Goal: Contribute content: Contribute content

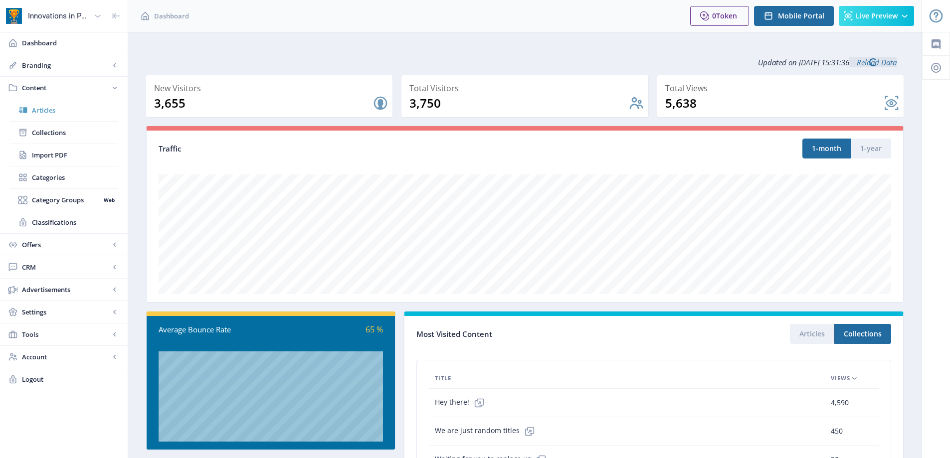
click at [57, 110] on span "Articles" at bounding box center [75, 110] width 86 height 10
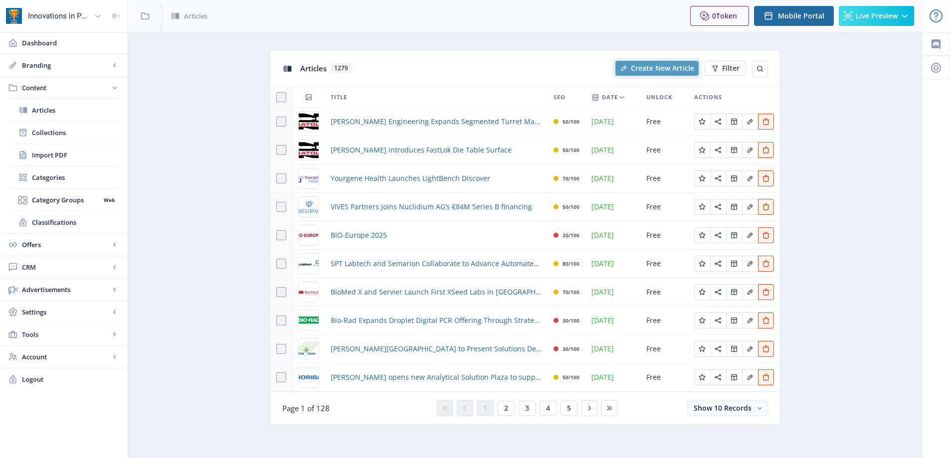
click at [639, 68] on span "Create New Article" at bounding box center [662, 68] width 63 height 8
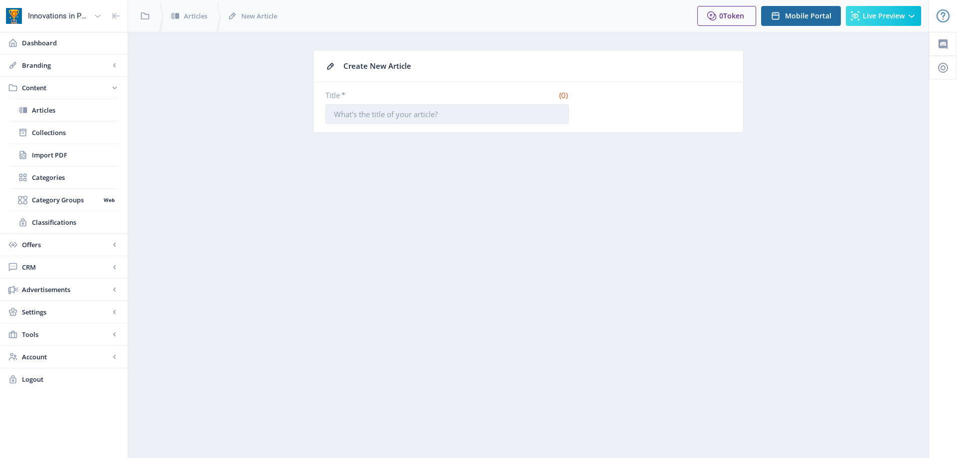
click at [351, 114] on input "Title *" at bounding box center [447, 114] width 243 height 20
paste input "CPTx & NanoCell Therapeutics Project Awarded EU Funding for Innovative In Vivo …"
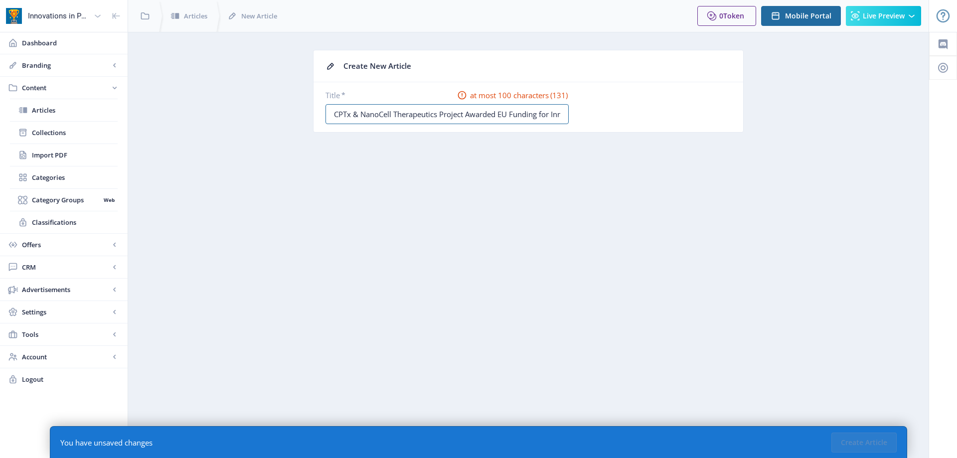
scroll to position [0, 246]
drag, startPoint x: 374, startPoint y: 115, endPoint x: 486, endPoint y: 124, distance: 111.6
click at [374, 115] on input "CPTx & NanoCell Therapeutics Project Awarded EU Funding for Innovative In Vivo …" at bounding box center [447, 114] width 243 height 20
drag, startPoint x: 459, startPoint y: 114, endPoint x: 440, endPoint y: 115, distance: 19.0
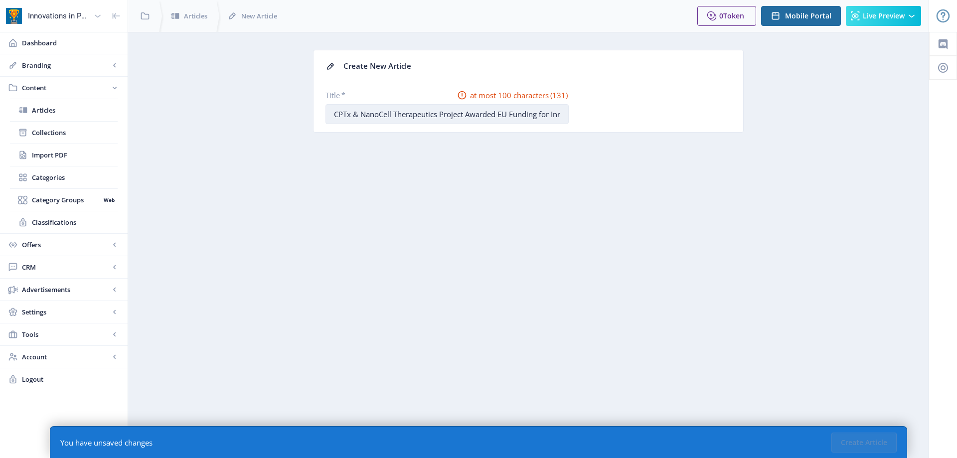
click at [440, 115] on input "CPTx & NanoCell Therapeutics Project Awarded EU Funding for Innovative In Vivo …" at bounding box center [447, 114] width 243 height 20
click at [506, 115] on input "CPTx & NanoCell Therapeutics Awarded EU Funding for Innovative In Vivo CAR T Th…" at bounding box center [447, 114] width 243 height 20
drag, startPoint x: 425, startPoint y: 114, endPoint x: 392, endPoint y: 114, distance: 32.9
click at [392, 114] on input "CPTx & NanoCell Therapeutics Awarded EU Funding for Innovative In Vivo CAR T Th…" at bounding box center [447, 114] width 243 height 20
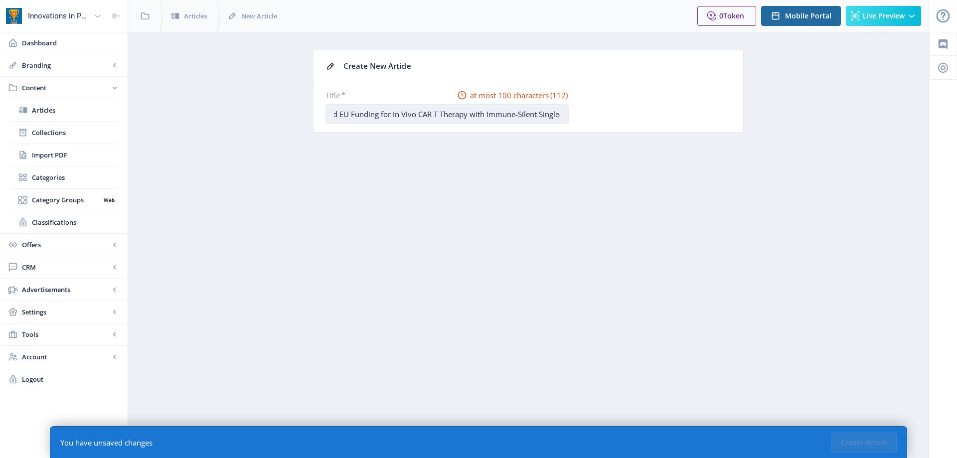
click at [472, 114] on input "CPTx & NanoCell Therapeutics Awarded EU Funding for In Vivo CAR T Therapy with …" at bounding box center [447, 114] width 243 height 20
drag, startPoint x: 545, startPoint y: 116, endPoint x: 490, endPoint y: 111, distance: 56.0
click at [490, 111] on input "CPTx & NanoCell Therapeutics Awarded EU Funding for In Vivo CAR T Therapy with …" at bounding box center [447, 114] width 243 height 20
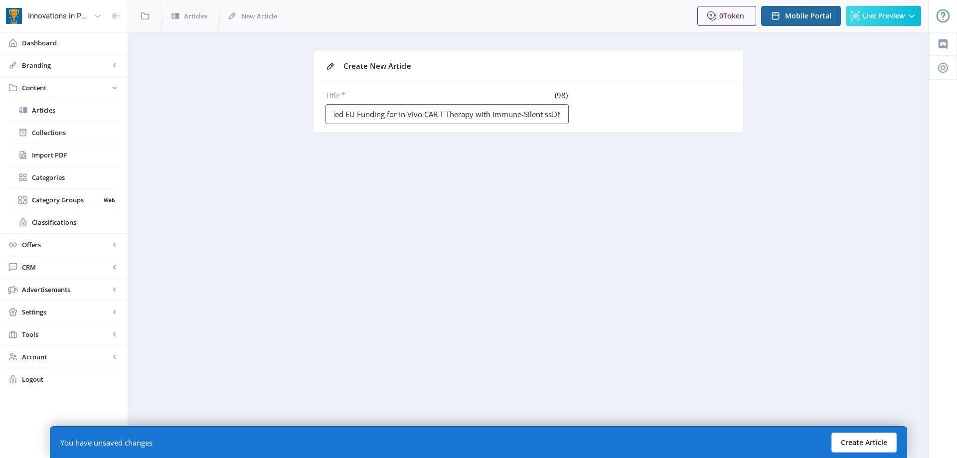
type input "CPTx & NanoCell Therapeutics Awarded EU Funding for In Vivo CAR T Therapy with …"
click at [873, 438] on button "Create Article" at bounding box center [864, 443] width 65 height 20
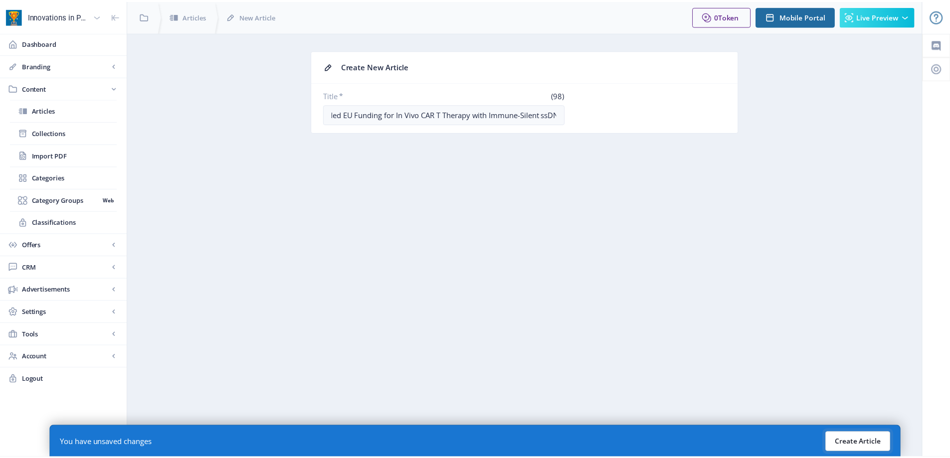
scroll to position [0, 0]
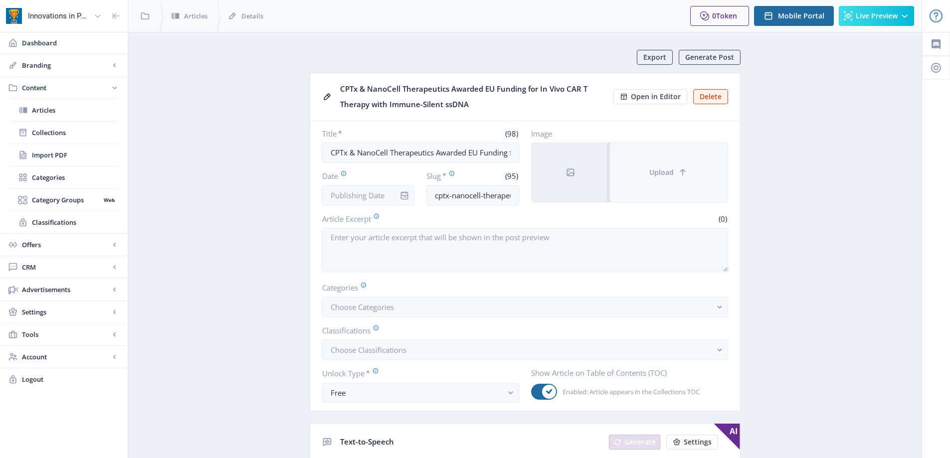
click at [658, 175] on span "Upload" at bounding box center [661, 173] width 24 height 8
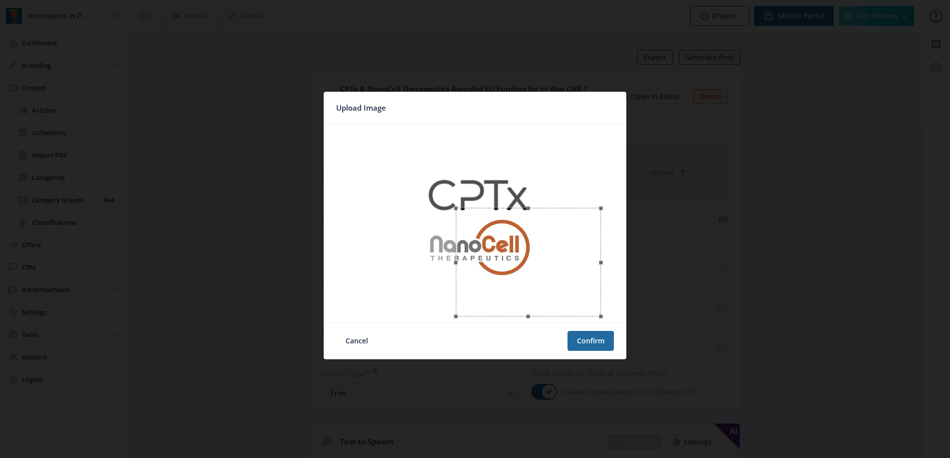
drag, startPoint x: 349, startPoint y: 128, endPoint x: 455, endPoint y: 181, distance: 119.1
click at [455, 181] on div at bounding box center [475, 223] width 294 height 190
drag, startPoint x: 501, startPoint y: 253, endPoint x: 472, endPoint y: 217, distance: 46.4
click at [472, 217] on div at bounding box center [498, 226] width 145 height 109
drag, startPoint x: 571, startPoint y: 280, endPoint x: 563, endPoint y: 277, distance: 8.3
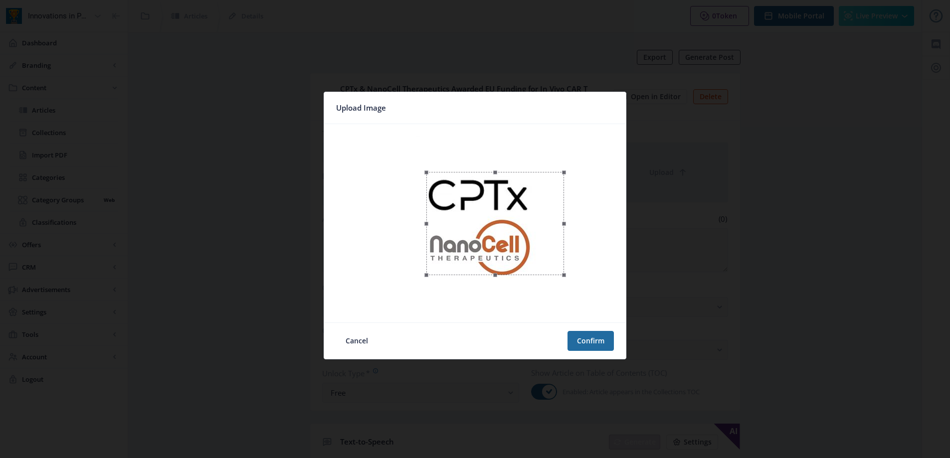
click at [563, 277] on span at bounding box center [564, 275] width 4 height 4
click at [542, 263] on div at bounding box center [496, 229] width 138 height 103
drag, startPoint x: 563, startPoint y: 283, endPoint x: 556, endPoint y: 277, distance: 9.6
click at [556, 277] on span at bounding box center [557, 276] width 4 height 4
drag, startPoint x: 536, startPoint y: 258, endPoint x: 523, endPoint y: 259, distance: 13.0
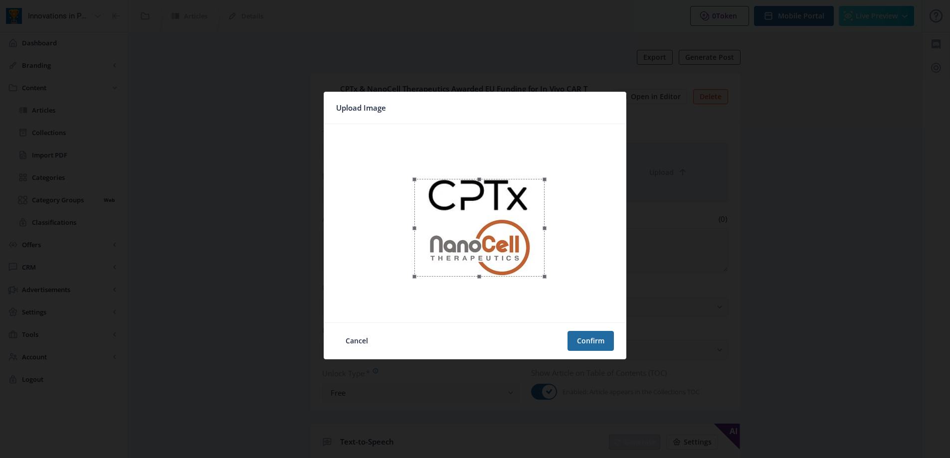
click at [523, 259] on div at bounding box center [479, 228] width 130 height 98
click at [590, 332] on button "Confirm" at bounding box center [590, 341] width 46 height 20
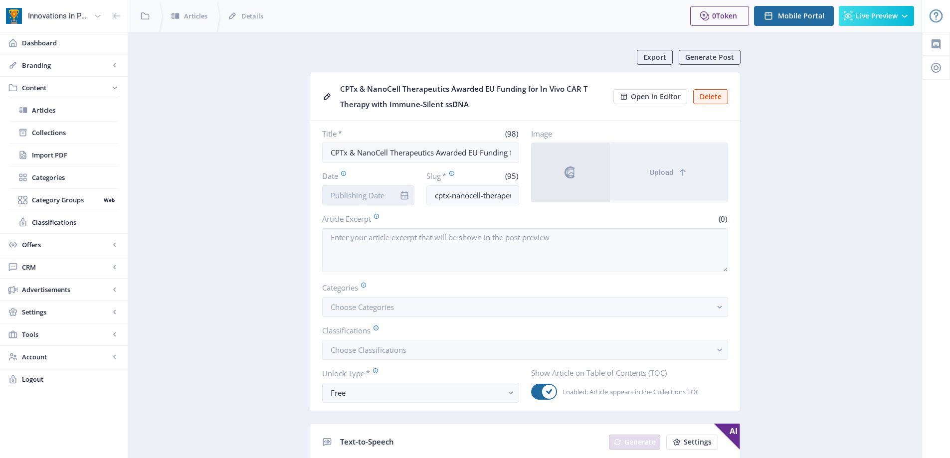
click at [385, 199] on input "Date" at bounding box center [368, 195] width 93 height 20
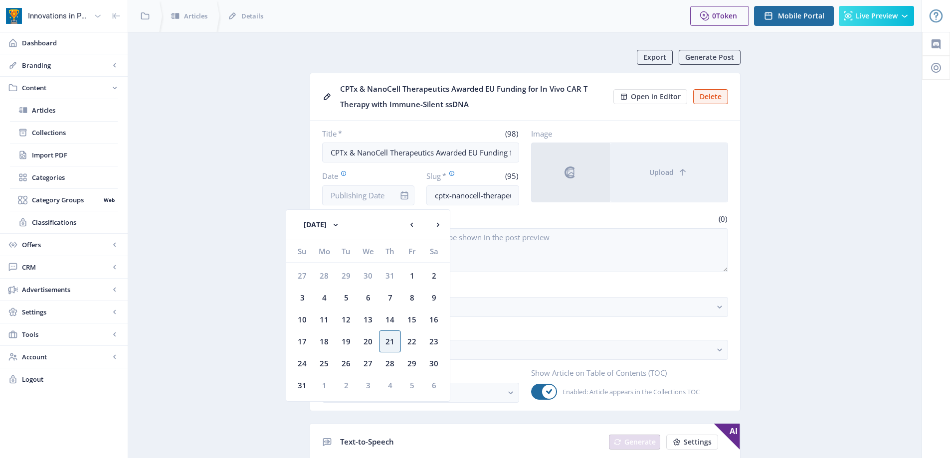
click at [493, 212] on nb-card-body "Title * (98) CPTx & NanoCell Therapeutics Awarded EU Funding for In Vivo CAR T …" at bounding box center [525, 266] width 430 height 290
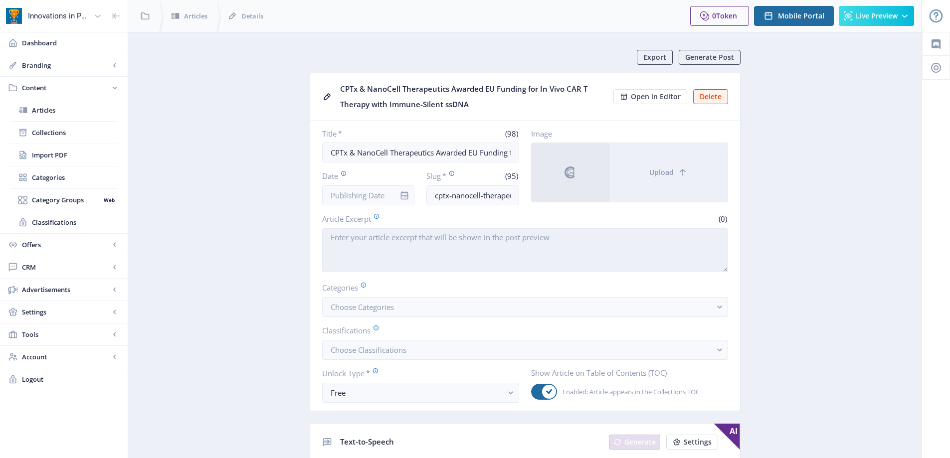
click at [459, 244] on textarea "Article Excerpt" at bounding box center [525, 250] width 406 height 44
paste textarea "[GEOGRAPHIC_DATA], [GEOGRAPHIC_DATA], and [GEOGRAPHIC_DATA], [GEOGRAPHIC_DATA] …"
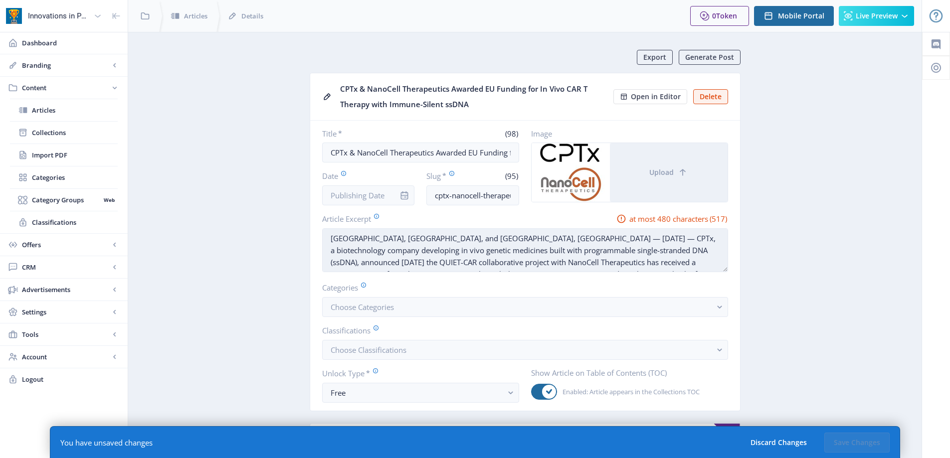
drag, startPoint x: 592, startPoint y: 238, endPoint x: 523, endPoint y: 235, distance: 68.9
click at [516, 239] on textarea "[GEOGRAPHIC_DATA], [GEOGRAPHIC_DATA], and [GEOGRAPHIC_DATA], [GEOGRAPHIC_DATA] …" at bounding box center [525, 250] width 406 height 44
click at [329, 231] on textarea "[GEOGRAPHIC_DATA], [GEOGRAPHIC_DATA], and [GEOGRAPHIC_DATA], [GEOGRAPHIC_DATA] …" at bounding box center [525, 250] width 406 height 44
drag, startPoint x: 579, startPoint y: 251, endPoint x: 545, endPoint y: 237, distance: 36.0
click at [545, 237] on textarea "[DATE] -- [GEOGRAPHIC_DATA], [GEOGRAPHIC_DATA] and [US_STATE], [GEOGRAPHIC_DATA…" at bounding box center [525, 250] width 406 height 44
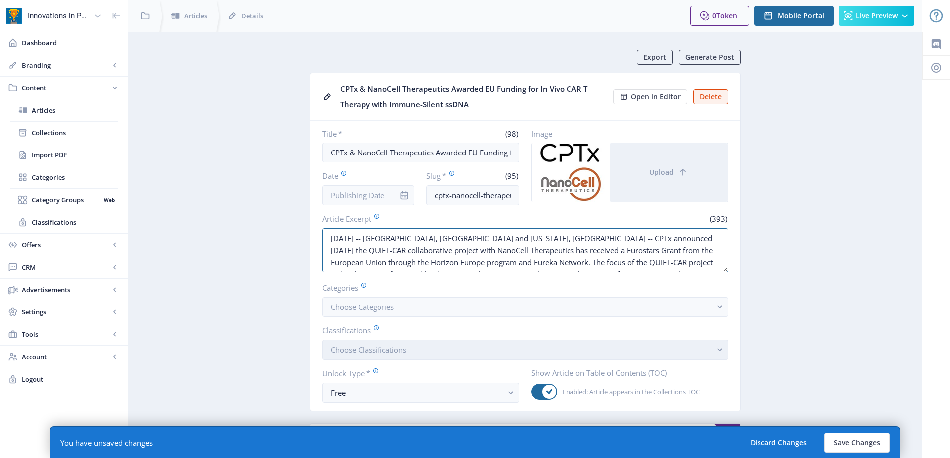
scroll to position [12, 0]
drag, startPoint x: 329, startPoint y: 238, endPoint x: 660, endPoint y: 347, distance: 348.7
click at [660, 347] on nb-card-body "Title * (98) CPTx & NanoCell Therapeutics Awarded EU Funding for In Vivo CAR T …" at bounding box center [525, 266] width 430 height 290
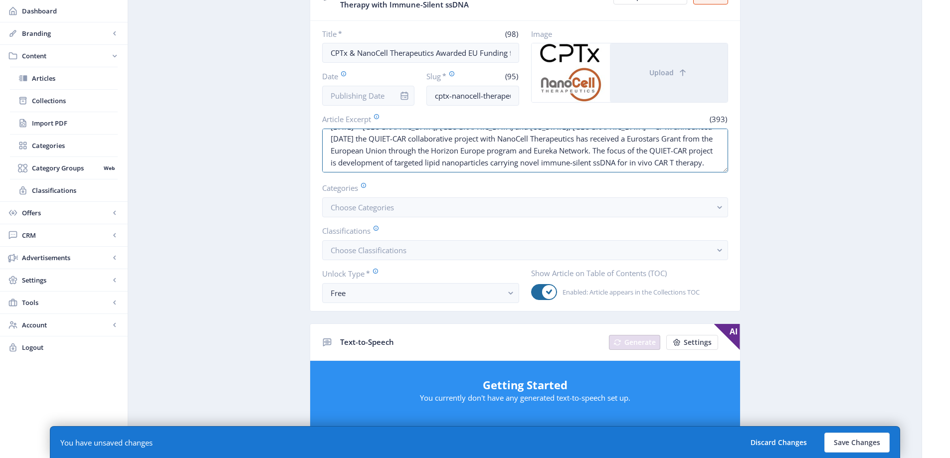
scroll to position [499, 0]
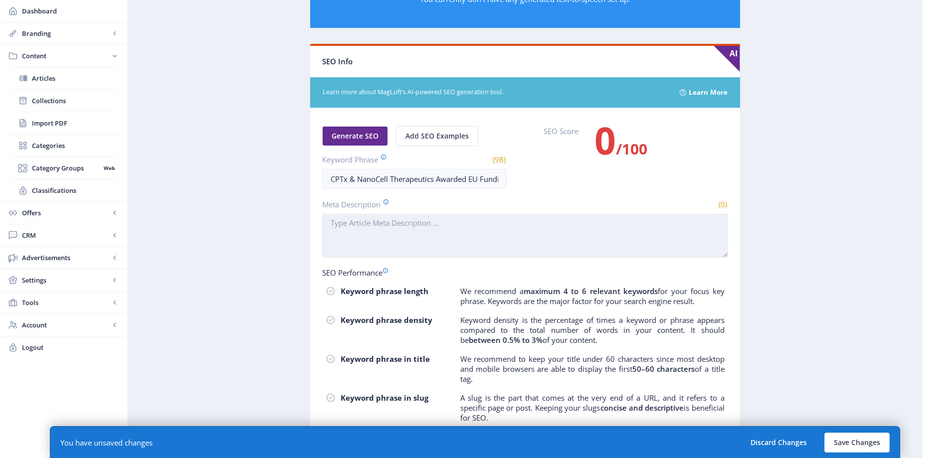
type textarea "[DATE] -- [GEOGRAPHIC_DATA], [GEOGRAPHIC_DATA] and [US_STATE], [GEOGRAPHIC_DATA…"
click at [382, 233] on textarea "Meta Description" at bounding box center [525, 236] width 406 height 44
paste textarea "[DATE] -- [GEOGRAPHIC_DATA], [GEOGRAPHIC_DATA] and [US_STATE], [GEOGRAPHIC_DATA…"
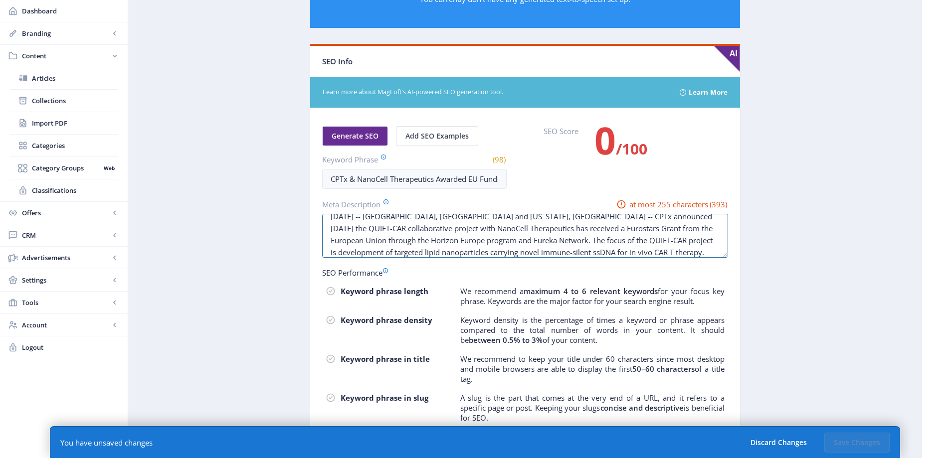
scroll to position [12, 0]
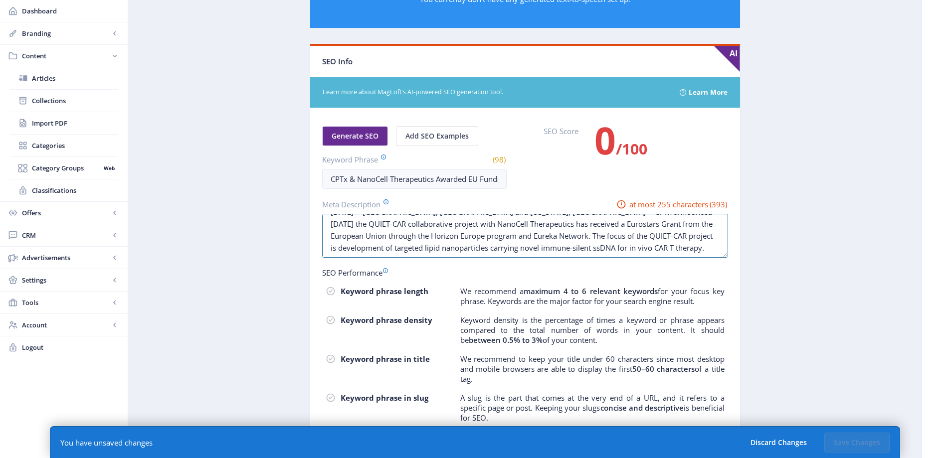
drag, startPoint x: 491, startPoint y: 240, endPoint x: 741, endPoint y: 263, distance: 250.8
click at [741, 263] on app-content-article "Export Generate Post CPTx & NanoCell Therapeutics Awarded EU Funding for In Viv…" at bounding box center [525, 31] width 758 height 961
type textarea "[DATE] -- [GEOGRAPHIC_DATA], [GEOGRAPHIC_DATA] and [US_STATE], [GEOGRAPHIC_DATA…"
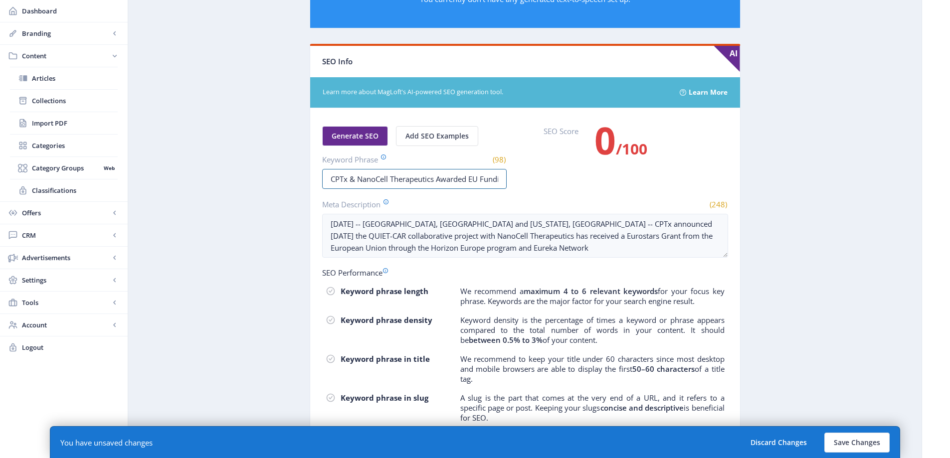
scroll to position [0, 192]
drag, startPoint x: 347, startPoint y: 178, endPoint x: 662, endPoint y: 178, distance: 314.6
click at [662, 178] on div "Generate SEO Add SEO Examples Keyword Phrase (98) CPTx & NanoCell Therapeutics …" at bounding box center [525, 157] width 406 height 63
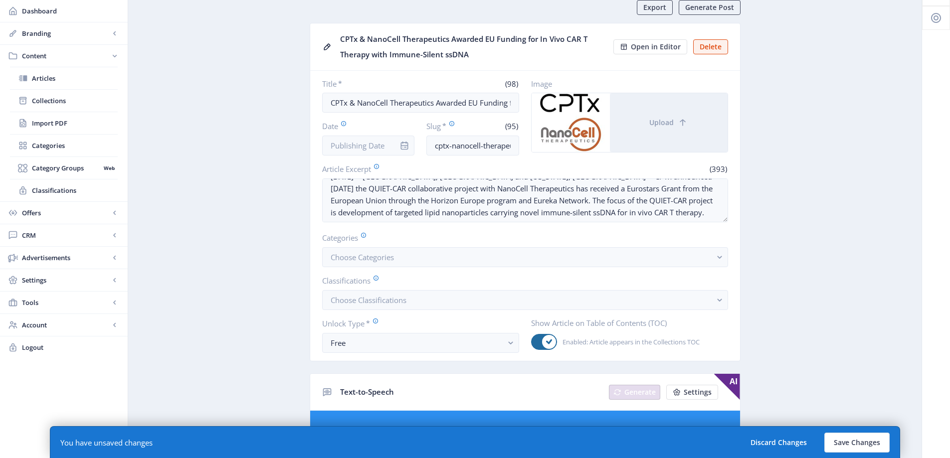
scroll to position [0, 0]
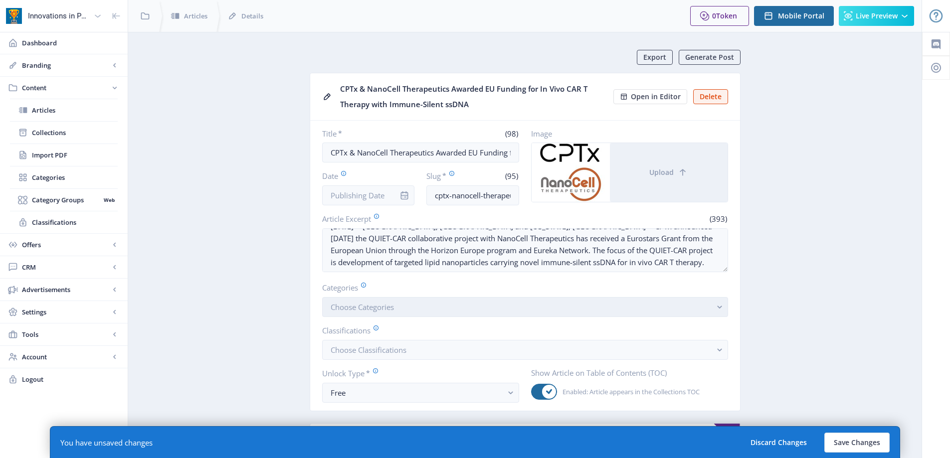
type input "CPTx"
click at [399, 309] on button "Choose Categories" at bounding box center [525, 307] width 406 height 20
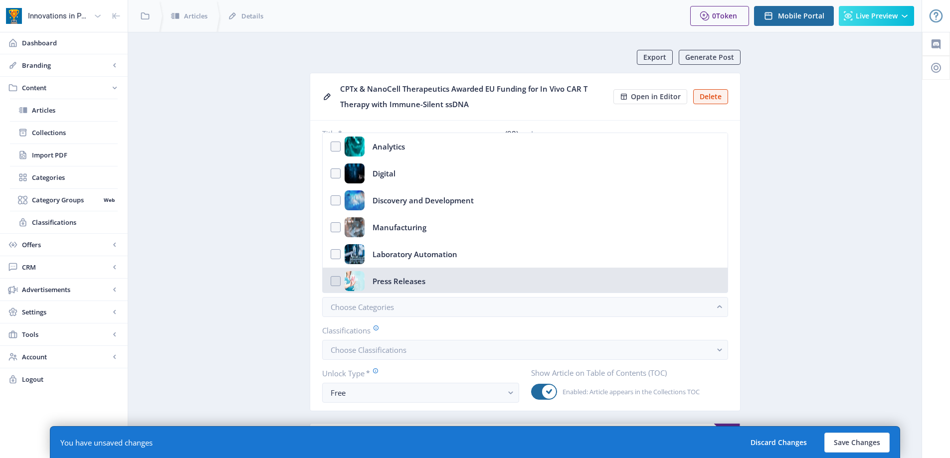
click at [399, 279] on div "Press Releases" at bounding box center [398, 281] width 53 height 20
checkbox input "true"
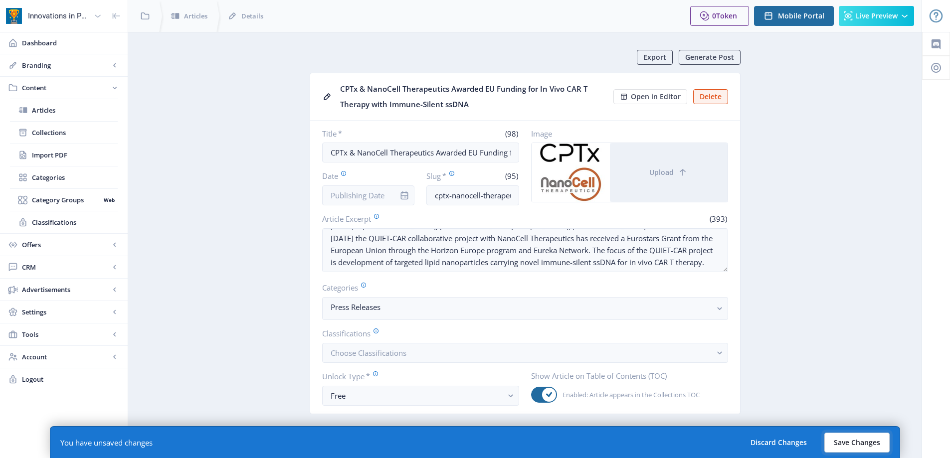
click at [867, 447] on button "Save Changes" at bounding box center [856, 443] width 65 height 20
click at [651, 101] on span "Open in Editor" at bounding box center [656, 97] width 50 height 8
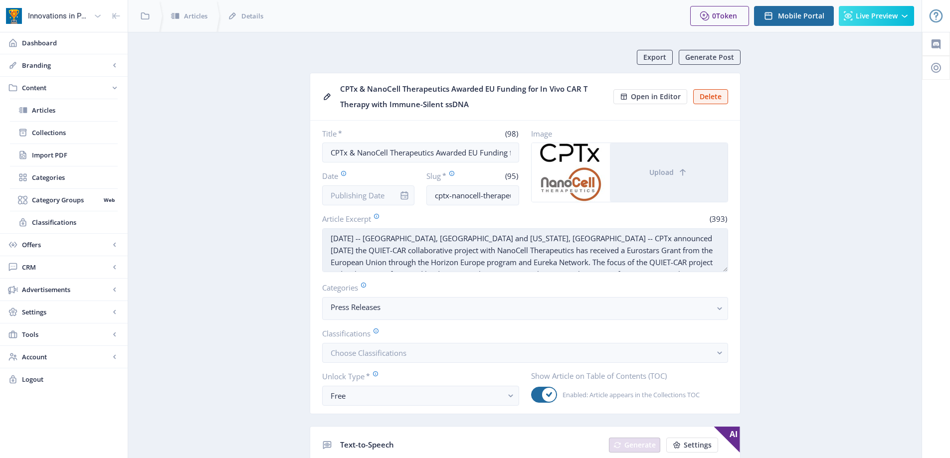
drag, startPoint x: 329, startPoint y: 236, endPoint x: 472, endPoint y: 236, distance: 143.6
click at [530, 238] on textarea "[DATE] -- [GEOGRAPHIC_DATA], [GEOGRAPHIC_DATA] and [US_STATE], [GEOGRAPHIC_DATA…" at bounding box center [525, 250] width 406 height 44
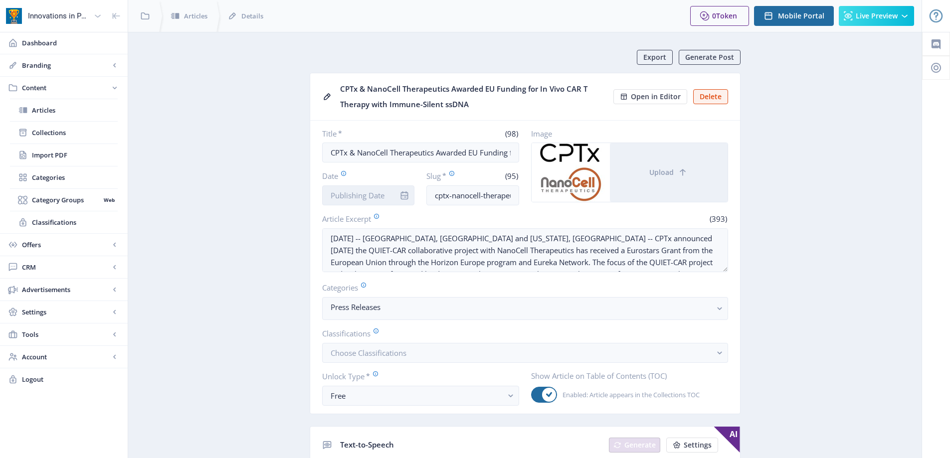
click at [390, 200] on input "Date" at bounding box center [368, 195] width 93 height 20
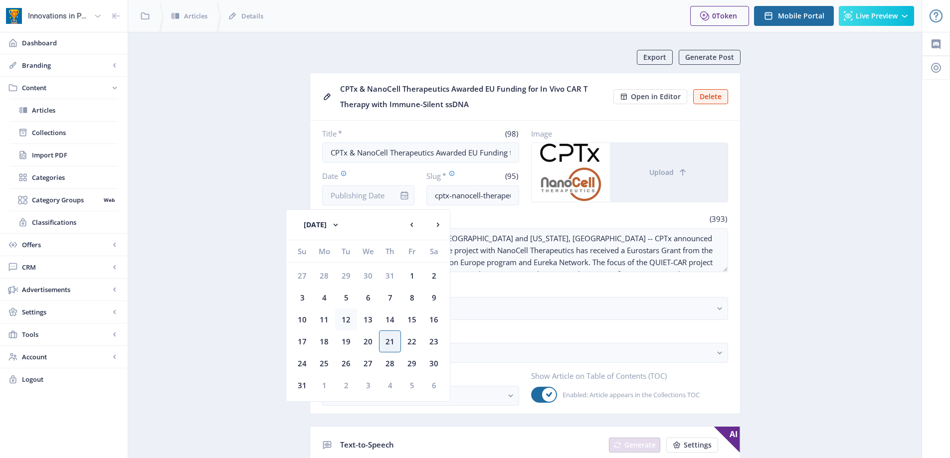
click at [350, 323] on div "12" at bounding box center [346, 320] width 22 height 22
type input "[DATE]"
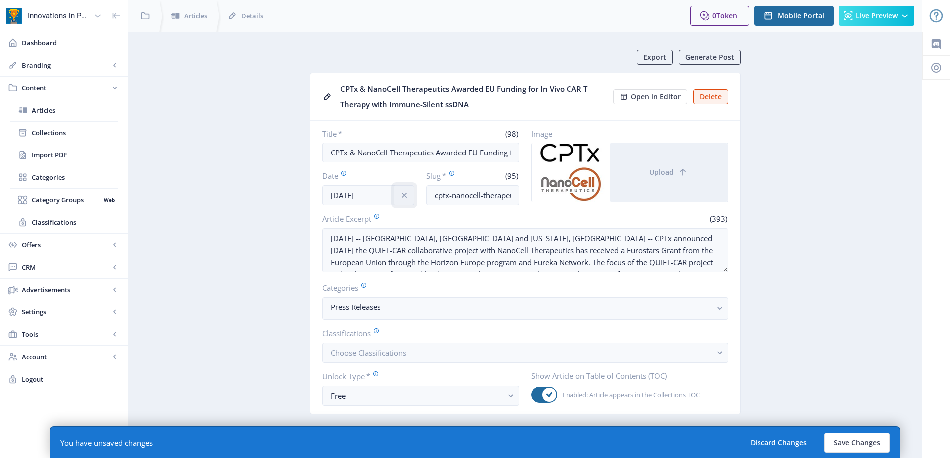
click at [408, 197] on icon "info" at bounding box center [404, 195] width 10 height 10
click at [382, 193] on input "Date" at bounding box center [368, 195] width 93 height 20
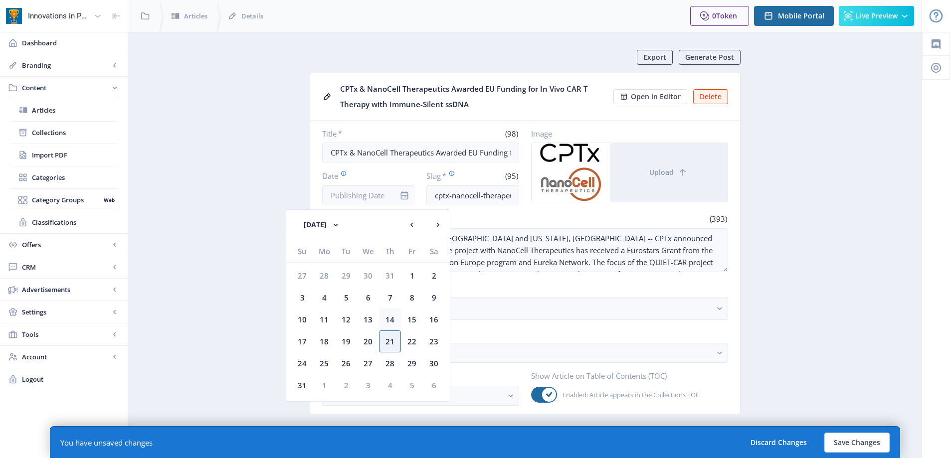
click at [390, 326] on div "14" at bounding box center [390, 320] width 22 height 22
type input "[DATE]"
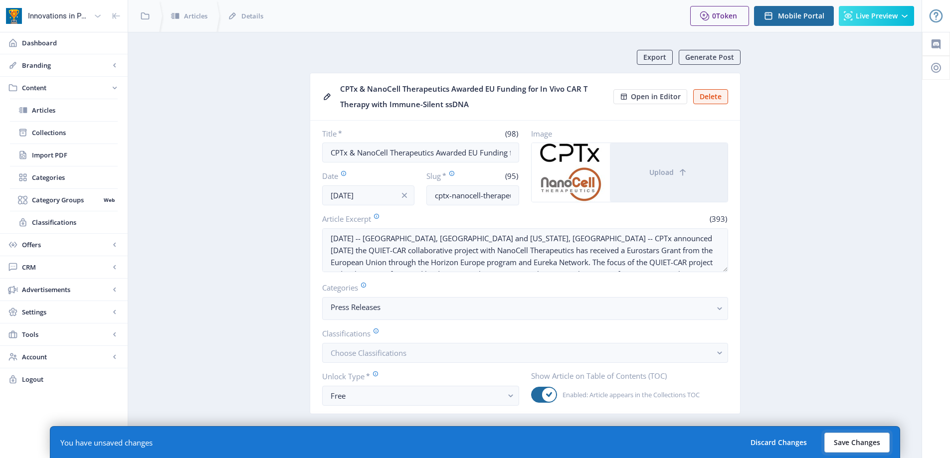
click at [858, 446] on button "Save Changes" at bounding box center [856, 443] width 65 height 20
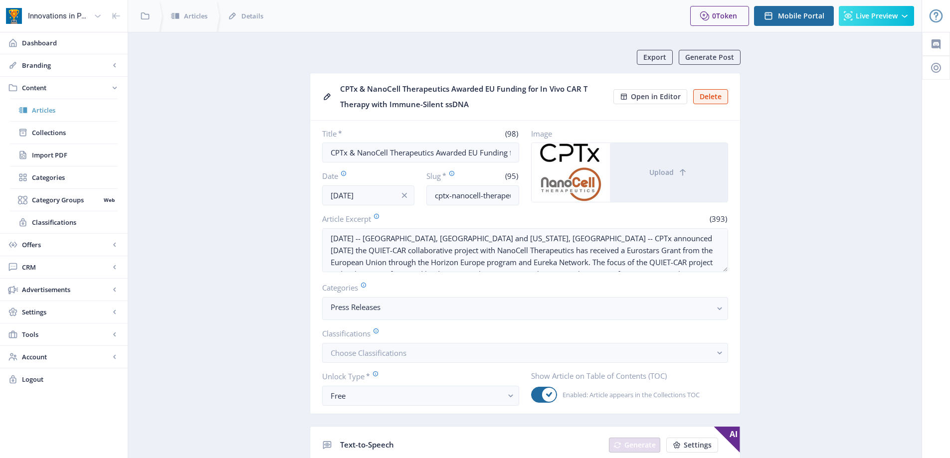
click at [75, 115] on span "Articles" at bounding box center [75, 110] width 86 height 10
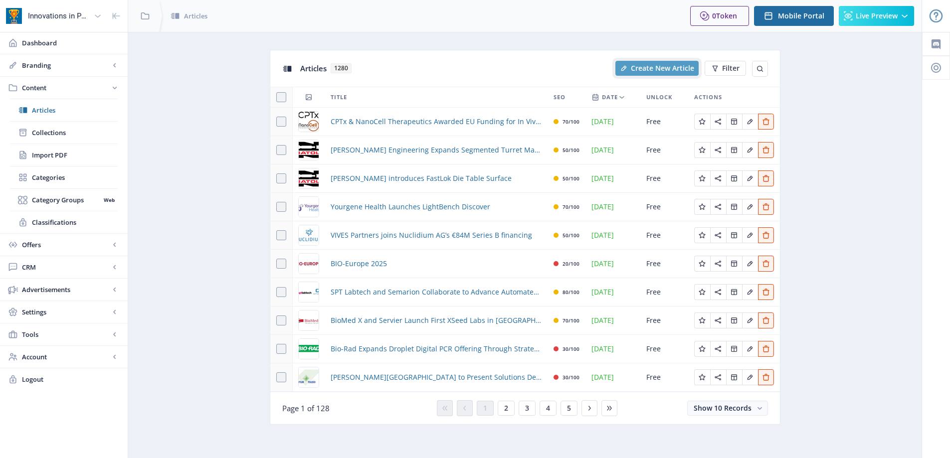
click at [659, 66] on span "Create New Article" at bounding box center [662, 68] width 63 height 8
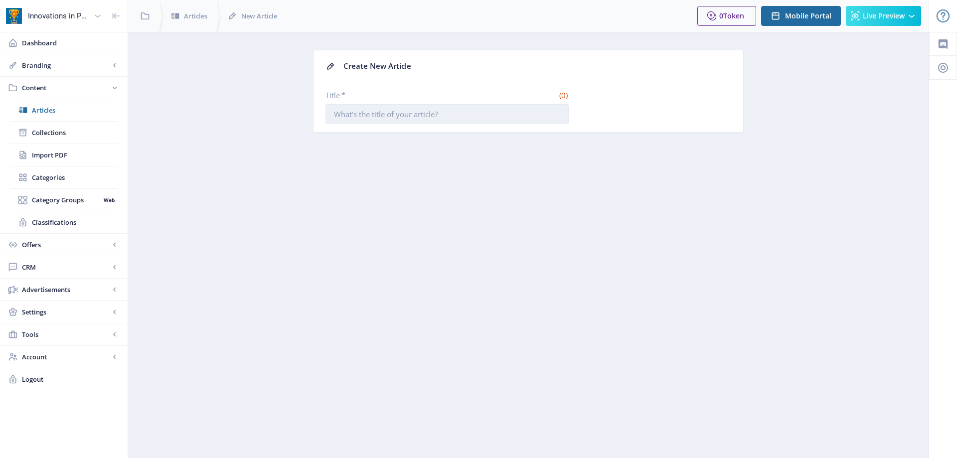
click at [353, 118] on input "Title *" at bounding box center [447, 114] width 243 height 20
paste input "Bionova Scientific opens new pDNA facility in [US_STATE] to support rapidly gro…"
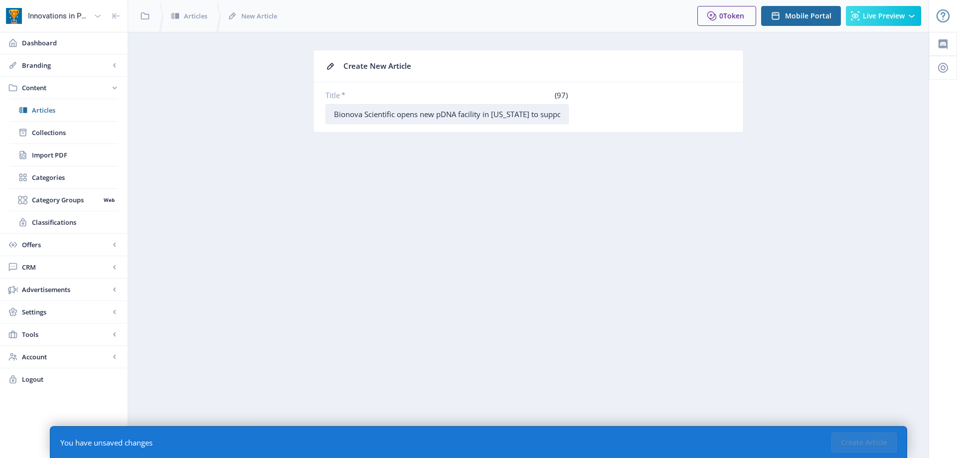
scroll to position [0, 114]
type input "Bionova Scientific opens new pDNA facility in [US_STATE] to support rapidly gro…"
click at [866, 444] on button "Create Article" at bounding box center [864, 443] width 65 height 20
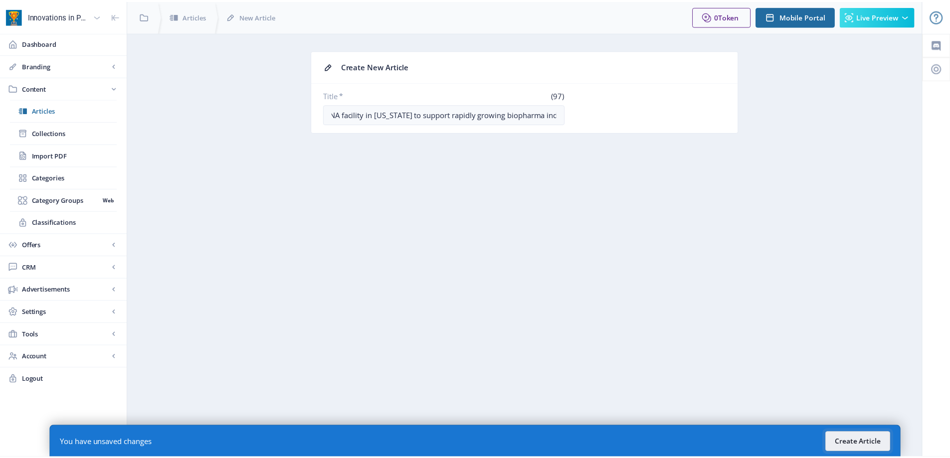
scroll to position [0, 0]
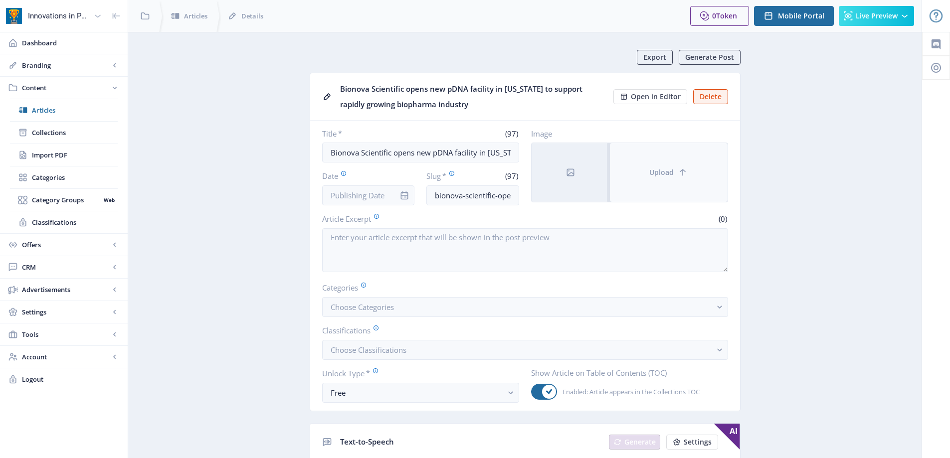
click at [676, 198] on button "Upload" at bounding box center [669, 172] width 118 height 59
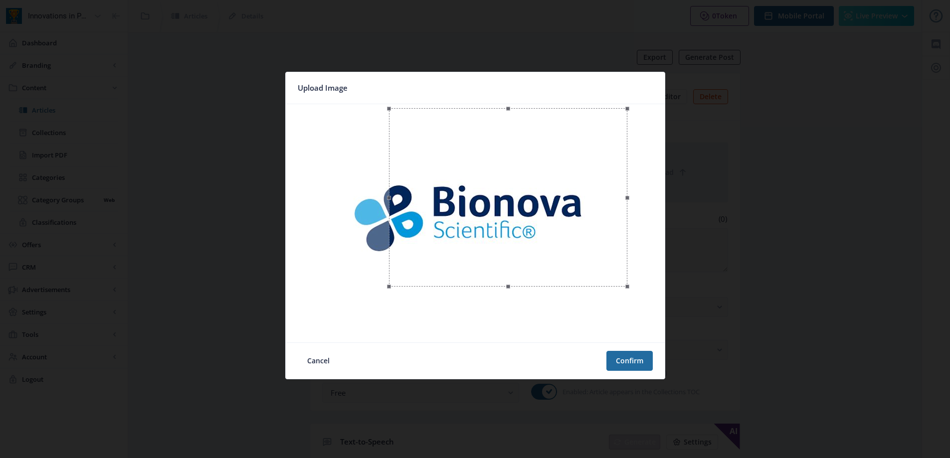
drag, startPoint x: 322, startPoint y: 336, endPoint x: 388, endPoint y: 281, distance: 85.7
click at [389, 281] on div at bounding box center [508, 197] width 238 height 178
drag, startPoint x: 531, startPoint y: 187, endPoint x: 491, endPoint y: 208, distance: 45.9
click at [491, 209] on div at bounding box center [463, 222] width 238 height 178
click at [492, 207] on div at bounding box center [463, 222] width 238 height 178
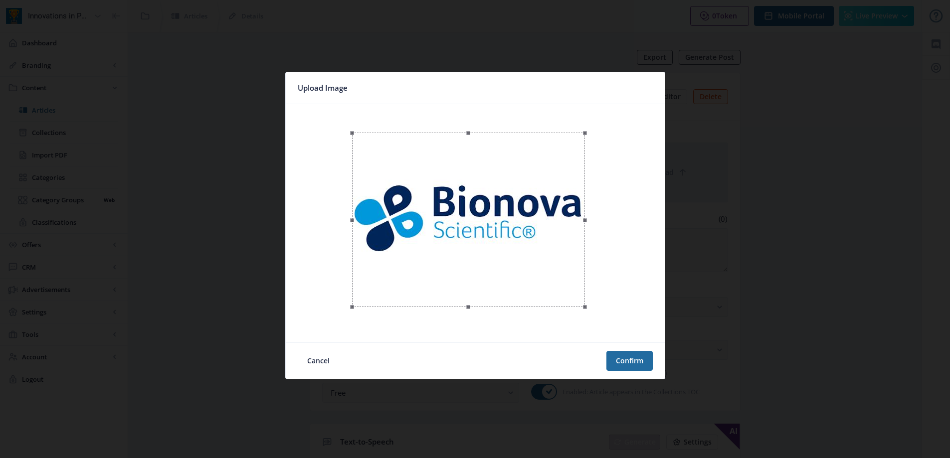
drag, startPoint x: 346, startPoint y: 311, endPoint x: 355, endPoint y: 305, distance: 11.1
click at [354, 305] on span at bounding box center [352, 307] width 4 height 4
drag, startPoint x: 477, startPoint y: 275, endPoint x: 477, endPoint y: 269, distance: 6.0
click at [477, 269] on div at bounding box center [469, 213] width 229 height 172
click at [533, 283] on div at bounding box center [468, 214] width 229 height 172
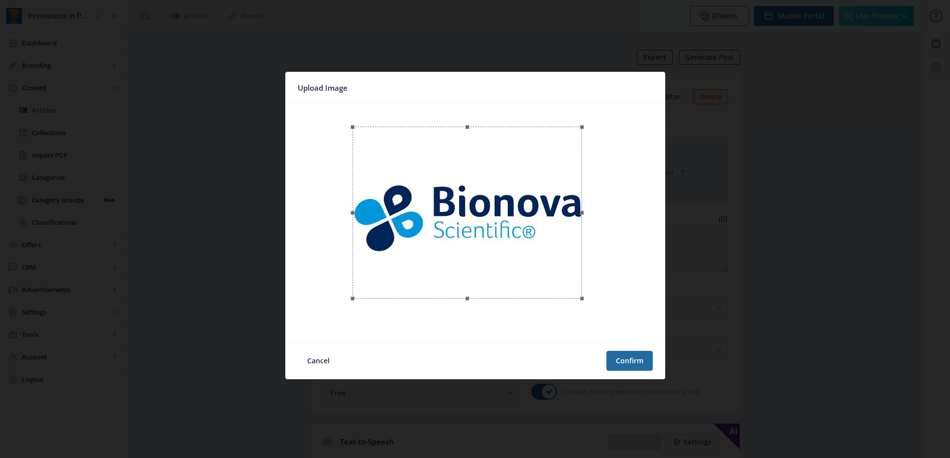
click at [536, 276] on div at bounding box center [466, 213] width 229 height 172
click at [640, 361] on button "Confirm" at bounding box center [629, 361] width 46 height 20
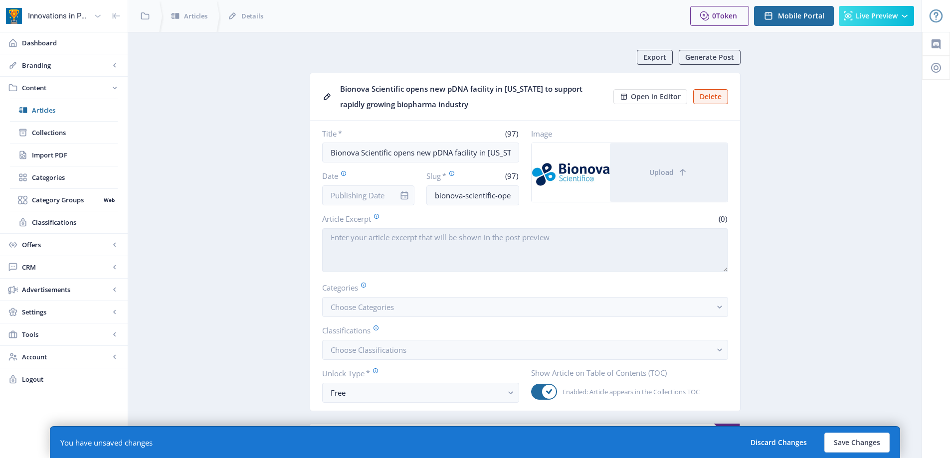
click at [376, 230] on textarea "Article Excerpt" at bounding box center [525, 250] width 406 height 44
paste textarea "[GEOGRAPHIC_DATA], [GEOGRAPHIC_DATA], and [GEOGRAPHIC_DATA], [GEOGRAPHIC_DATA].…"
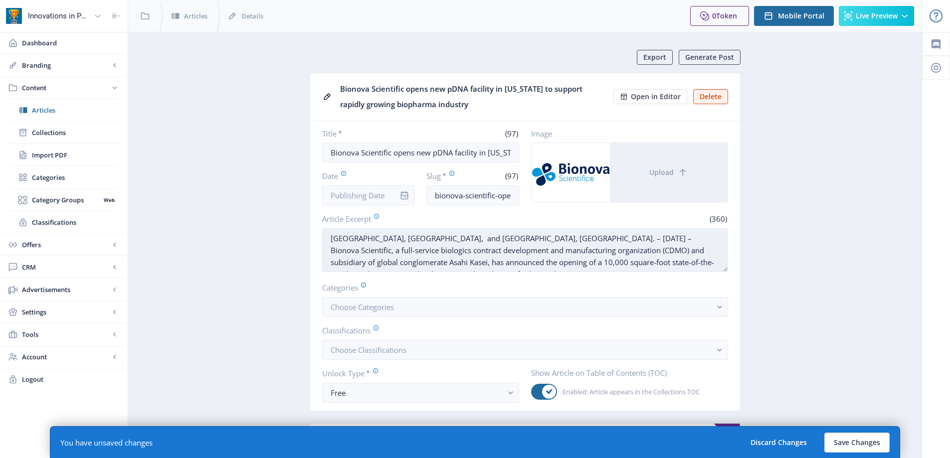
drag, startPoint x: 548, startPoint y: 236, endPoint x: 479, endPoint y: 237, distance: 68.8
click at [479, 237] on textarea "[GEOGRAPHIC_DATA], [GEOGRAPHIC_DATA], and [GEOGRAPHIC_DATA], [GEOGRAPHIC_DATA].…" at bounding box center [525, 250] width 406 height 44
click at [326, 239] on textarea "[GEOGRAPHIC_DATA], [GEOGRAPHIC_DATA], and [GEOGRAPHIC_DATA], [GEOGRAPHIC_DATA].…" at bounding box center [525, 250] width 406 height 44
paste textarea "üsseldorf D"
click at [471, 240] on textarea "[DATE] -- [GEOGRAPHIC_DATA], [GEOGRAPHIC_DATA], and [GEOGRAPHIC_DATA], [GEOGRAP…" at bounding box center [525, 250] width 406 height 44
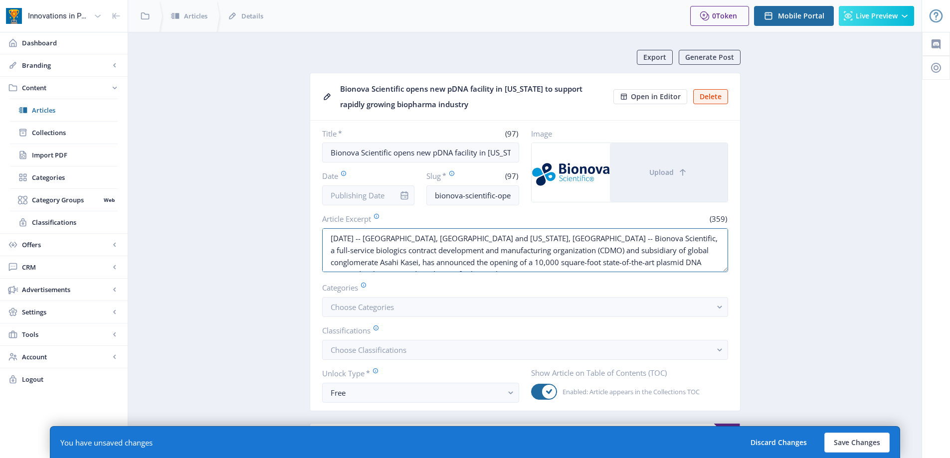
type textarea "[DATE] -- [GEOGRAPHIC_DATA], [GEOGRAPHIC_DATA] and [US_STATE], [GEOGRAPHIC_DATA…"
drag, startPoint x: 493, startPoint y: 267, endPoint x: 164, endPoint y: 214, distance: 333.7
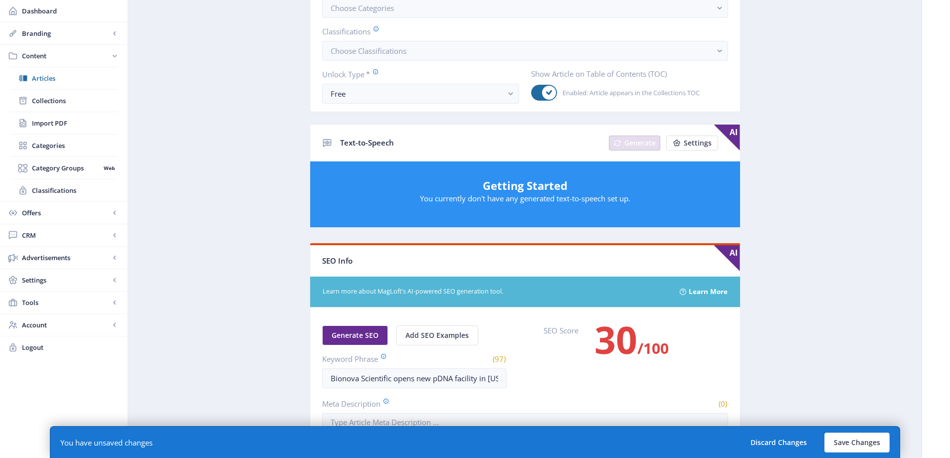
scroll to position [534, 0]
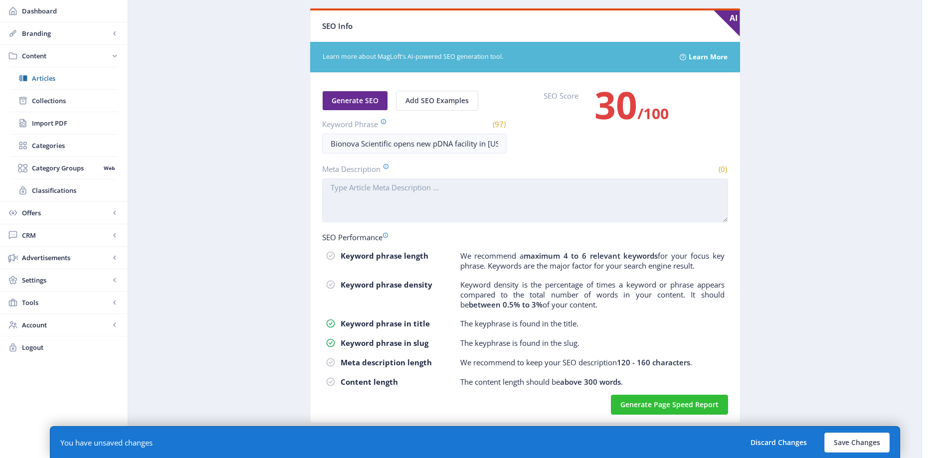
click at [388, 204] on textarea "Meta Description" at bounding box center [525, 200] width 406 height 44
paste textarea "[DATE] -- [GEOGRAPHIC_DATA], [GEOGRAPHIC_DATA] and [US_STATE], [GEOGRAPHIC_DATA…"
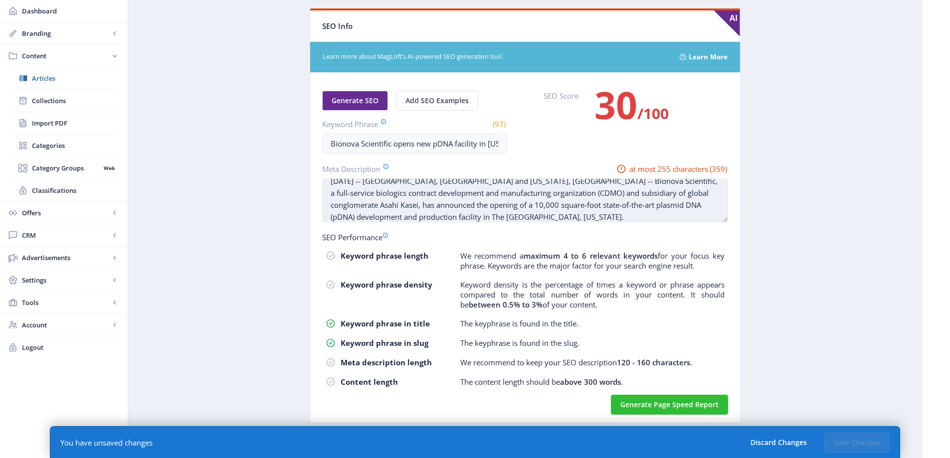
scroll to position [0, 0]
drag, startPoint x: 598, startPoint y: 181, endPoint x: 693, endPoint y: 203, distance: 97.6
click at [693, 203] on textarea "[DATE] -- [GEOGRAPHIC_DATA], [GEOGRAPHIC_DATA] and [US_STATE], [GEOGRAPHIC_DATA…" at bounding box center [525, 200] width 406 height 44
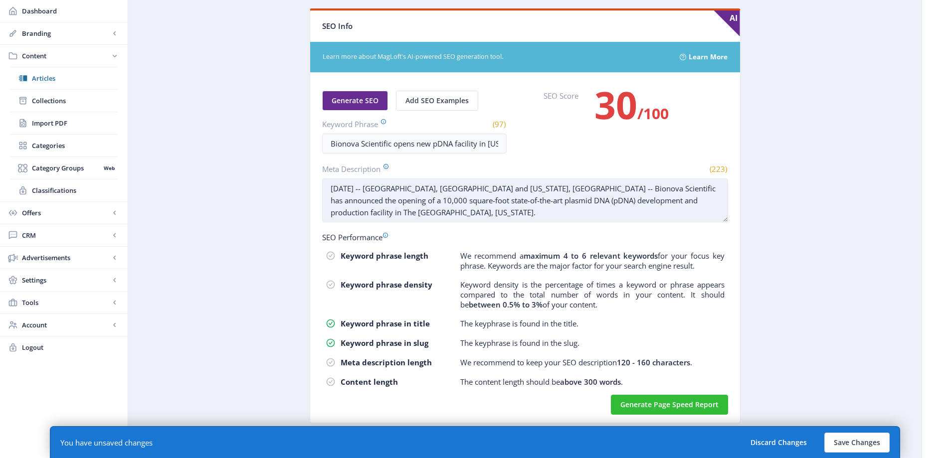
click at [379, 204] on textarea "[DATE] -- [GEOGRAPHIC_DATA], [GEOGRAPHIC_DATA] and [US_STATE], [GEOGRAPHIC_DATA…" at bounding box center [525, 200] width 406 height 44
click at [380, 220] on textarea "[DATE] -- [GEOGRAPHIC_DATA], [GEOGRAPHIC_DATA] and [US_STATE], [GEOGRAPHIC_DATA…" at bounding box center [525, 200] width 406 height 44
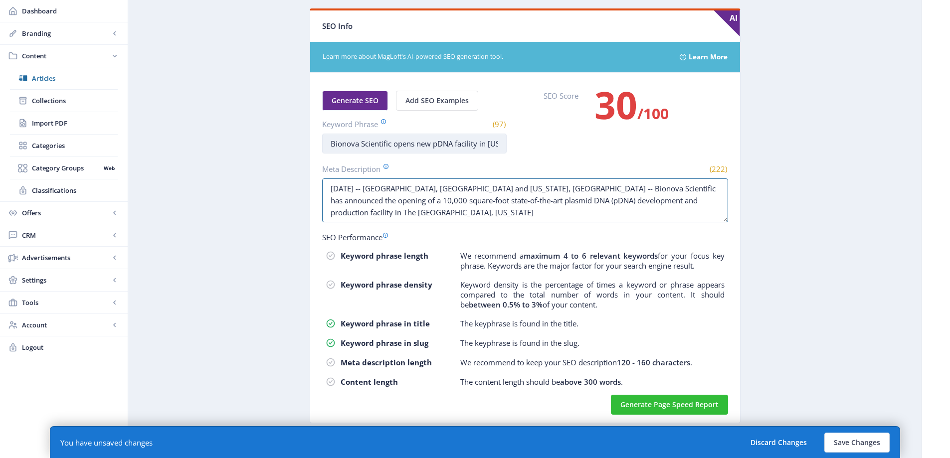
type textarea "[DATE] -- [GEOGRAPHIC_DATA], [GEOGRAPHIC_DATA] and [US_STATE], [GEOGRAPHIC_DATA…"
drag, startPoint x: 360, startPoint y: 142, endPoint x: 720, endPoint y: 144, distance: 360.0
click at [720, 144] on div "Generate SEO Add SEO Examples Keyword Phrase (97) Bionova Scientific opens new …" at bounding box center [525, 122] width 406 height 63
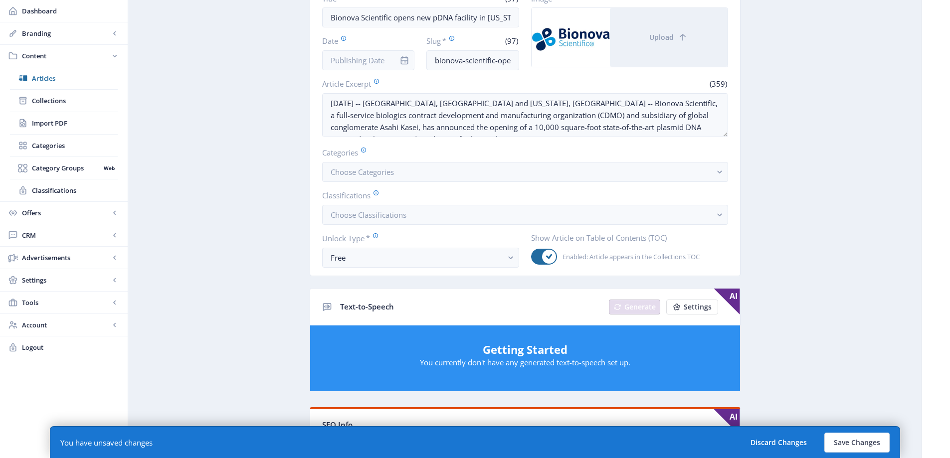
scroll to position [35, 0]
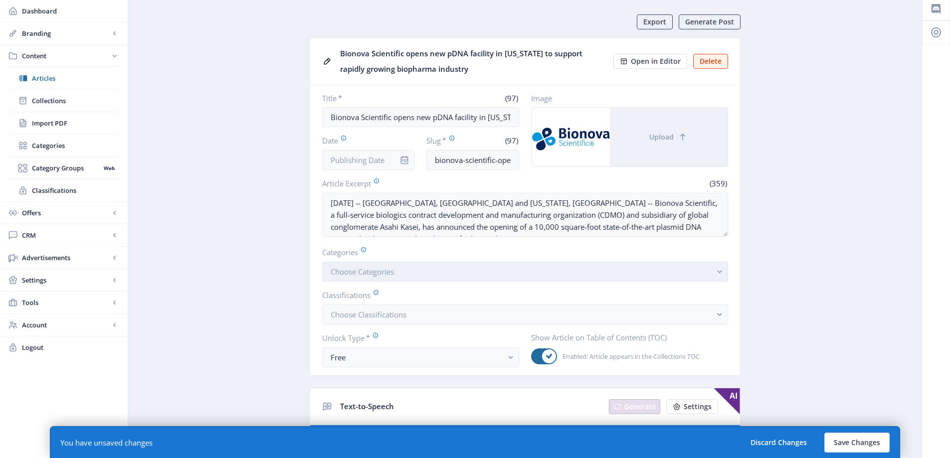
type input "Bionova"
click at [378, 266] on button "Choose Categories" at bounding box center [525, 272] width 406 height 20
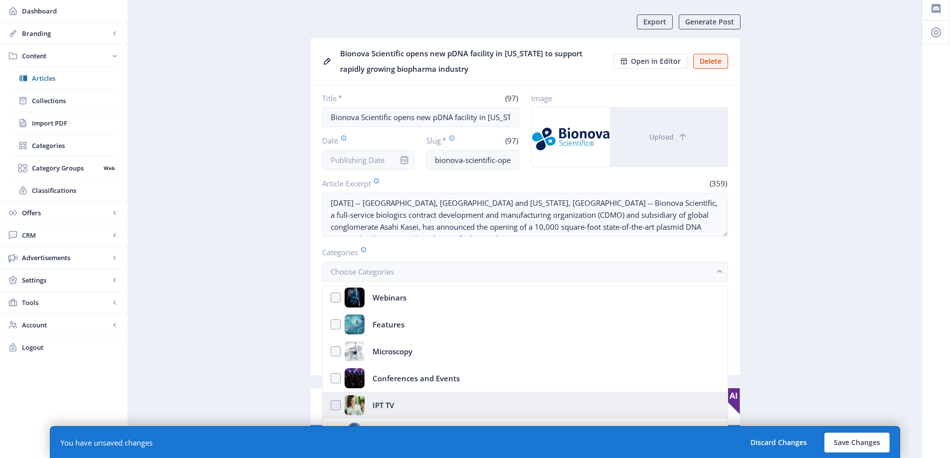
scroll to position [114, 0]
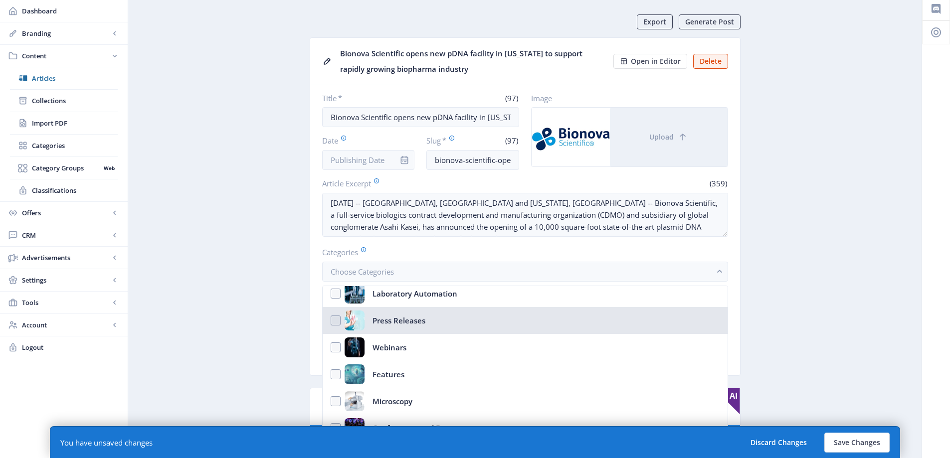
click at [407, 325] on div "Press Releases" at bounding box center [398, 321] width 53 height 20
checkbox input "true"
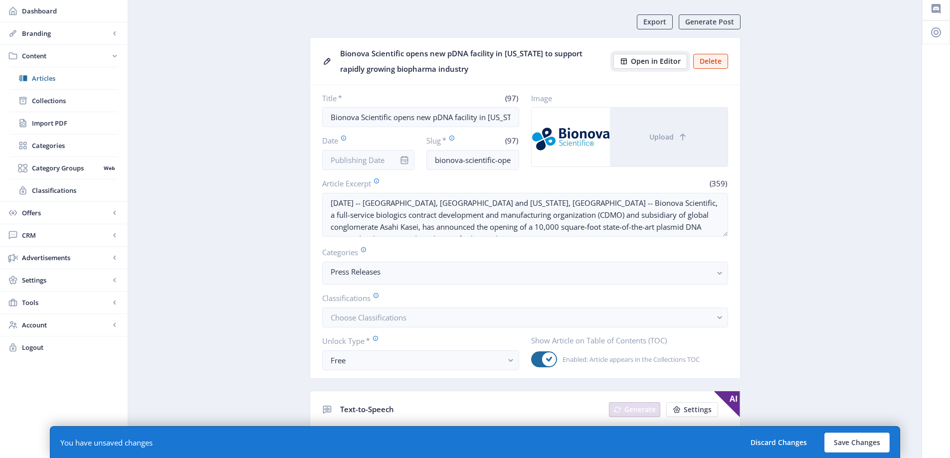
click at [666, 64] on span "Open in Editor" at bounding box center [656, 61] width 50 height 8
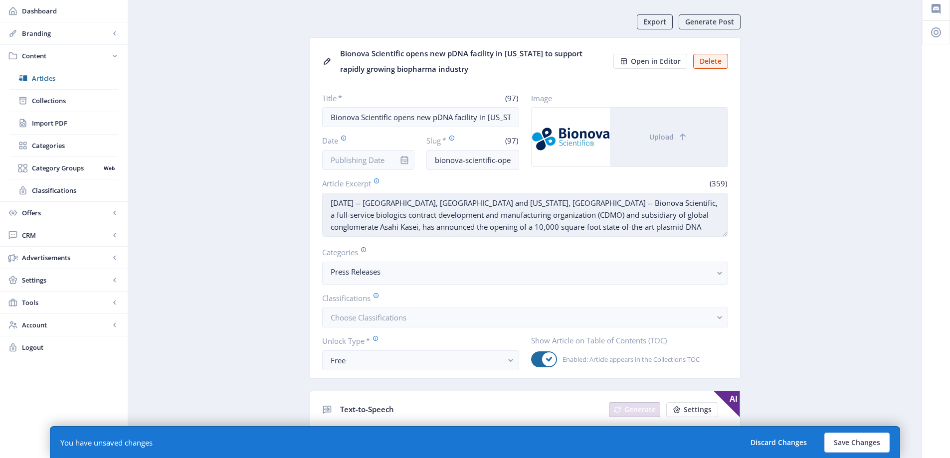
drag, startPoint x: 538, startPoint y: 202, endPoint x: 325, endPoint y: 205, distance: 212.9
click at [325, 205] on textarea "[DATE] -- [GEOGRAPHIC_DATA], [GEOGRAPHIC_DATA] and [US_STATE], [GEOGRAPHIC_DATA…" at bounding box center [525, 215] width 406 height 44
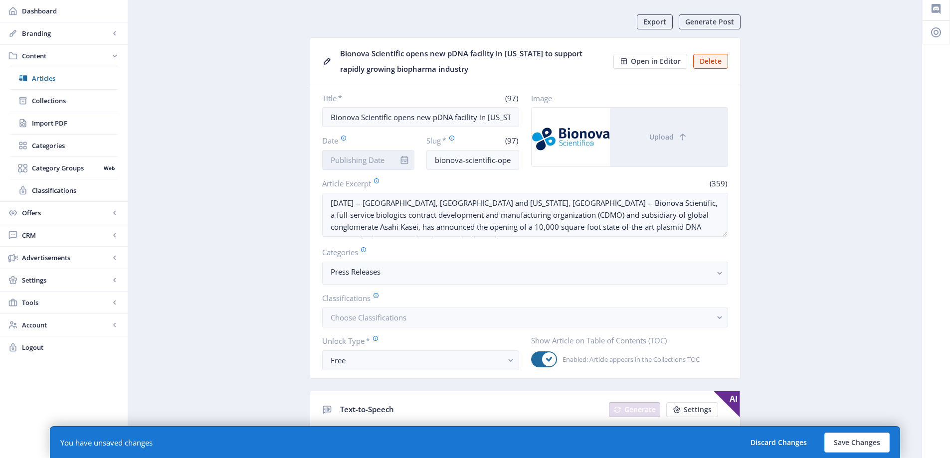
click at [343, 150] on input "Date" at bounding box center [368, 160] width 93 height 20
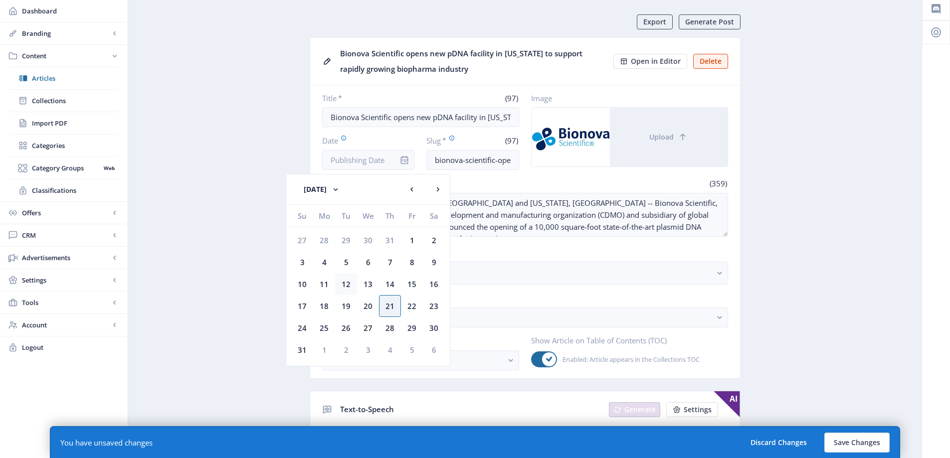
click at [339, 285] on div "12" at bounding box center [346, 284] width 22 height 22
type input "[DATE]"
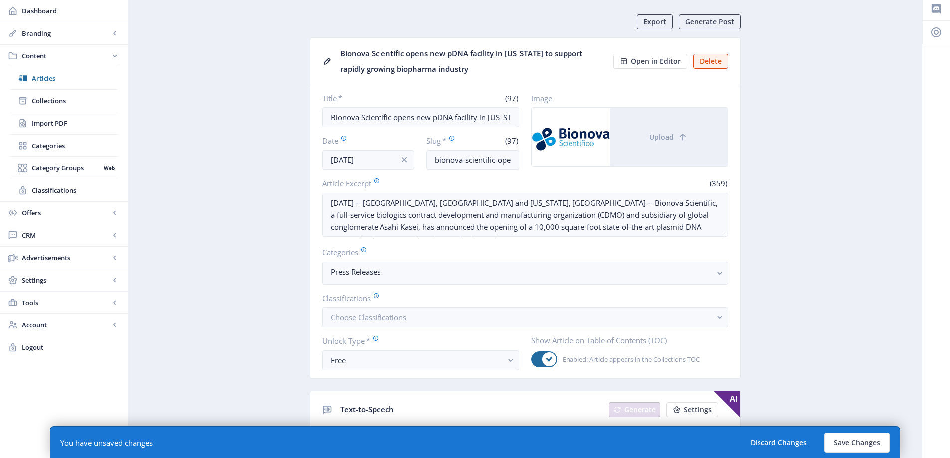
click at [852, 440] on button "Save Changes" at bounding box center [856, 443] width 65 height 20
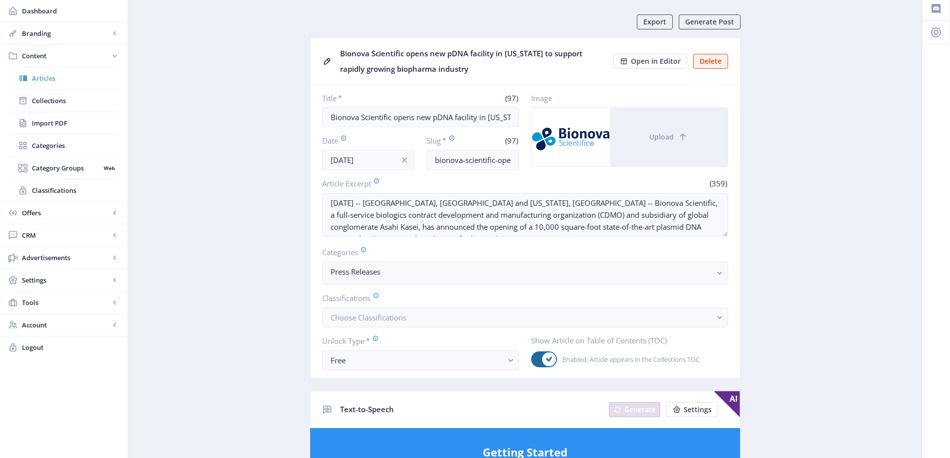
click at [34, 78] on span "Articles" at bounding box center [75, 78] width 86 height 10
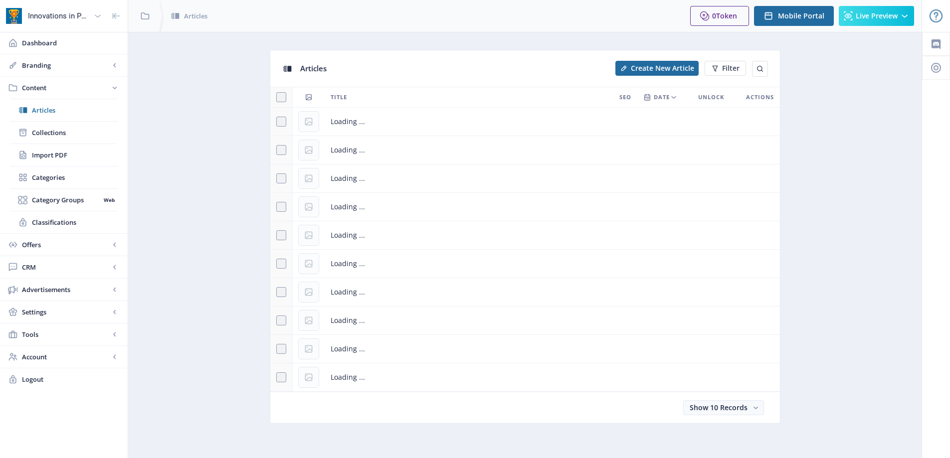
click at [65, 105] on span "Articles" at bounding box center [75, 110] width 86 height 10
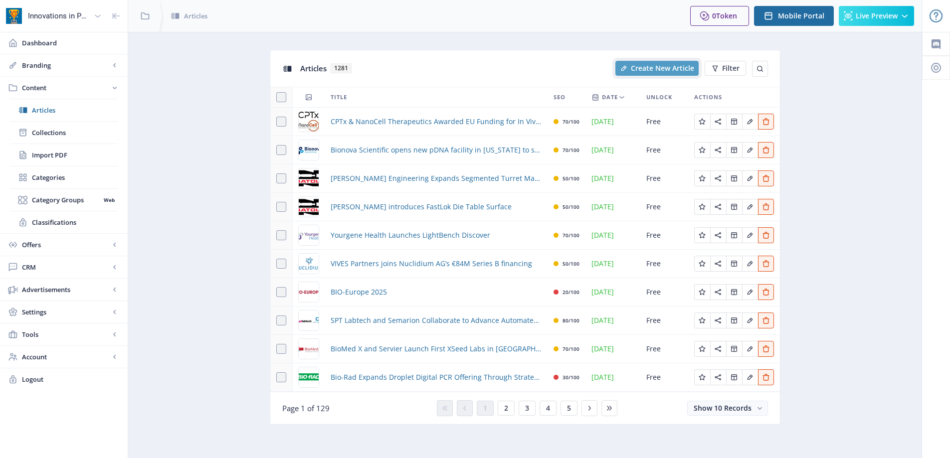
click at [676, 67] on span "Create New Article" at bounding box center [662, 68] width 63 height 8
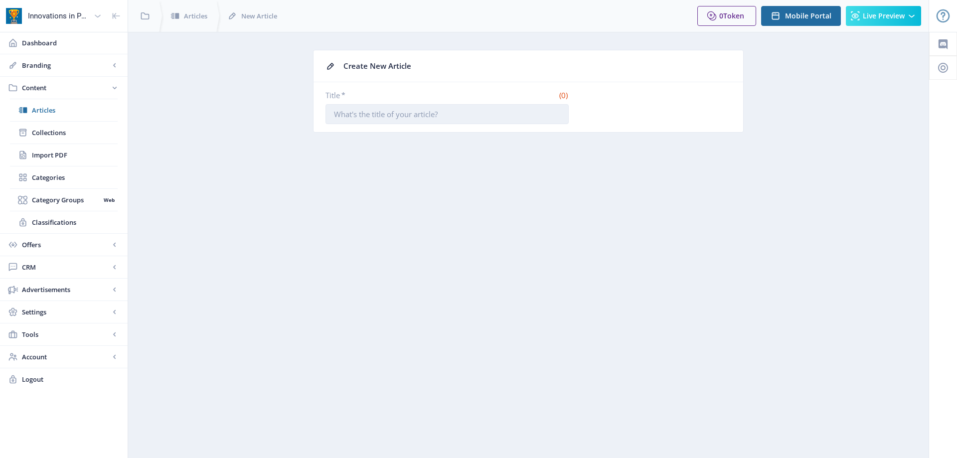
click at [462, 112] on input "Title *" at bounding box center [447, 114] width 243 height 20
paste input "Camena Bioscience and Constructive Bio join synthetic biology collaboration to …"
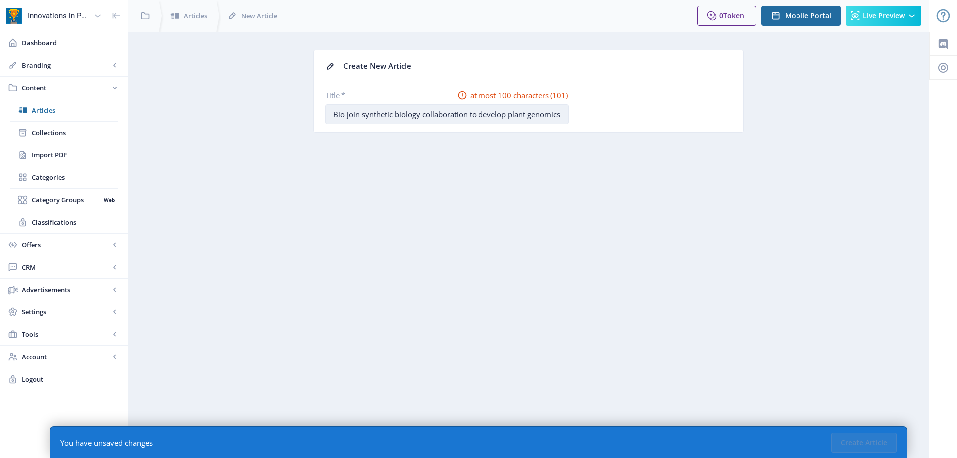
click at [355, 114] on input "Camena Bioscience and Constructive Bio join synthetic biology collaboration to …" at bounding box center [447, 114] width 243 height 20
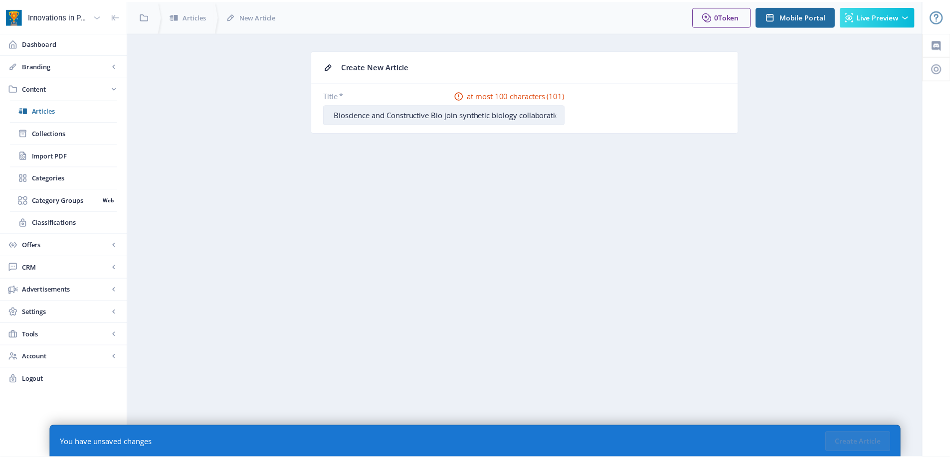
scroll to position [0, 0]
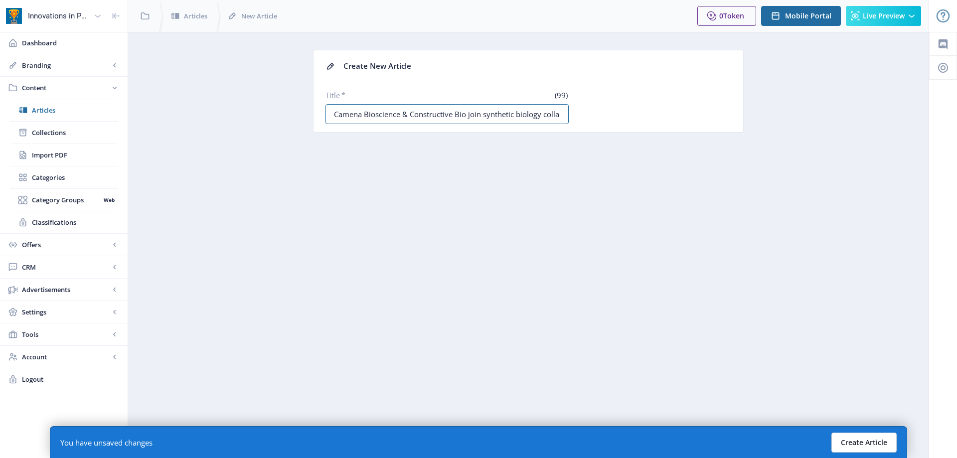
type input "Camena Bioscience & Constructive Bio join synthetic biology collaboration to de…"
click at [852, 437] on button "Create Article" at bounding box center [864, 443] width 65 height 20
click at [872, 445] on button "Create Article" at bounding box center [864, 443] width 65 height 20
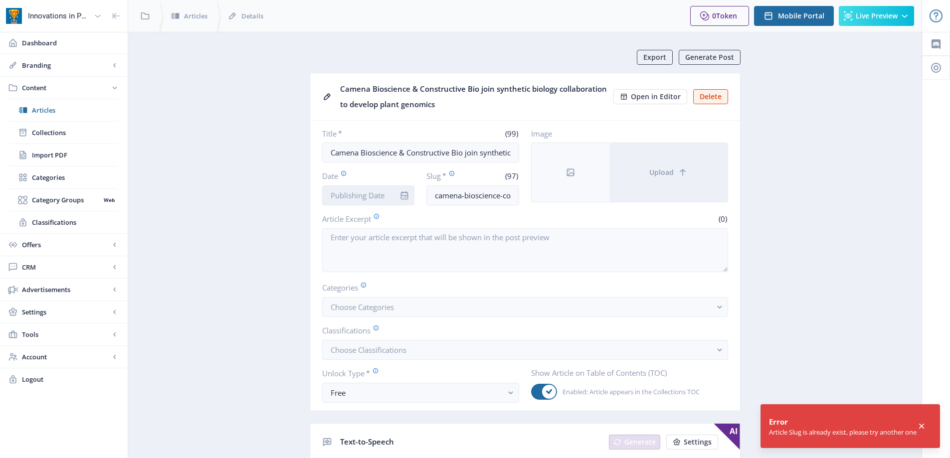
click at [358, 195] on input "Date" at bounding box center [368, 195] width 93 height 20
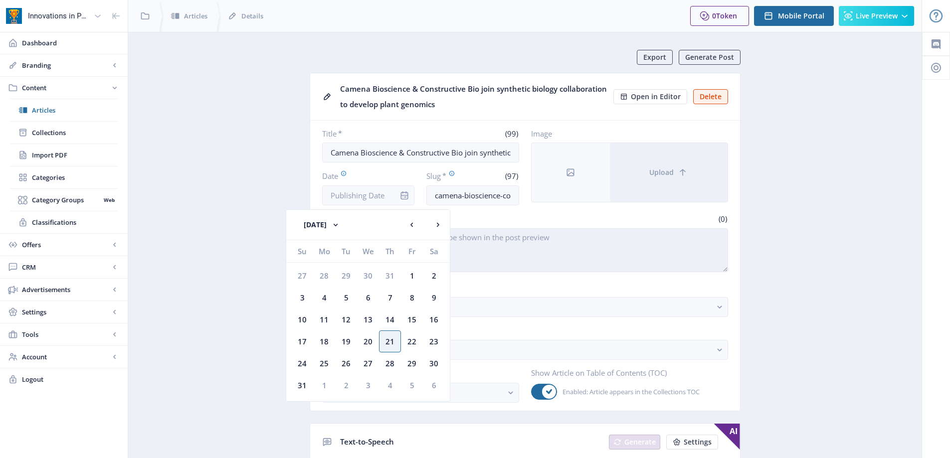
click at [524, 233] on textarea "Article Excerpt" at bounding box center [525, 250] width 406 height 44
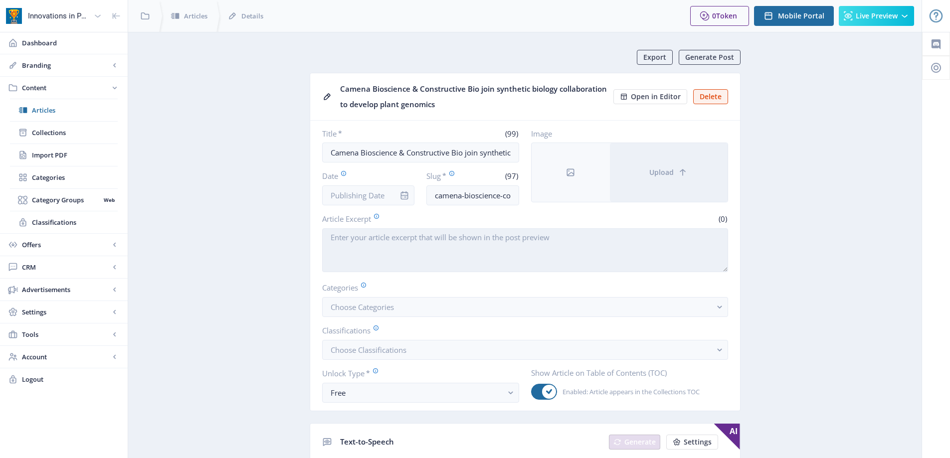
paste textarea "[GEOGRAPHIC_DATA], [GEOGRAPHIC_DATA], [DATE] – Camena Bioscience (Camena), an i…"
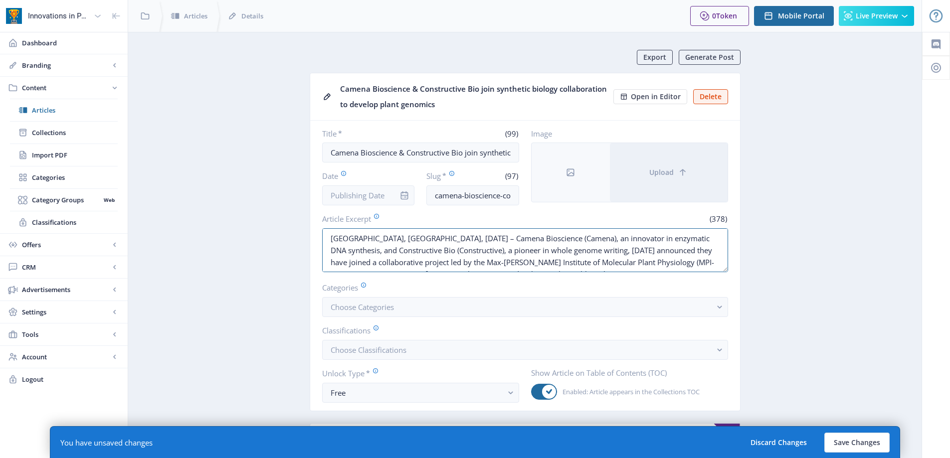
drag, startPoint x: 375, startPoint y: 237, endPoint x: 154, endPoint y: 239, distance: 221.4
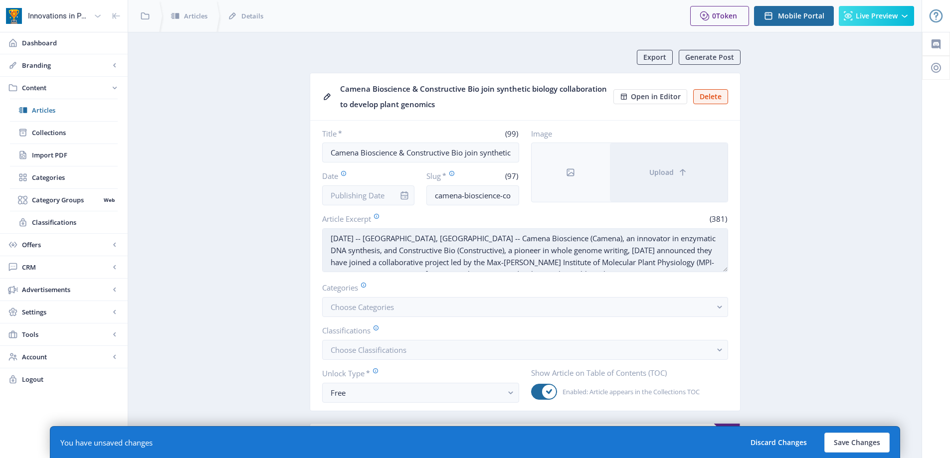
drag, startPoint x: 520, startPoint y: 238, endPoint x: 553, endPoint y: 234, distance: 33.7
click at [553, 234] on textarea "[DATE] -- [GEOGRAPHIC_DATA], [GEOGRAPHIC_DATA] -- Camena Bioscience (Camena), a…" at bounding box center [525, 250] width 406 height 44
drag, startPoint x: 386, startPoint y: 250, endPoint x: 435, endPoint y: 250, distance: 48.4
click at [435, 250] on textarea "[DATE] -- [GEOGRAPHIC_DATA], [GEOGRAPHIC_DATA] -- Camena Bioscience, an innovat…" at bounding box center [525, 250] width 406 height 44
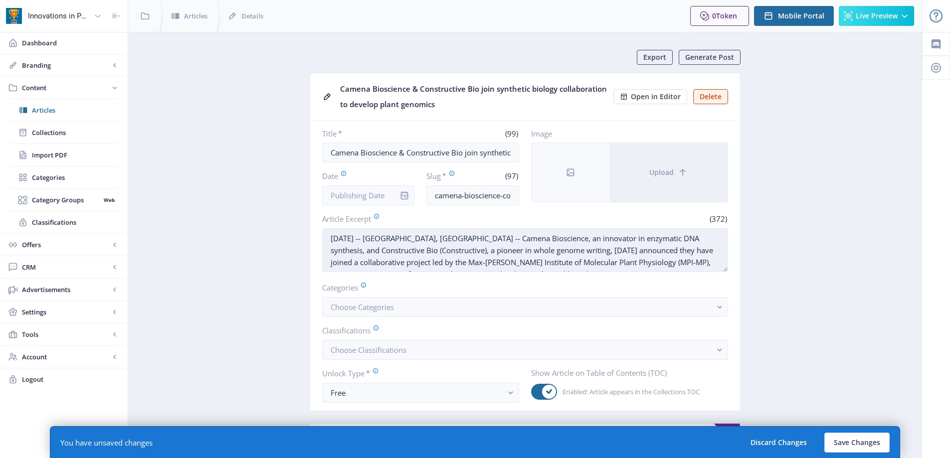
drag, startPoint x: 436, startPoint y: 249, endPoint x: 418, endPoint y: 256, distance: 19.3
click at [387, 248] on textarea "[DATE] -- [GEOGRAPHIC_DATA], [GEOGRAPHIC_DATA] -- Camena Bioscience, an innovat…" at bounding box center [525, 250] width 406 height 44
click at [508, 262] on textarea "[DATE] -- [GEOGRAPHIC_DATA], [GEOGRAPHIC_DATA] -- Camena Bioscience, an innovat…" at bounding box center [525, 250] width 406 height 44
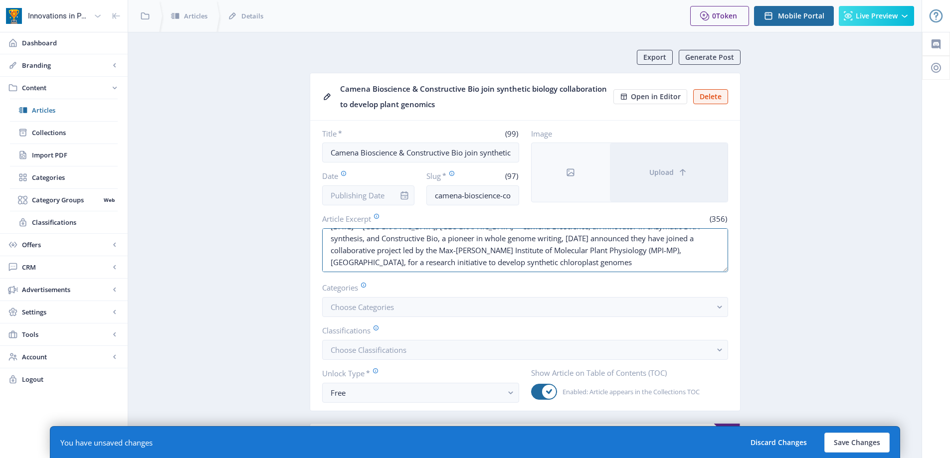
scroll to position [0, 0]
drag, startPoint x: 488, startPoint y: 262, endPoint x: 176, endPoint y: 193, distance: 319.6
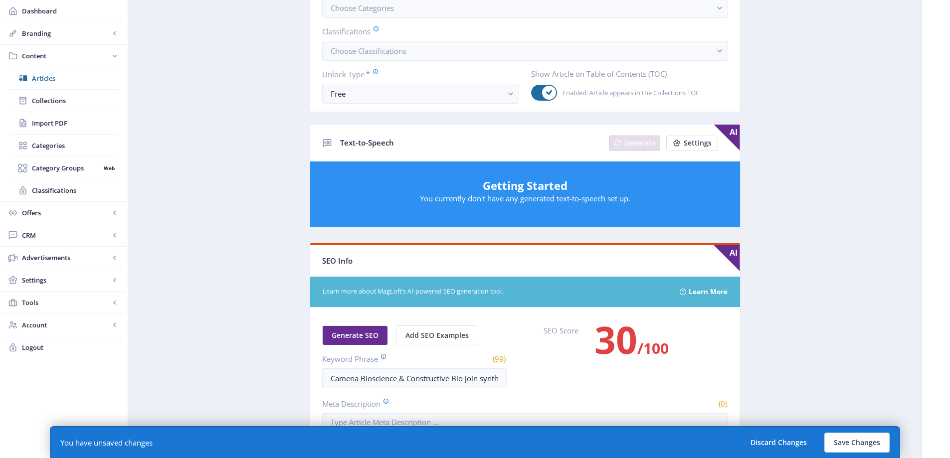
scroll to position [349, 0]
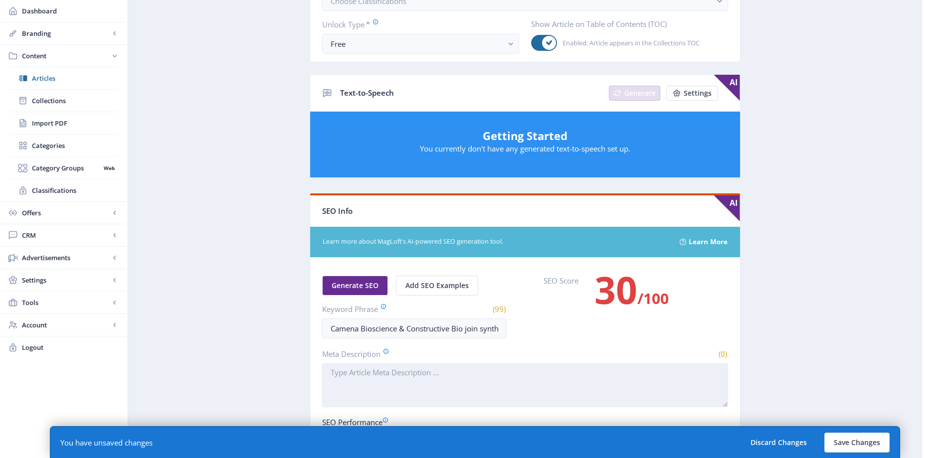
type textarea "[DATE] -- [GEOGRAPHIC_DATA], [GEOGRAPHIC_DATA] -- Camena Bioscience, an innovat…"
click at [426, 381] on textarea "Meta Description" at bounding box center [525, 385] width 406 height 44
paste textarea "[DATE] -- [GEOGRAPHIC_DATA], [GEOGRAPHIC_DATA] -- Camena Bioscience, an innovat…"
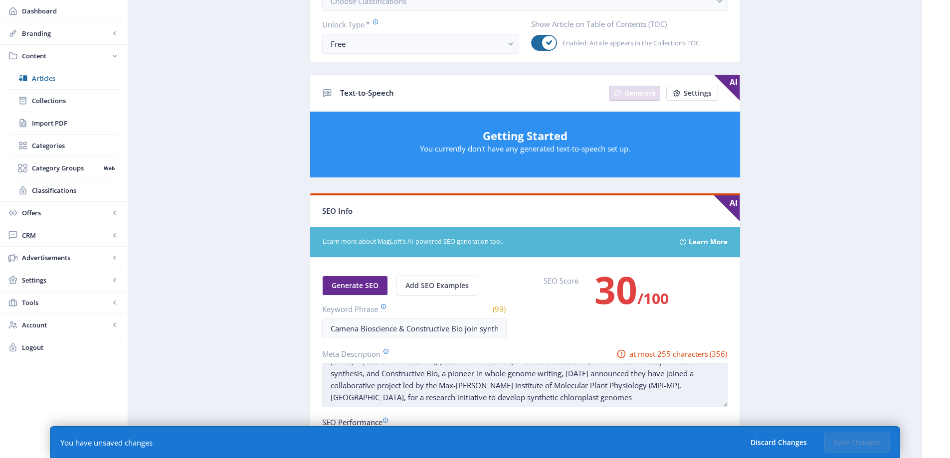
scroll to position [0, 0]
drag, startPoint x: 520, startPoint y: 376, endPoint x: 666, endPoint y: 377, distance: 145.6
click at [666, 377] on textarea "[DATE] -- [GEOGRAPHIC_DATA], [GEOGRAPHIC_DATA] -- Camena Bioscience, an innovat…" at bounding box center [525, 385] width 406 height 44
drag, startPoint x: 593, startPoint y: 373, endPoint x: 722, endPoint y: 376, distance: 128.6
click at [722, 376] on textarea "[DATE] -- [GEOGRAPHIC_DATA], [GEOGRAPHIC_DATA] -- Camena Bioscience and Constru…" at bounding box center [525, 385] width 406 height 44
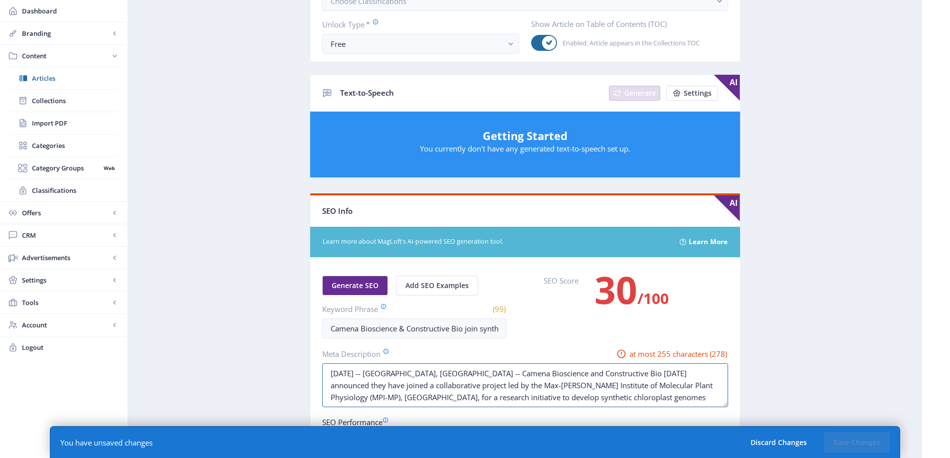
scroll to position [449, 0]
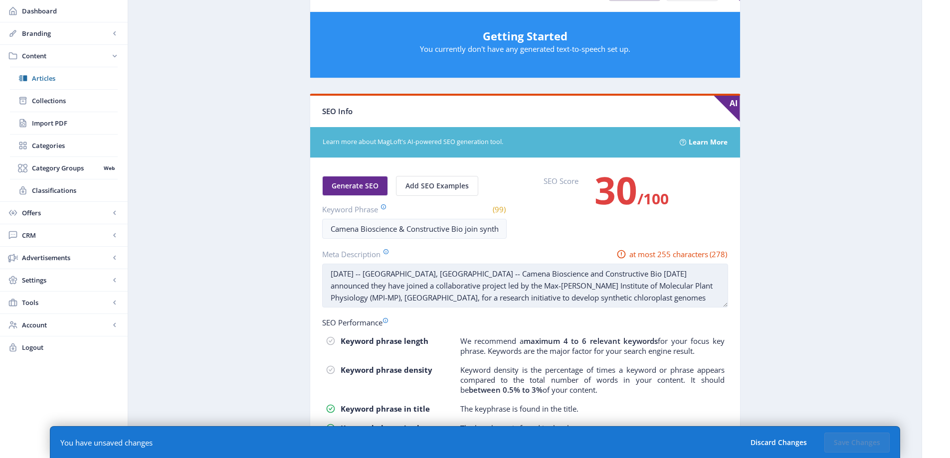
click at [621, 285] on textarea "[DATE] -- [GEOGRAPHIC_DATA], [GEOGRAPHIC_DATA] -- Camena Bioscience and Constru…" at bounding box center [525, 286] width 406 height 44
click at [619, 285] on textarea "[DATE] -- [GEOGRAPHIC_DATA], [GEOGRAPHIC_DATA] -- Camena Bioscience and Constru…" at bounding box center [525, 286] width 406 height 44
drag, startPoint x: 623, startPoint y: 285, endPoint x: 445, endPoint y: 280, distance: 178.1
click at [445, 280] on textarea "[DATE] -- [GEOGRAPHIC_DATA], [GEOGRAPHIC_DATA] -- Camena Bioscience and Constru…" at bounding box center [525, 286] width 406 height 44
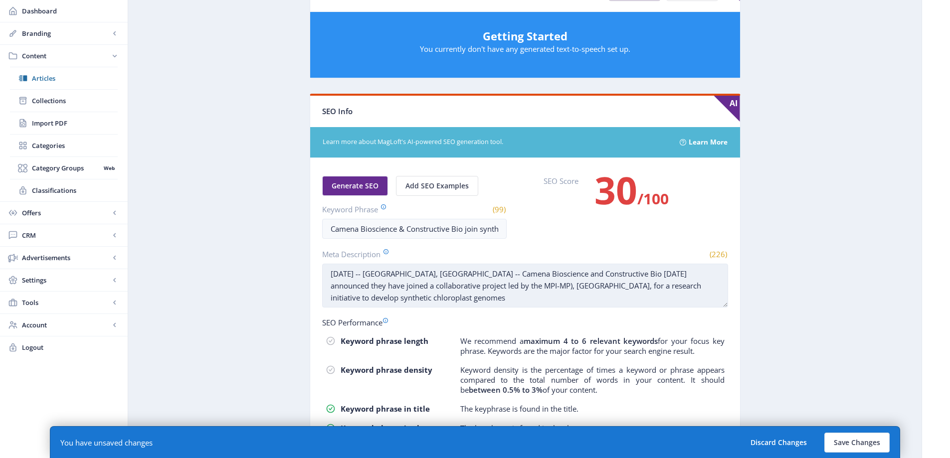
drag, startPoint x: 476, startPoint y: 285, endPoint x: 487, endPoint y: 289, distance: 12.0
click at [475, 285] on textarea "[DATE] -- [GEOGRAPHIC_DATA], [GEOGRAPHIC_DATA] -- Camena Bioscience and Constru…" at bounding box center [525, 286] width 406 height 44
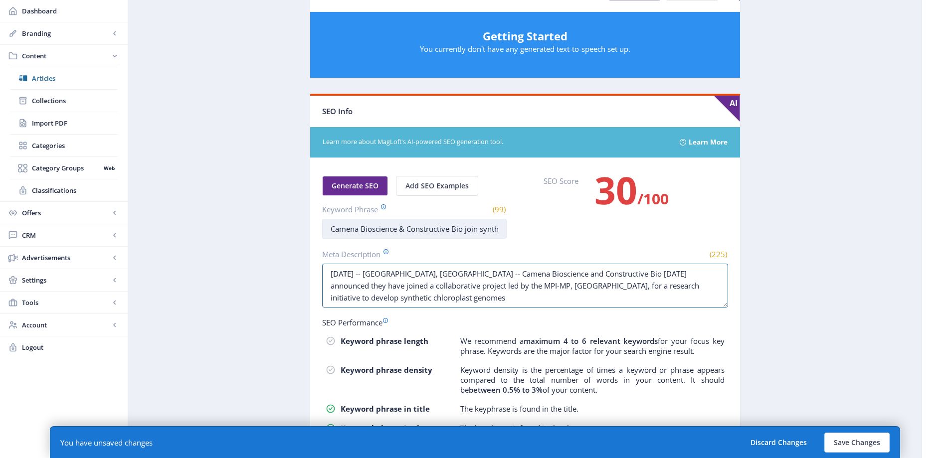
type textarea "[DATE] -- [GEOGRAPHIC_DATA], [GEOGRAPHIC_DATA] -- Camena Bioscience and Constru…"
drag, startPoint x: 358, startPoint y: 228, endPoint x: 686, endPoint y: 228, distance: 327.5
click at [686, 228] on div "Generate SEO Add SEO Examples Keyword Phrase (99) Camena Bioscience & Construct…" at bounding box center [525, 207] width 406 height 63
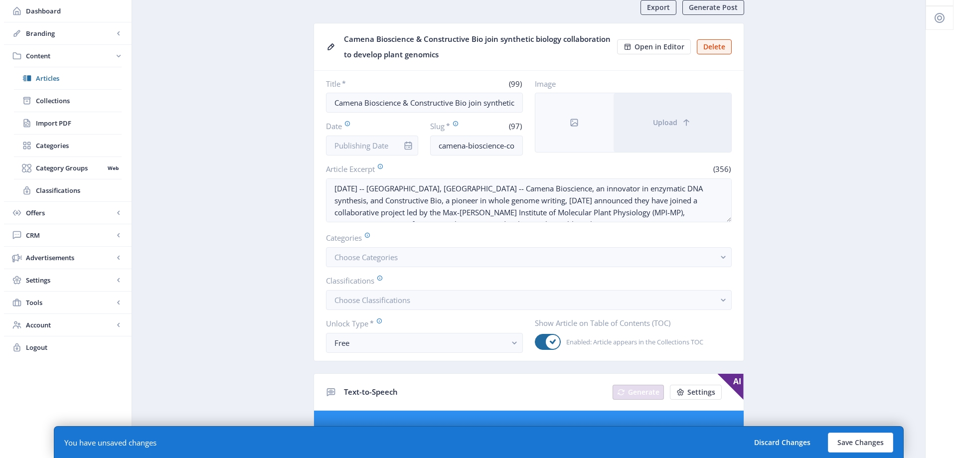
scroll to position [0, 0]
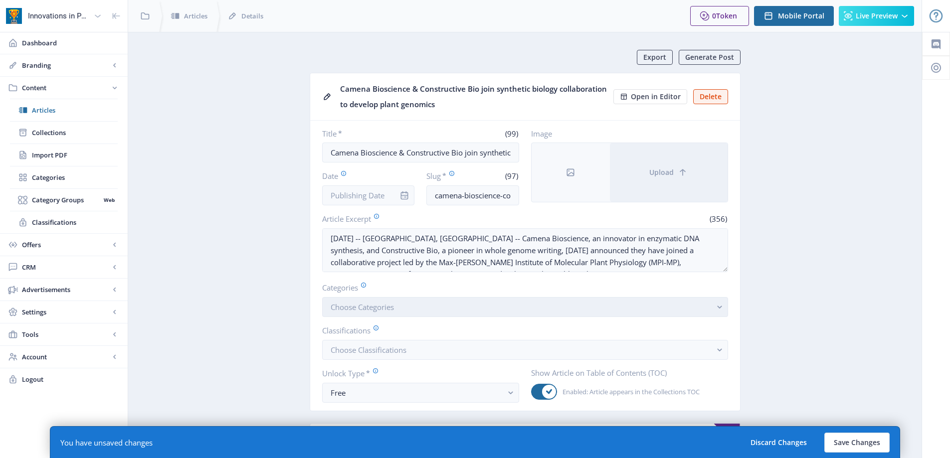
type input "Camena"
click at [436, 304] on button "Choose Categories" at bounding box center [525, 307] width 406 height 20
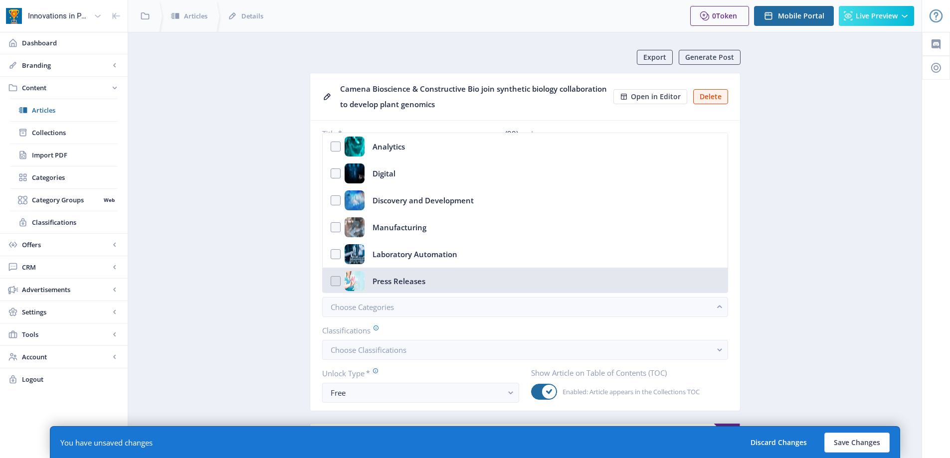
click at [453, 282] on nb-option "Press Releases" at bounding box center [525, 281] width 405 height 27
checkbox input "true"
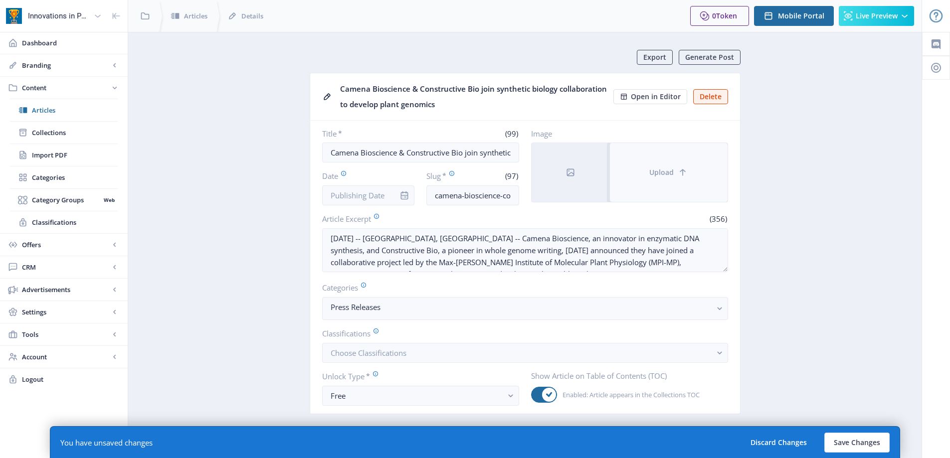
click at [659, 154] on button "Upload" at bounding box center [669, 172] width 118 height 59
click at [629, 173] on button "Upload" at bounding box center [669, 172] width 118 height 59
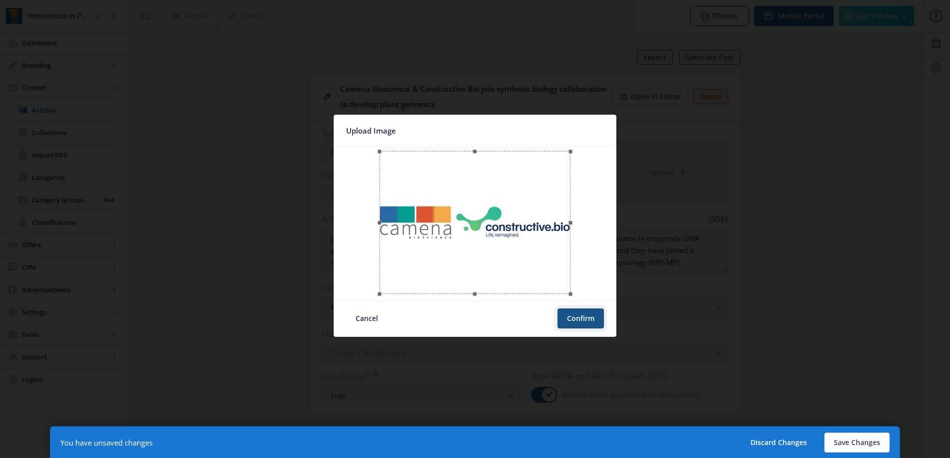
click at [582, 326] on button "Confirm" at bounding box center [580, 319] width 46 height 20
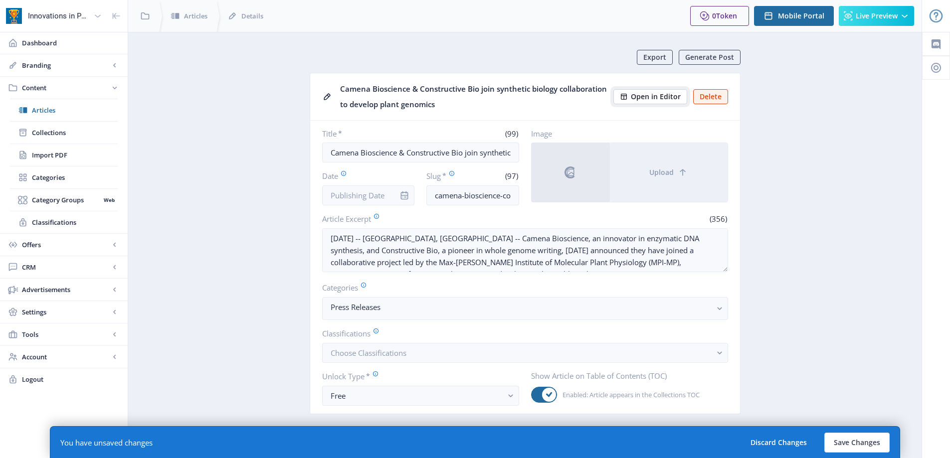
click at [672, 93] on span "Open in Editor" at bounding box center [656, 97] width 50 height 8
click at [381, 193] on input "Date" at bounding box center [368, 195] width 93 height 20
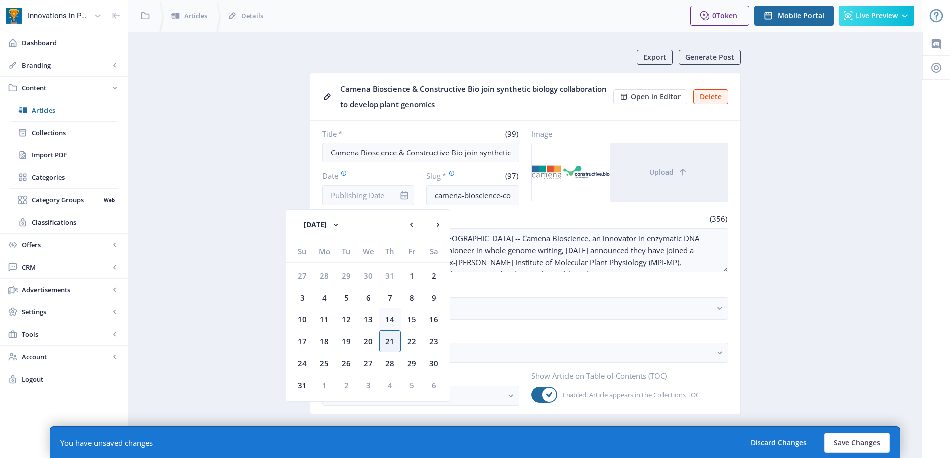
click at [392, 315] on div "14" at bounding box center [390, 320] width 22 height 22
type input "[DATE]"
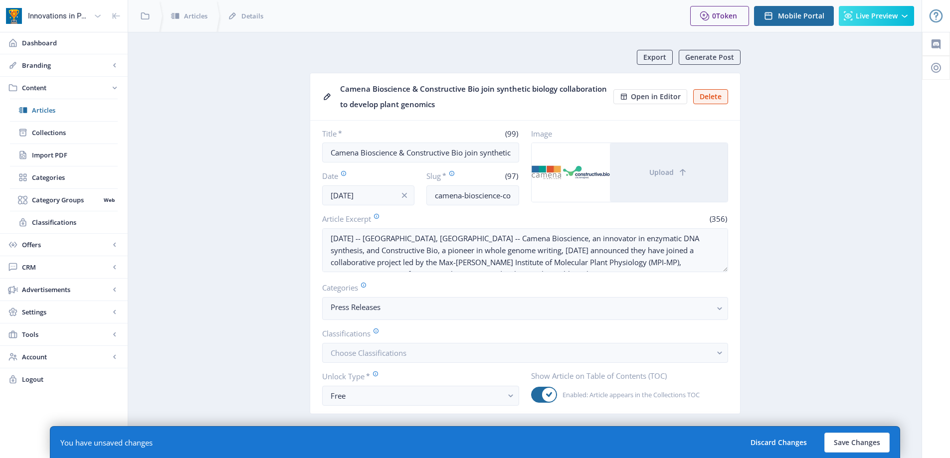
click at [851, 442] on button "Save Changes" at bounding box center [856, 443] width 65 height 20
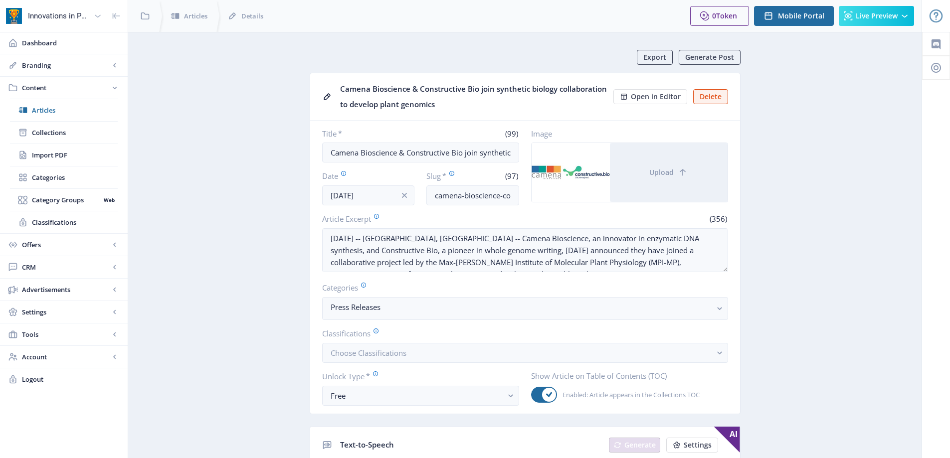
drag, startPoint x: 97, startPoint y: 117, endPoint x: 124, endPoint y: 119, distance: 27.0
click at [97, 117] on link "Articles" at bounding box center [64, 110] width 108 height 22
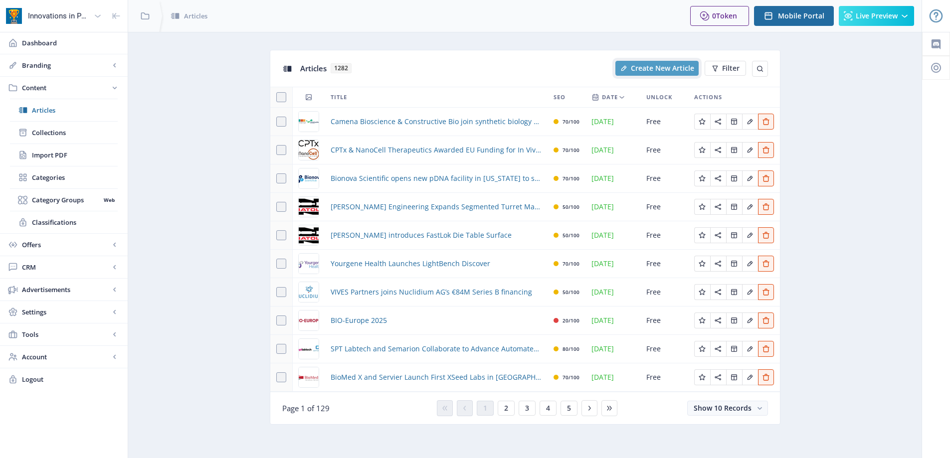
click at [647, 70] on span "Create New Article" at bounding box center [662, 68] width 63 height 8
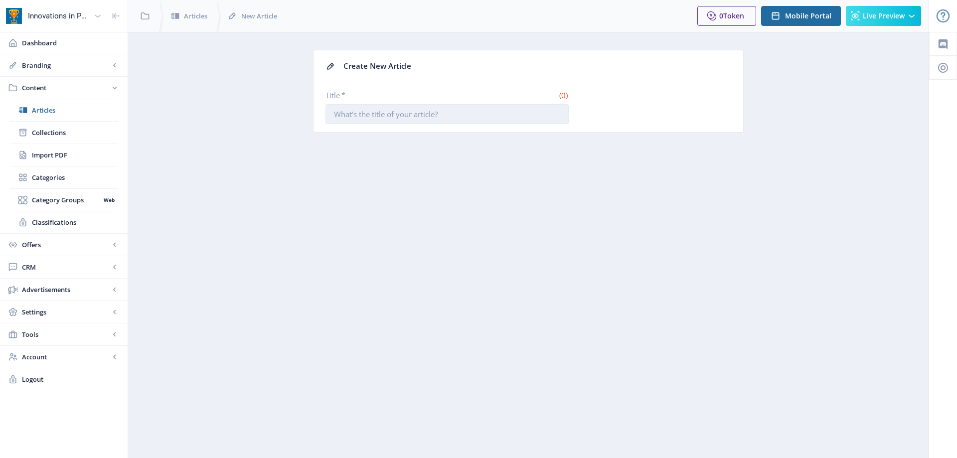
click at [455, 109] on input "Title *" at bounding box center [447, 114] width 243 height 20
paste input "Mitratech Ramps Pace of Agentic AI Deployments with Latest ARIES™ Launch in Wor…"
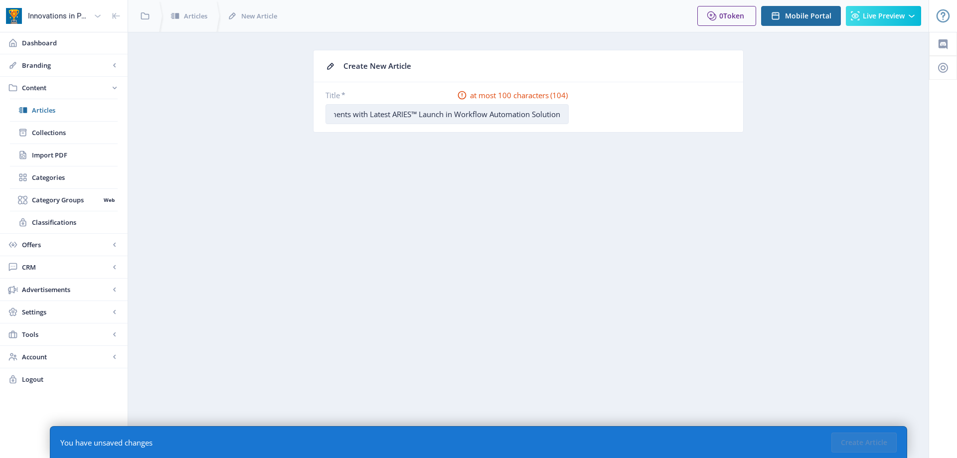
click at [414, 110] on input "Mitratech Ramps Pace of Agentic AI Deployments with Latest ARIES™ Launch in Wor…" at bounding box center [447, 114] width 243 height 20
click at [451, 111] on input "Mitratech Ramps Pace of Agentic AI Deployments with Latest ARIES Launch in Work…" at bounding box center [447, 114] width 243 height 20
drag, startPoint x: 531, startPoint y: 116, endPoint x: 618, endPoint y: 123, distance: 87.5
click at [625, 125] on nb-card-body "Title * at most 100 characters (103) Mitratech Ramps Pace of Agentic AI Deploym…" at bounding box center [529, 107] width 430 height 50
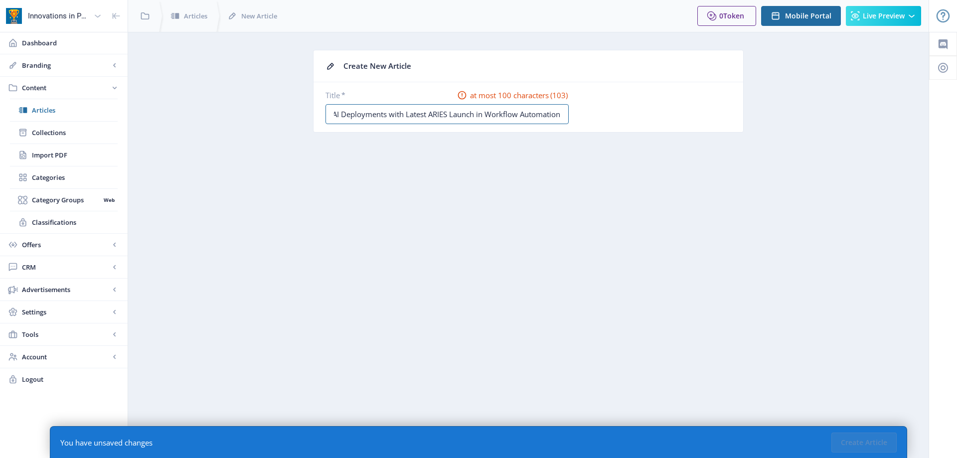
scroll to position [0, 115]
type input "Mitratech Ramps Pace of Agentic AI Deployments with Latest ARIES Launch in Work…"
click at [857, 445] on button "Create Article" at bounding box center [864, 443] width 65 height 20
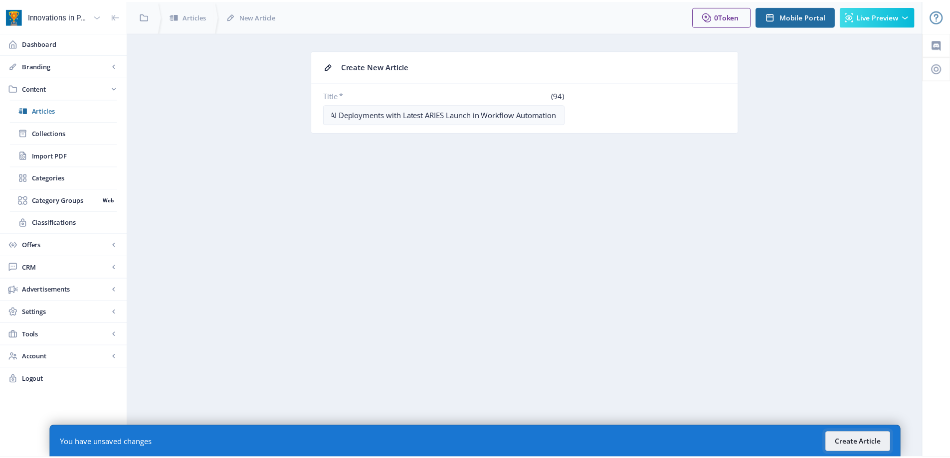
scroll to position [0, 0]
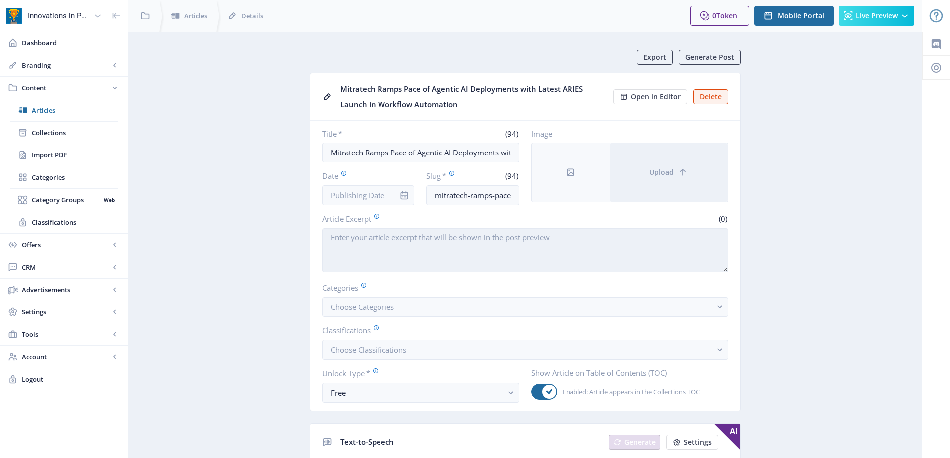
click at [402, 256] on textarea "Article Excerpt" at bounding box center [525, 250] width 406 height 44
paste textarea "[GEOGRAPHIC_DATA], [US_STATE], [DATE] (GLOBE NEWSWIRE) -- Mitratech, a global p…"
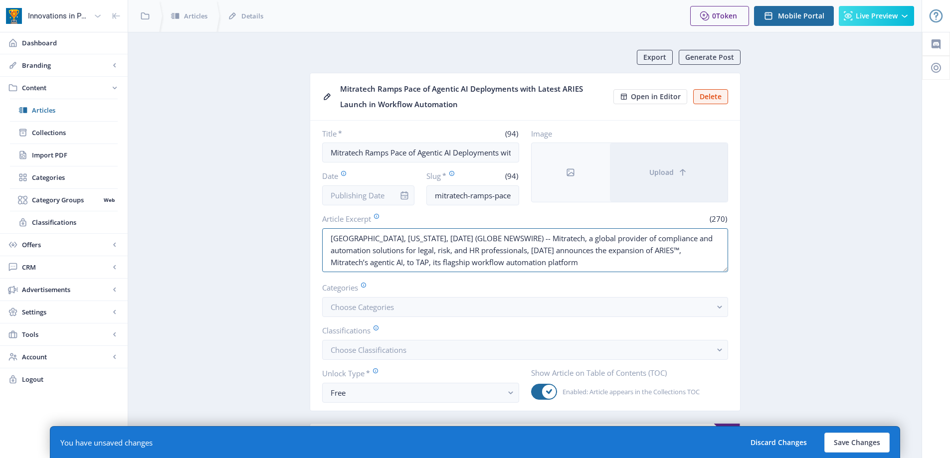
drag, startPoint x: 383, startPoint y: 239, endPoint x: 267, endPoint y: 240, distance: 116.2
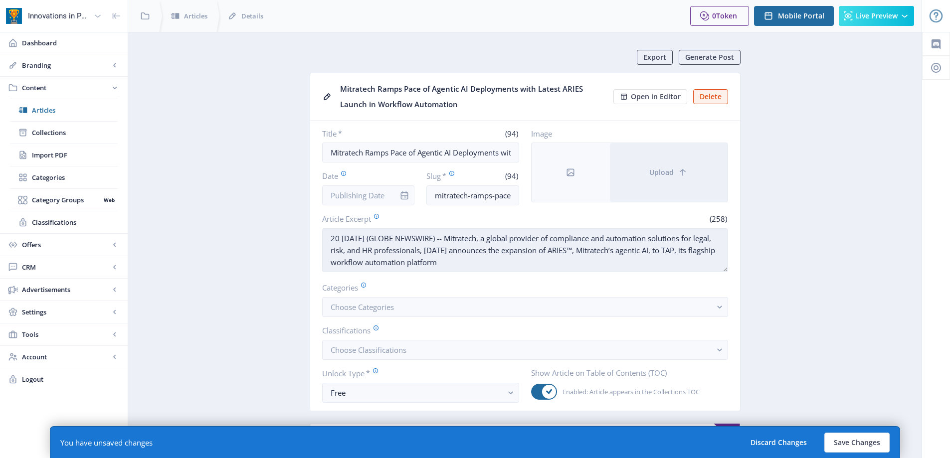
click at [368, 240] on textarea "20 [DATE] (GLOBE NEWSWIRE) -- Mitratech, a global provider of compliance and au…" at bounding box center [525, 250] width 406 height 44
click at [387, 239] on textarea "[DATE] (GLOBE NEWSWIRE) -- Mitratech, a global provider of compliance and autom…" at bounding box center [525, 250] width 406 height 44
click at [546, 252] on textarea "[DATE] -- [US_STATE], [GEOGRAPHIC_DATA] -- Mitratech, a global provider of comp…" at bounding box center [525, 250] width 406 height 44
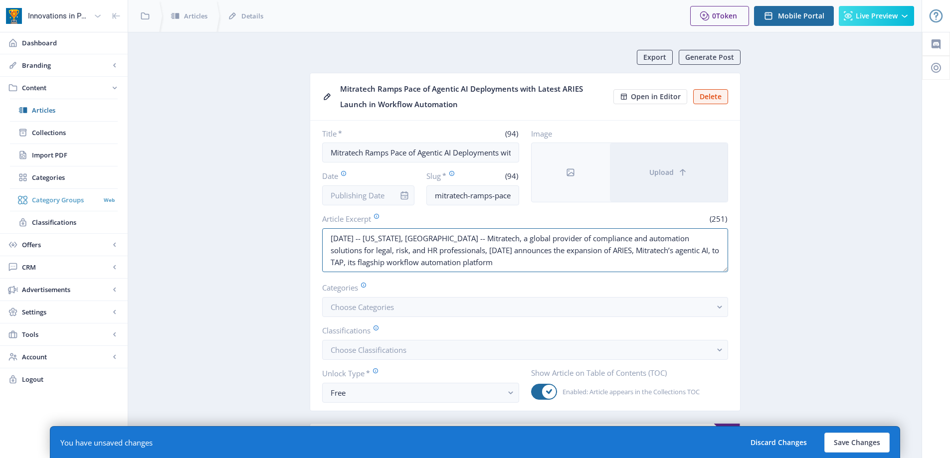
drag, startPoint x: 447, startPoint y: 263, endPoint x: 96, endPoint y: 208, distance: 355.3
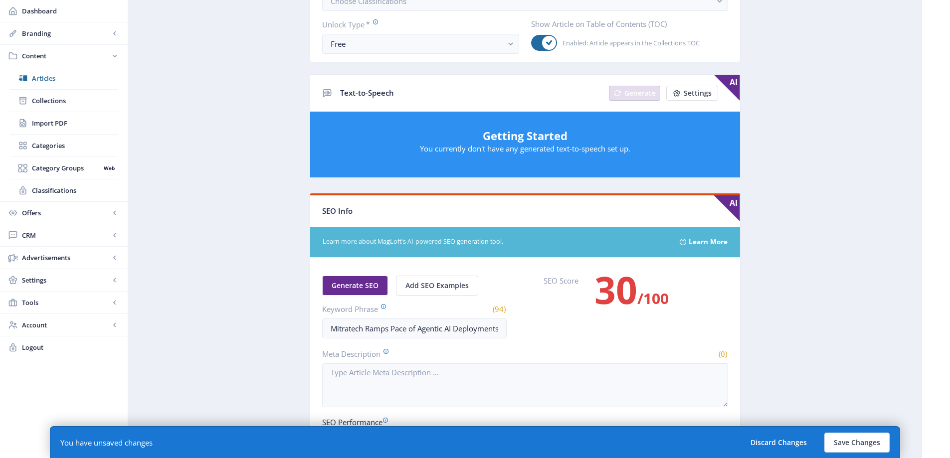
type textarea "[DATE] -- [US_STATE], [GEOGRAPHIC_DATA] -- Mitratech, a global provider of comp…"
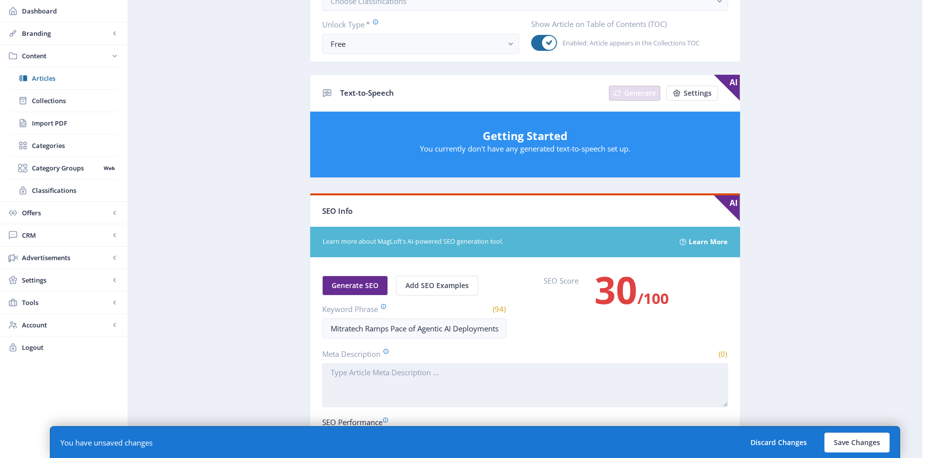
drag, startPoint x: 419, startPoint y: 409, endPoint x: 427, endPoint y: 401, distance: 11.3
click at [421, 404] on nb-card-body "Generate SEO Add SEO Examples Keyword Phrase (94) Mitratech Ramps Pace of Agent…" at bounding box center [525, 433] width 430 height 350
click at [433, 387] on textarea "Meta Description" at bounding box center [525, 385] width 406 height 44
click at [514, 386] on textarea "Meta Description" at bounding box center [525, 385] width 406 height 44
click at [609, 381] on textarea "Meta Description" at bounding box center [525, 385] width 406 height 44
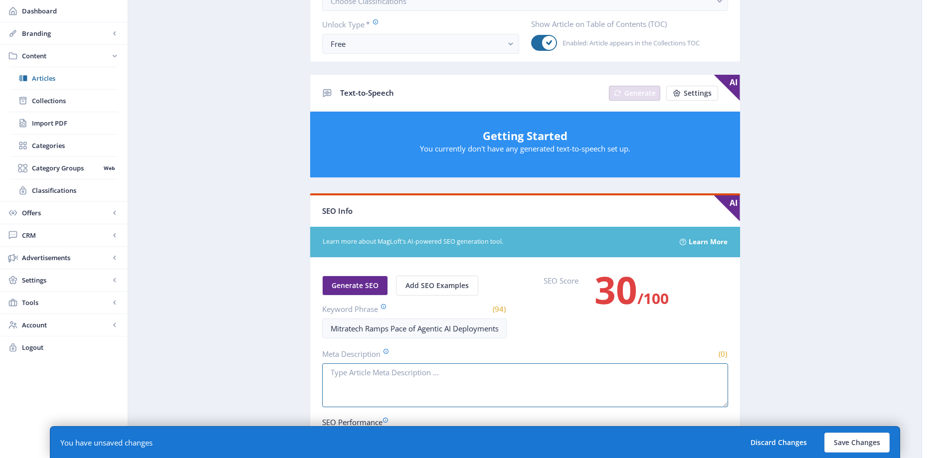
scroll to position [534, 0]
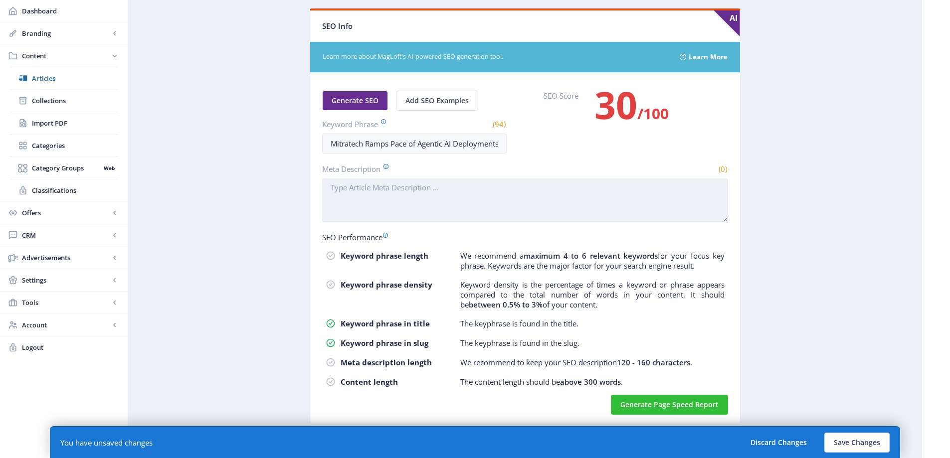
click at [500, 202] on textarea "Meta Description" at bounding box center [525, 200] width 406 height 44
paste textarea "[DATE] -- [US_STATE], [GEOGRAPHIC_DATA] -- Mitratech, a global provider of comp…"
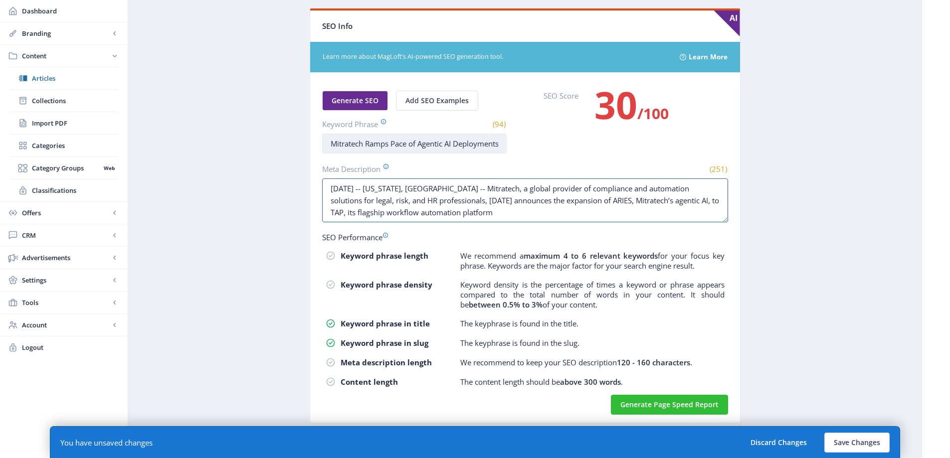
type textarea "[DATE] -- [US_STATE], [GEOGRAPHIC_DATA] -- Mitratech, a global provider of comp…"
drag, startPoint x: 365, startPoint y: 142, endPoint x: 690, endPoint y: 150, distance: 325.2
click at [684, 151] on div "Generate SEO Add SEO Examples Keyword Phrase (94) Mitratech Ramps Pace of Agent…" at bounding box center [525, 122] width 406 height 63
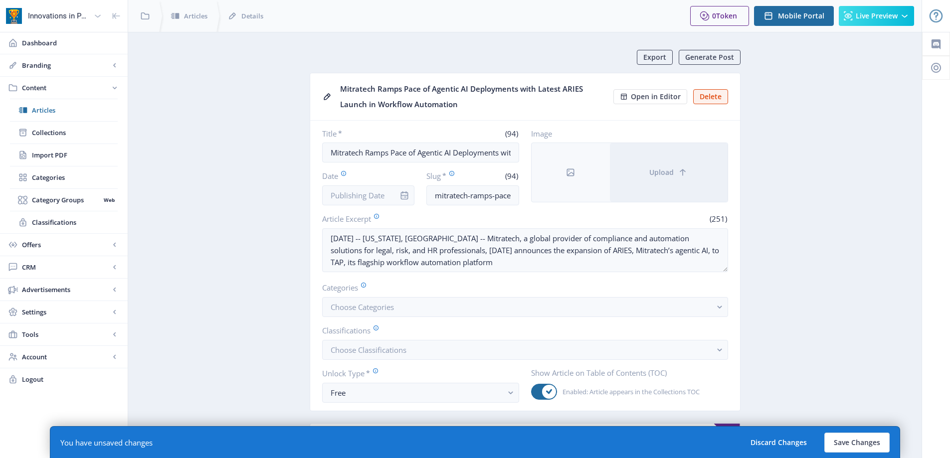
scroll to position [150, 0]
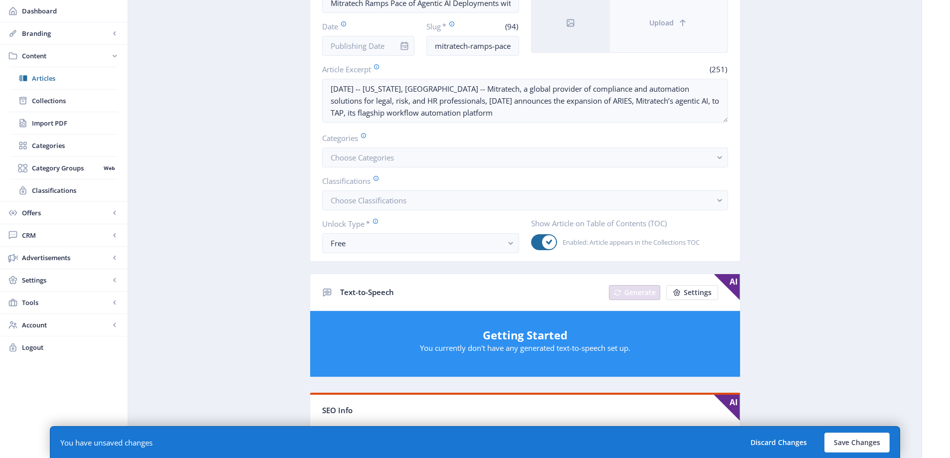
type input "Mitratech"
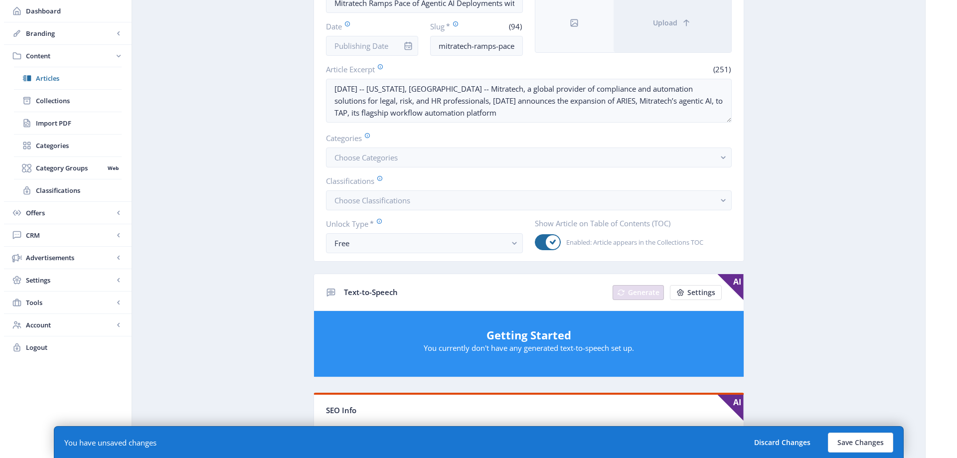
scroll to position [0, 0]
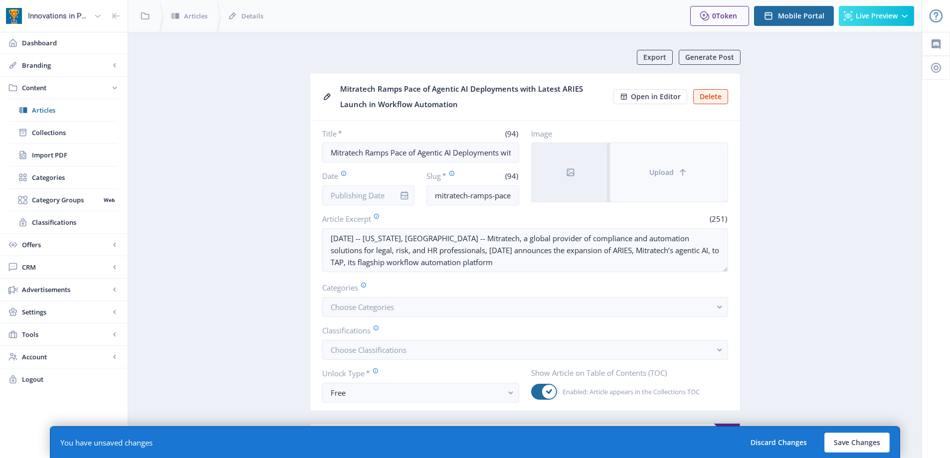
click at [670, 170] on span "Upload" at bounding box center [661, 173] width 24 height 8
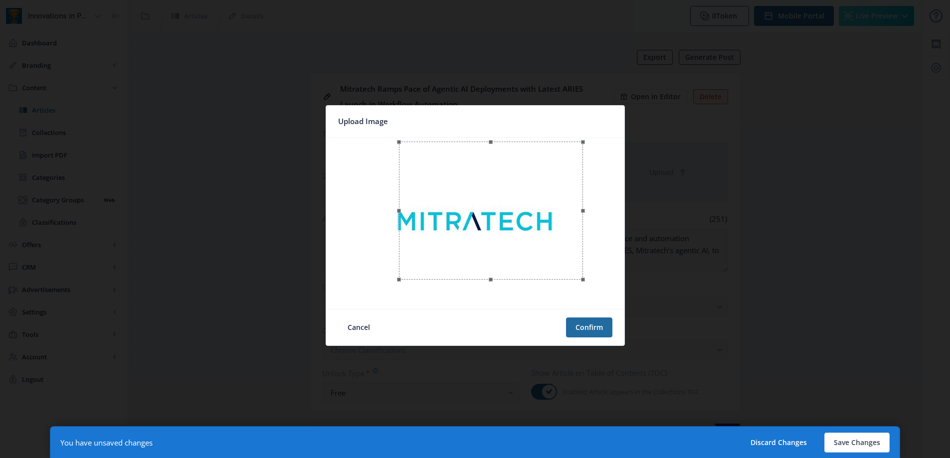
drag, startPoint x: 371, startPoint y: 303, endPoint x: 403, endPoint y: 282, distance: 38.0
click at [403, 282] on span at bounding box center [399, 279] width 12 height 12
drag, startPoint x: 454, startPoint y: 245, endPoint x: 425, endPoint y: 255, distance: 30.6
click at [425, 255] on div at bounding box center [462, 221] width 184 height 138
drag, startPoint x: 373, startPoint y: 288, endPoint x: 400, endPoint y: 264, distance: 35.7
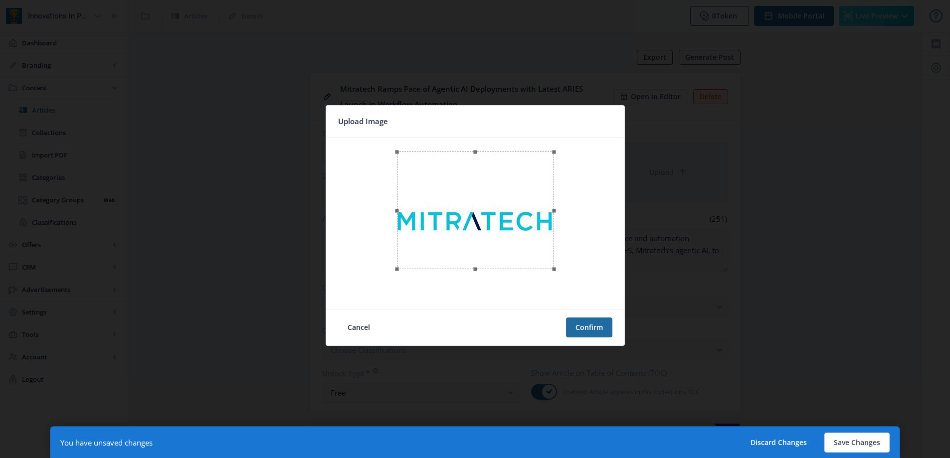
click at [400, 264] on span at bounding box center [397, 269] width 12 height 12
drag, startPoint x: 447, startPoint y: 243, endPoint x: 446, endPoint y: 254, distance: 10.6
click at [446, 254] on div at bounding box center [473, 221] width 157 height 118
click at [521, 255] on div at bounding box center [474, 221] width 157 height 118
click at [582, 320] on button "Confirm" at bounding box center [589, 328] width 46 height 20
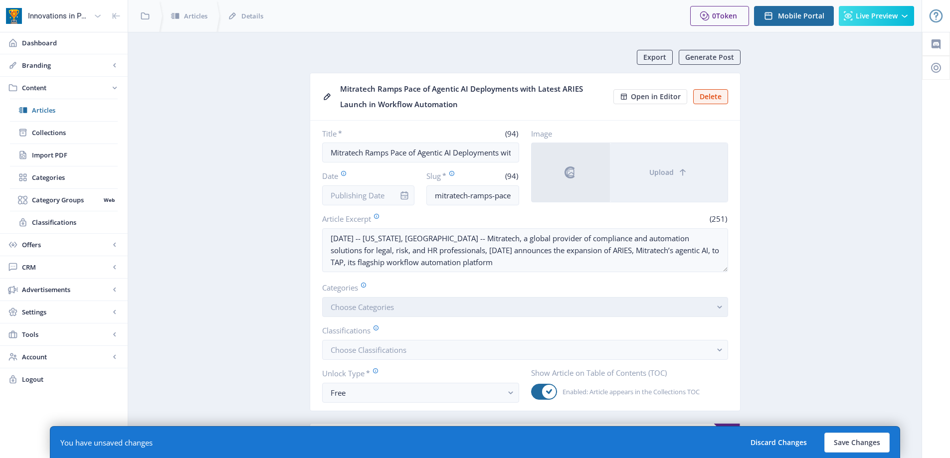
click at [469, 310] on button "Choose Categories" at bounding box center [525, 307] width 406 height 20
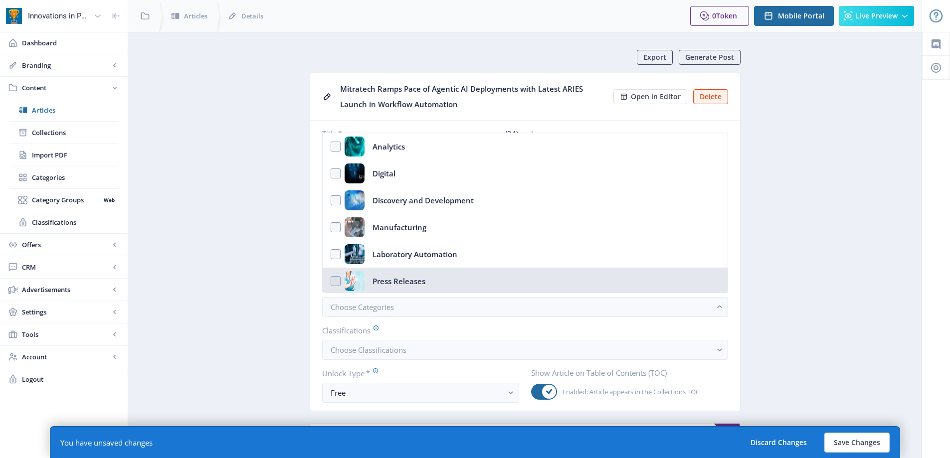
click at [468, 277] on nb-option "Press Releases" at bounding box center [525, 281] width 405 height 27
checkbox input "true"
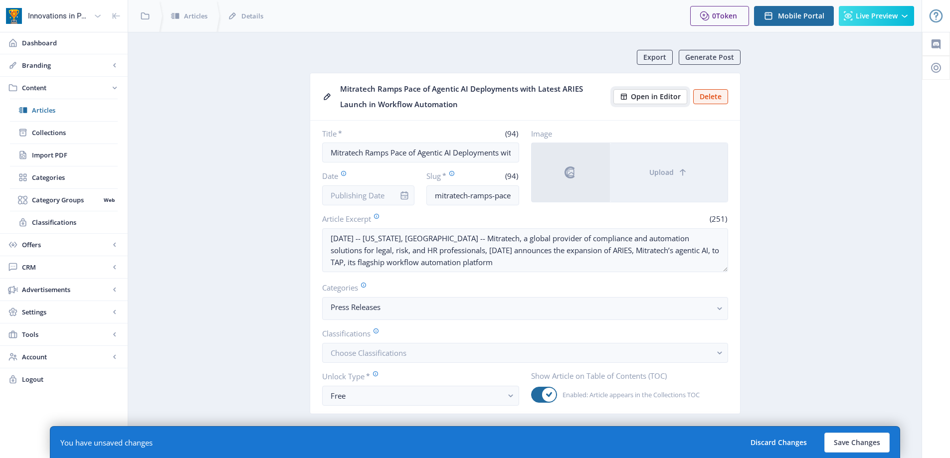
click at [673, 96] on span "Open in Editor" at bounding box center [656, 97] width 50 height 8
click at [344, 201] on input "Date" at bounding box center [368, 195] width 93 height 20
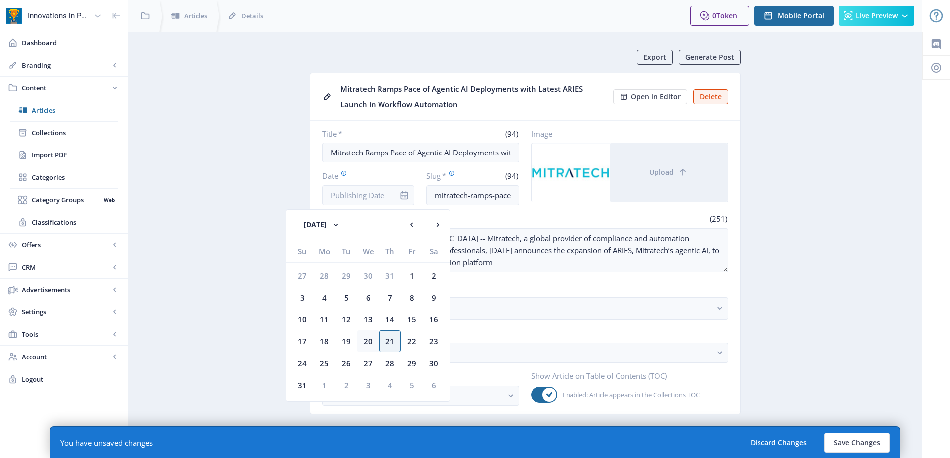
click at [371, 346] on div "20" at bounding box center [368, 342] width 22 height 22
type input "[DATE]"
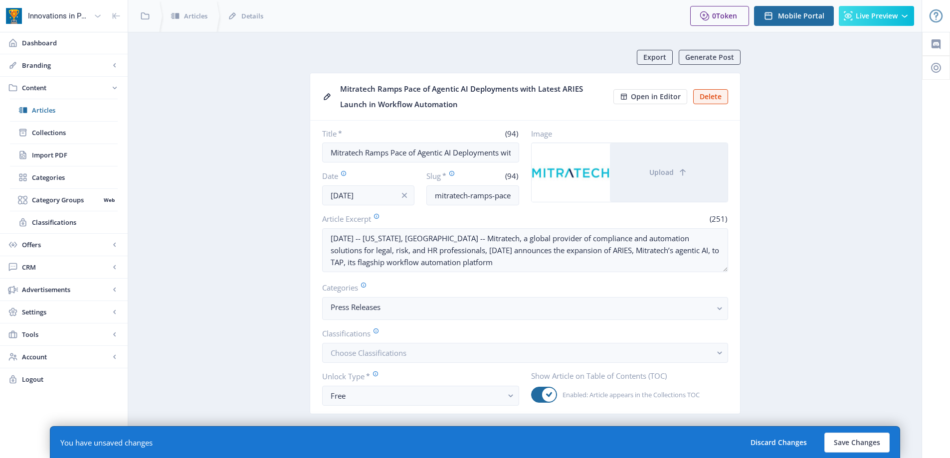
click at [848, 441] on button "Save Changes" at bounding box center [856, 443] width 65 height 20
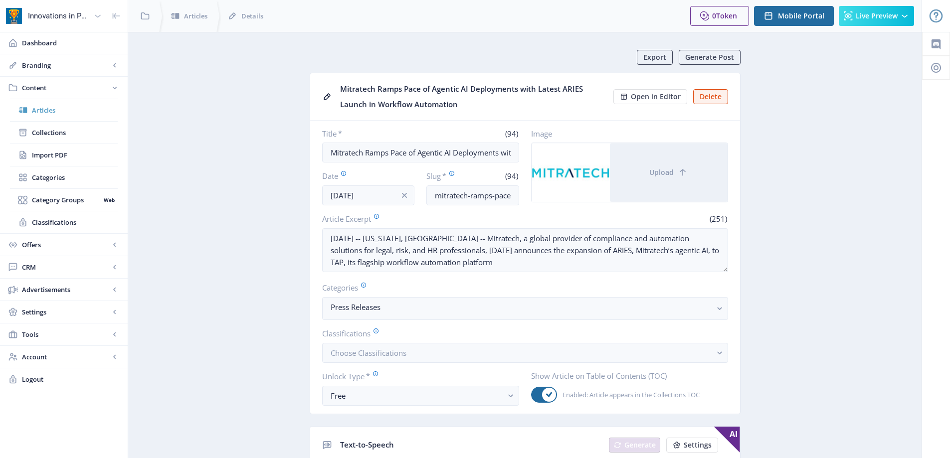
click at [61, 114] on span "Articles" at bounding box center [75, 110] width 86 height 10
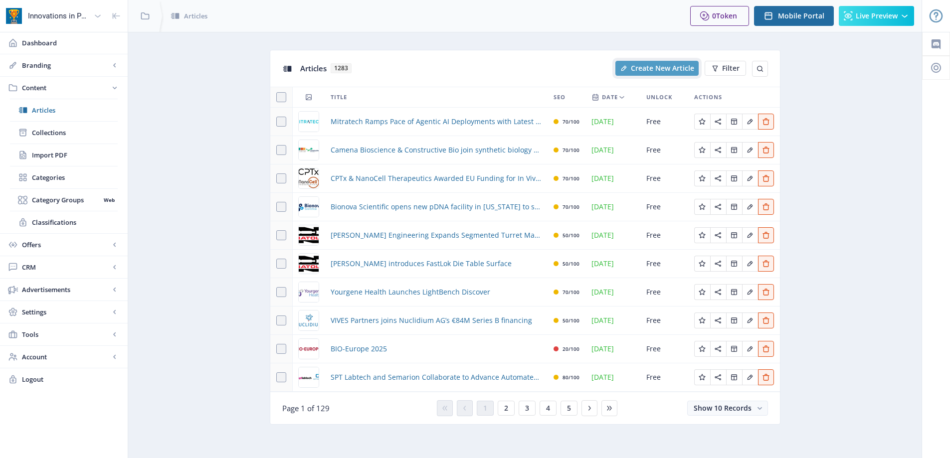
click at [646, 71] on span "Create New Article" at bounding box center [662, 68] width 63 height 8
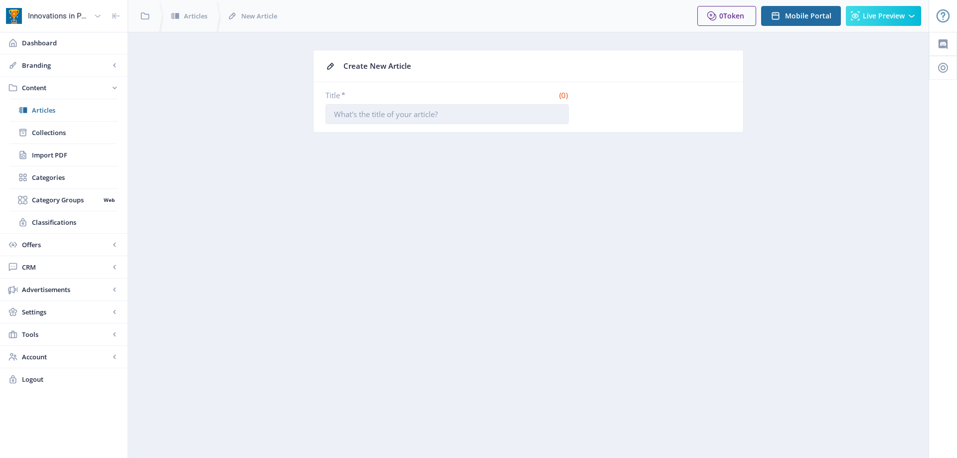
click at [439, 108] on input "Title *" at bounding box center [447, 114] width 243 height 20
paste input "Elemental Machines Launches Flexible, Multitiered Business Intelligence Platfor…"
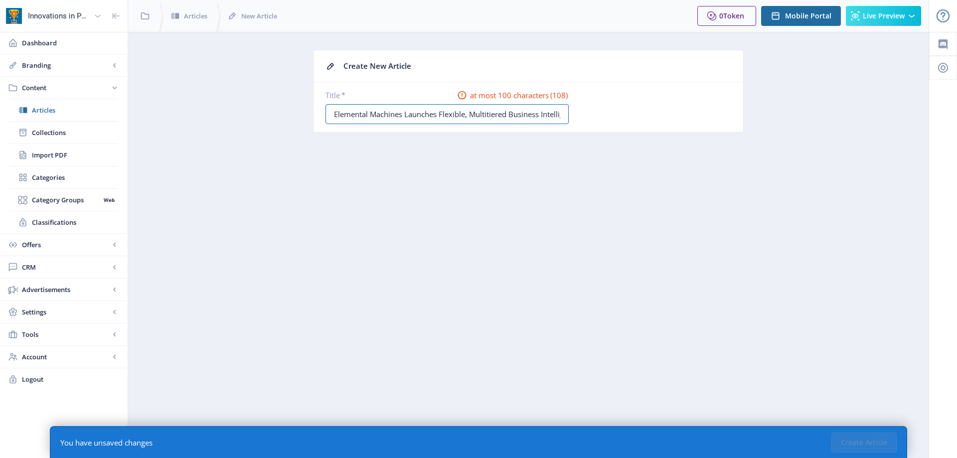
scroll to position [0, 149]
click at [367, 119] on input "Elemental Machines Launches Flexible, Multitiered Business Intelligence Platfor…" at bounding box center [447, 114] width 243 height 20
click at [532, 116] on input "Elemental Machines Launches Flexible, Multitiered Business Intelligence Platfor…" at bounding box center [447, 114] width 243 height 20
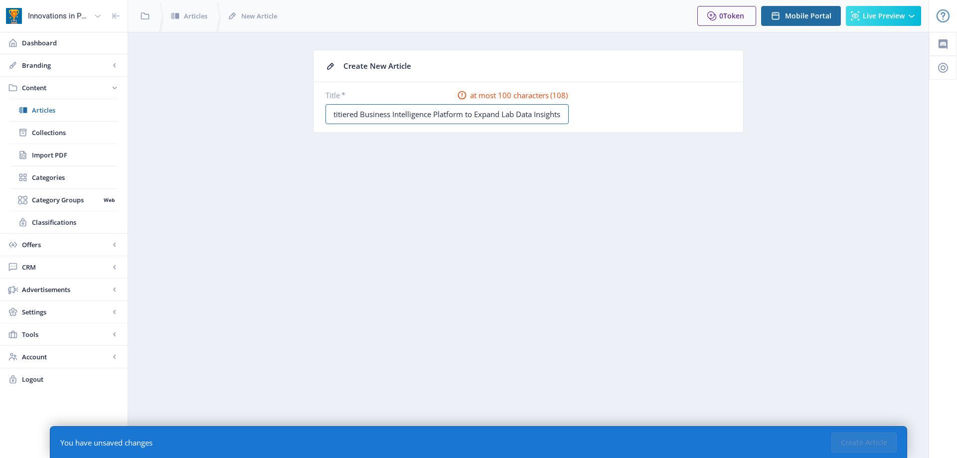
drag, startPoint x: 464, startPoint y: 116, endPoint x: 749, endPoint y: 117, distance: 285.7
click at [749, 117] on app-content-article-new "Create New Article Title * at most 100 characters (108) Elemental Machines Laun…" at bounding box center [529, 99] width 766 height 98
type input "Elemental Machines Launches Flexible, Multitiered Business Intelligence Platform"
click at [857, 445] on button "Create Article" at bounding box center [864, 443] width 65 height 20
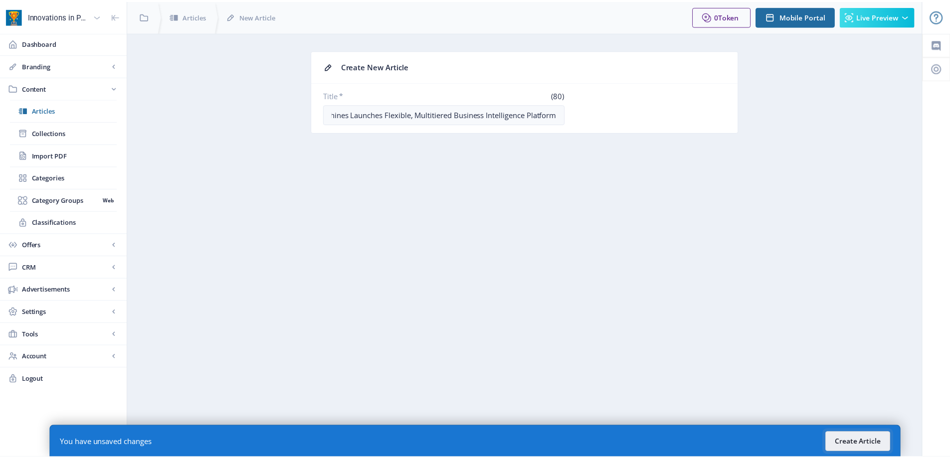
scroll to position [0, 0]
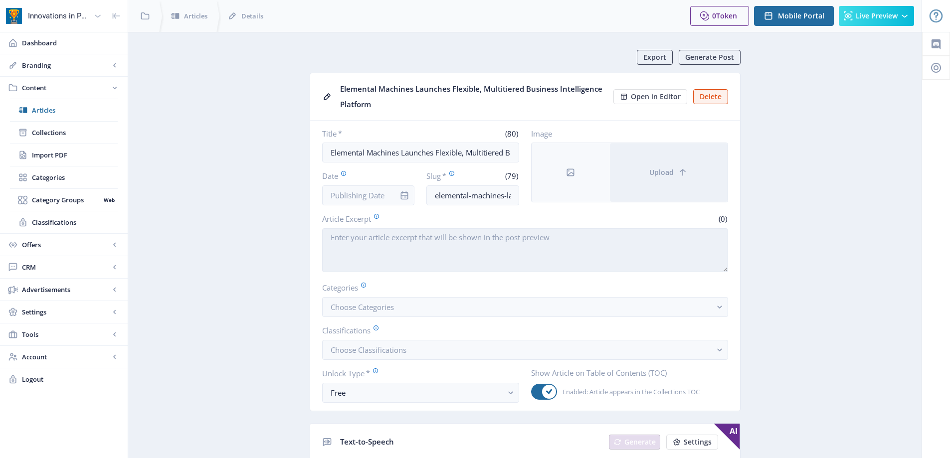
click at [450, 242] on textarea "Article Excerpt" at bounding box center [525, 250] width 406 height 44
paste textarea "[GEOGRAPHIC_DATA], [GEOGRAPHIC_DATA]; [DATE] (Business Wire) – Elemental Machin…"
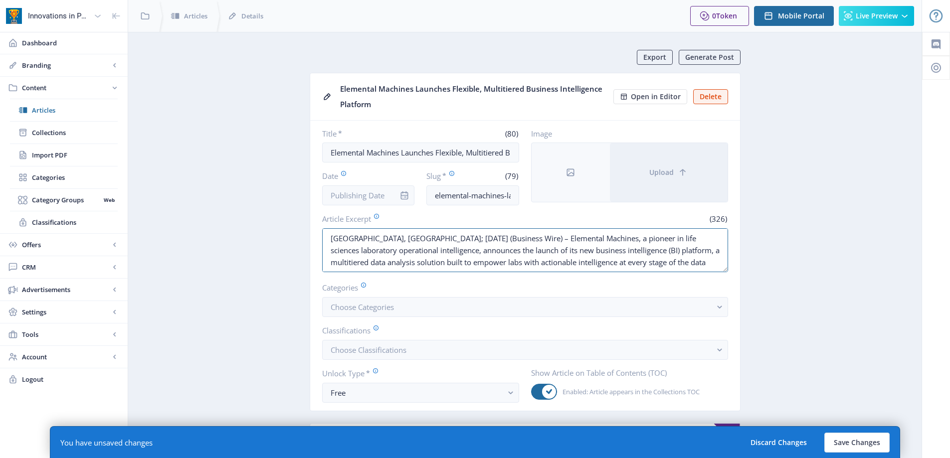
drag, startPoint x: 400, startPoint y: 238, endPoint x: 274, endPoint y: 235, distance: 125.7
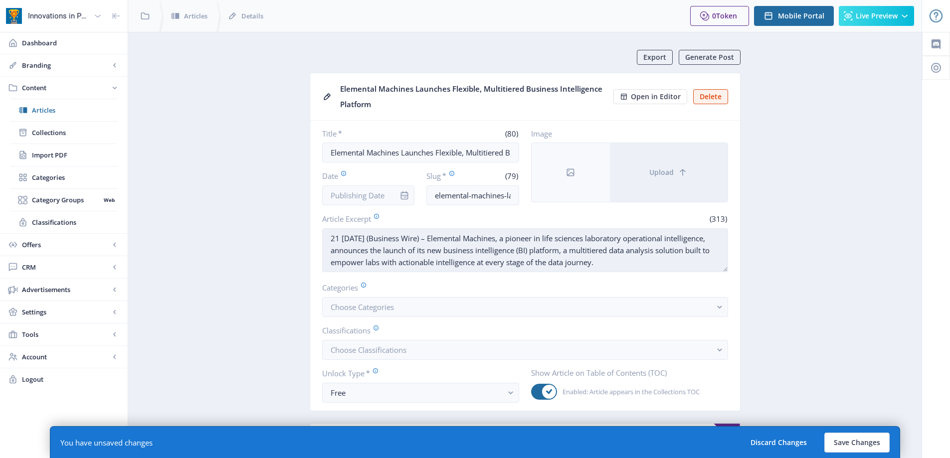
click at [377, 238] on textarea "21 [DATE] (Business Wire) – Elemental Machines, a pioneer in life sciences labo…" at bounding box center [525, 250] width 406 height 44
click at [386, 240] on textarea "[DATE] (Business Wire) – Elemental Machines, a pioneer in life sciences laborat…" at bounding box center [525, 250] width 406 height 44
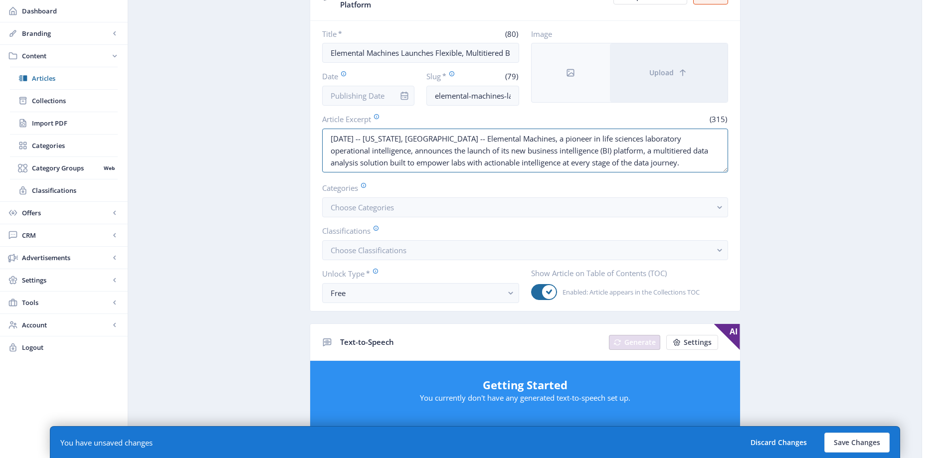
drag, startPoint x: 646, startPoint y: 167, endPoint x: 266, endPoint y: 137, distance: 381.6
click at [266, 137] on app-content-article "Export Generate Post Elemental Machines Launches Flexible, Multitiered Business…" at bounding box center [525, 430] width 758 height 961
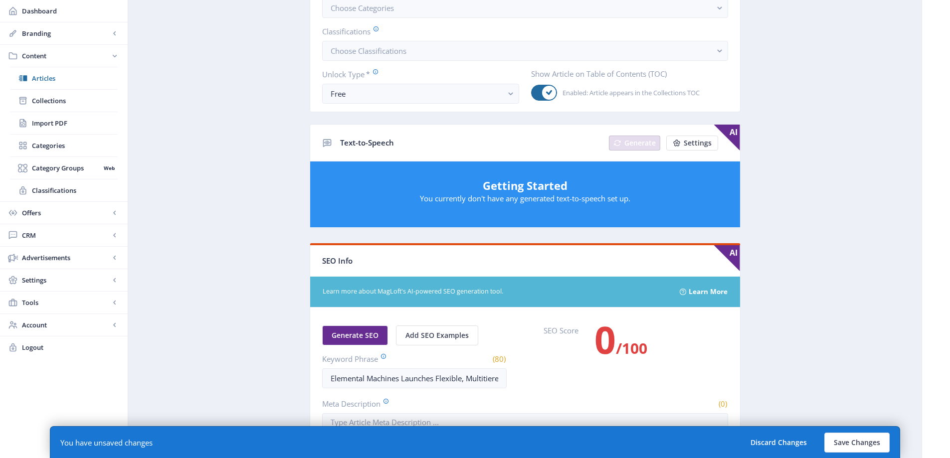
scroll to position [449, 0]
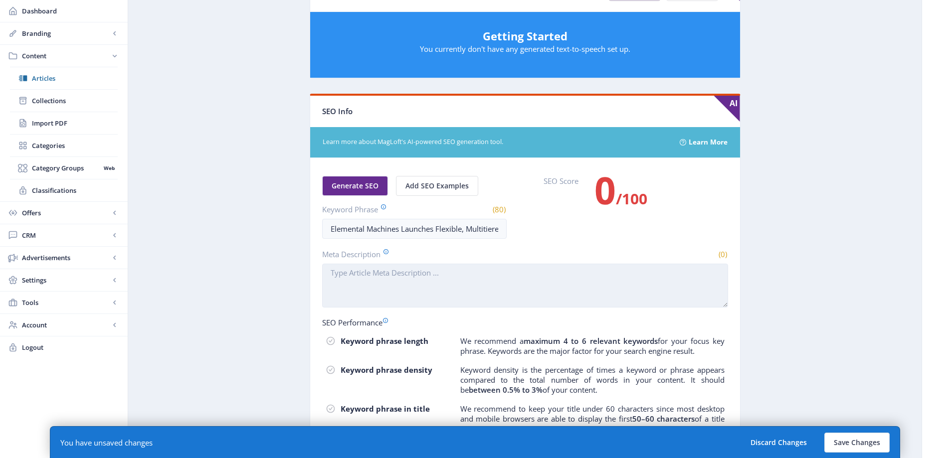
type textarea "[DATE] -- [US_STATE], [GEOGRAPHIC_DATA] -- Elemental Machines, a pioneer in lif…"
click at [483, 269] on textarea "Meta Description" at bounding box center [525, 286] width 406 height 44
paste textarea "[DATE] -- [US_STATE], [GEOGRAPHIC_DATA] -- Elemental Machines, a pioneer in lif…"
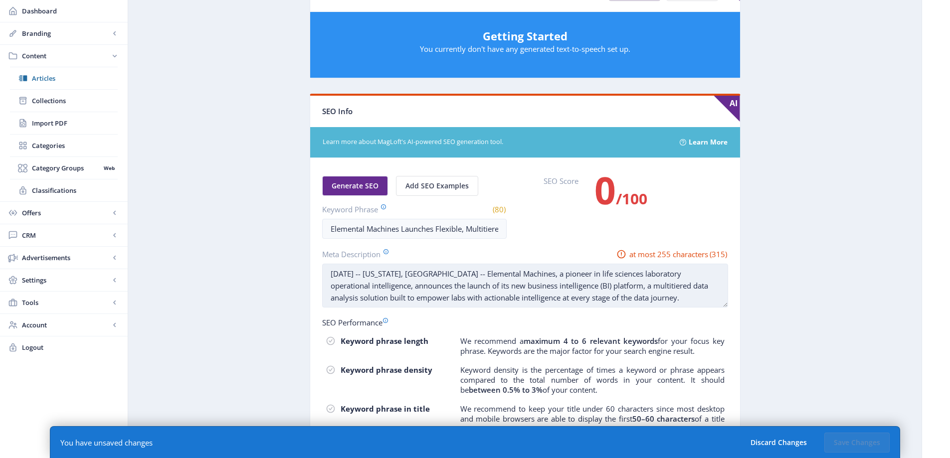
drag, startPoint x: 533, startPoint y: 274, endPoint x: 373, endPoint y: 285, distance: 160.4
click at [373, 285] on textarea "[DATE] -- [US_STATE], [GEOGRAPHIC_DATA] -- Elemental Machines, a pioneer in lif…" at bounding box center [525, 286] width 406 height 44
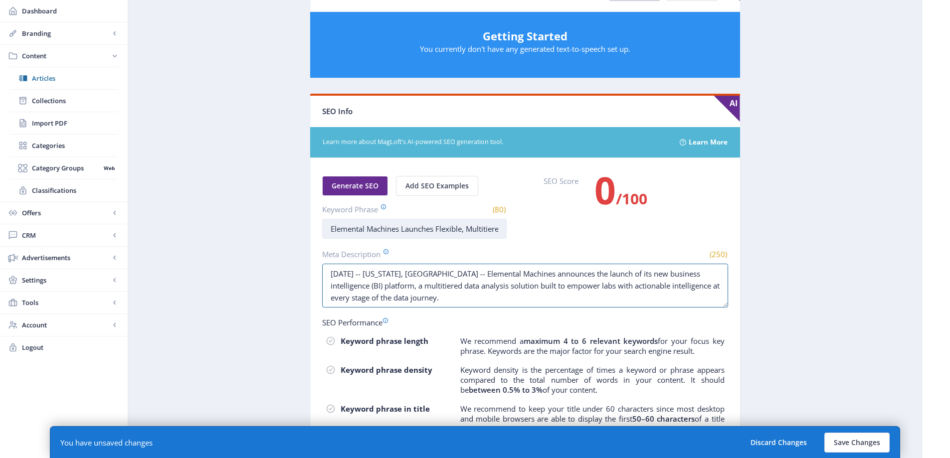
type textarea "[DATE] -- [US_STATE], [GEOGRAPHIC_DATA] -- Elemental Machines announces the lau…"
drag, startPoint x: 438, startPoint y: 231, endPoint x: 606, endPoint y: 231, distance: 167.5
click at [606, 231] on div "Generate SEO Add SEO Examples Keyword Phrase (80) Elemental Machines Launches F…" at bounding box center [525, 207] width 406 height 63
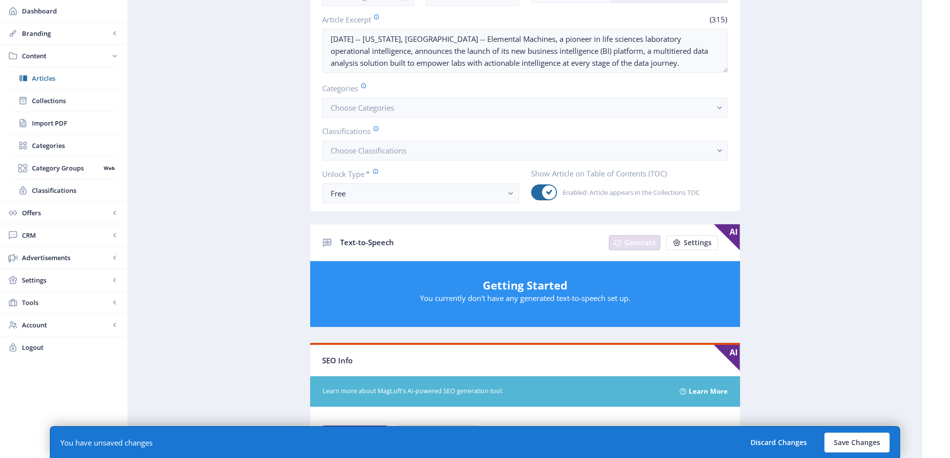
scroll to position [150, 0]
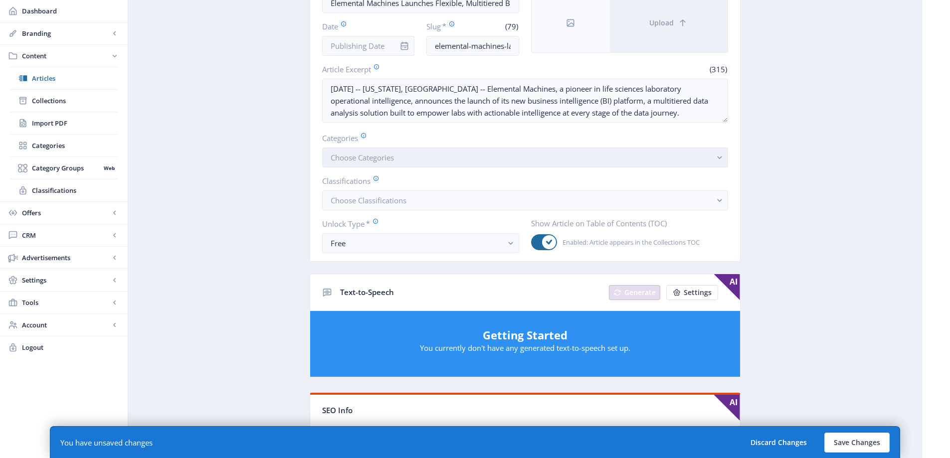
type input "Elemental"
click at [435, 154] on button "Choose Categories" at bounding box center [525, 158] width 406 height 20
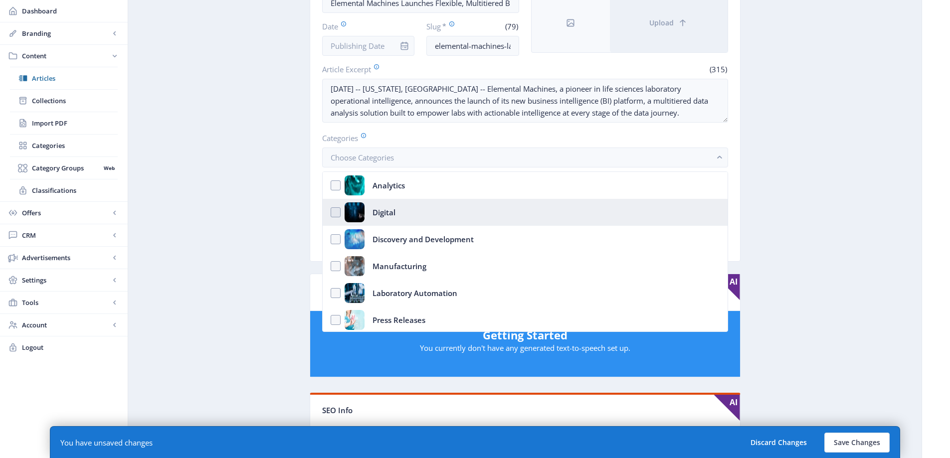
scroll to position [0, 0]
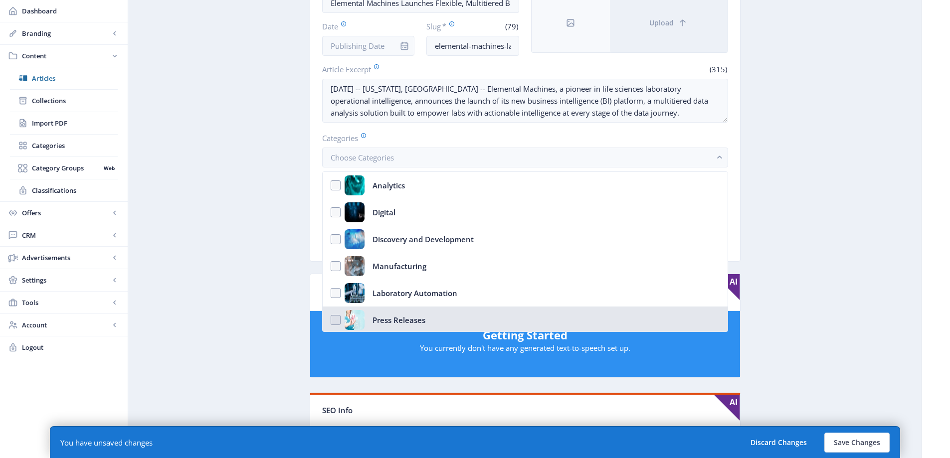
click at [417, 321] on div "Press Releases" at bounding box center [398, 320] width 53 height 20
checkbox input "true"
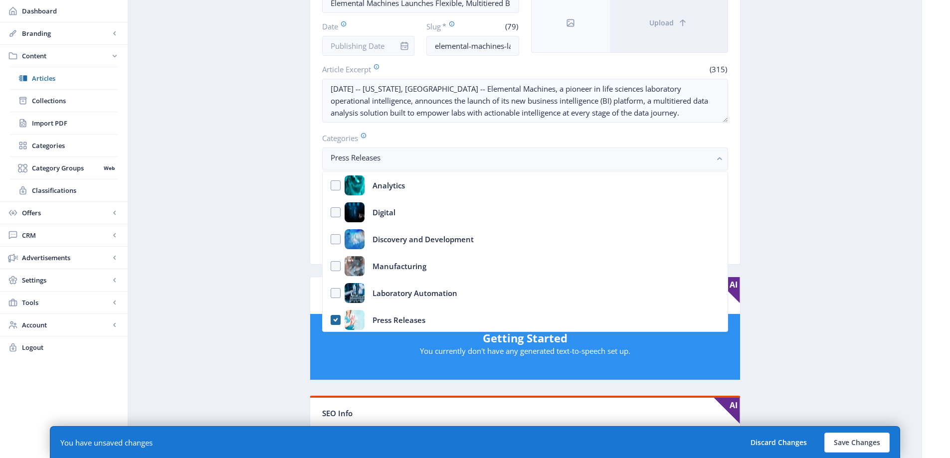
click at [303, 239] on app-content-article "Export Generate Post Elemental Machines Launches Flexible, Multitiered Business…" at bounding box center [525, 362] width 758 height 925
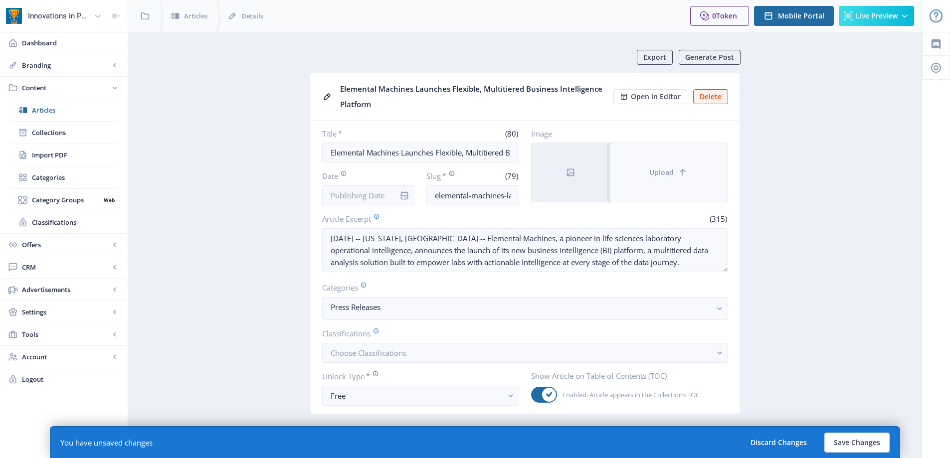
click at [664, 188] on button "Upload" at bounding box center [669, 172] width 118 height 59
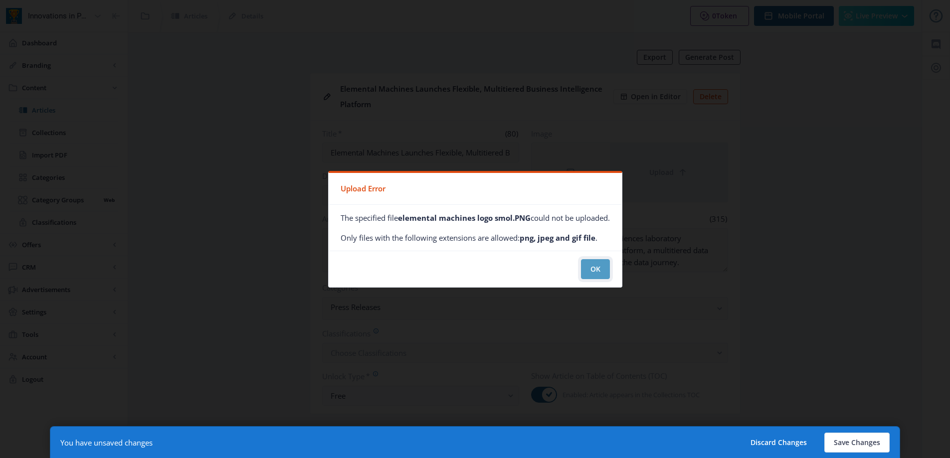
click at [585, 267] on button "OK" at bounding box center [595, 269] width 29 height 20
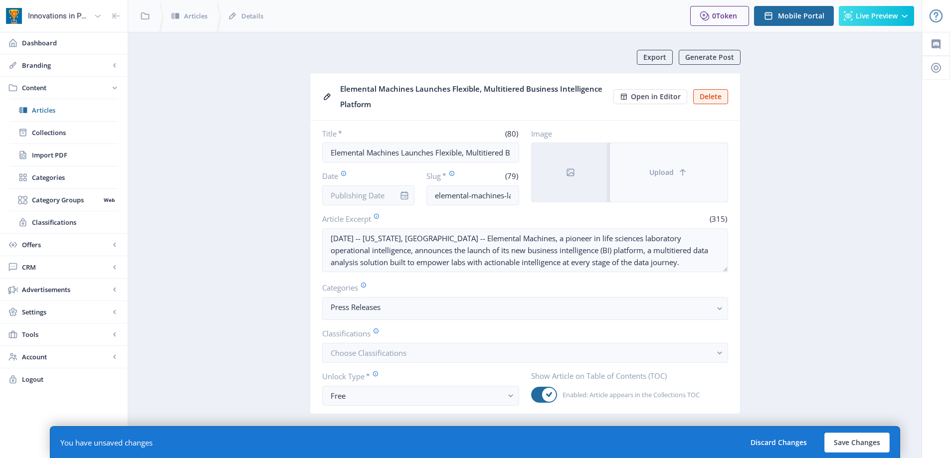
click at [625, 186] on button "Upload" at bounding box center [669, 172] width 118 height 59
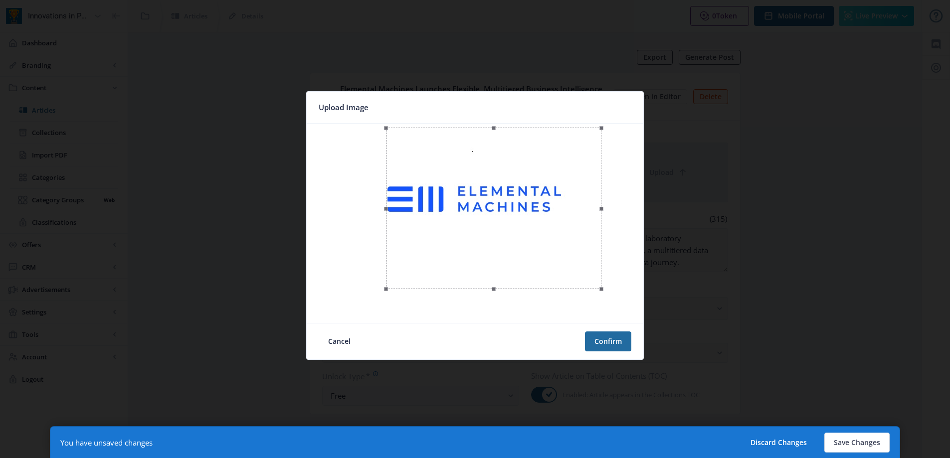
drag, startPoint x: 345, startPoint y: 318, endPoint x: 383, endPoint y: 292, distance: 45.5
click at [383, 292] on span at bounding box center [386, 289] width 12 height 12
drag, startPoint x: 602, startPoint y: 288, endPoint x: 563, endPoint y: 255, distance: 50.9
click at [563, 255] on span at bounding box center [562, 259] width 12 height 12
click at [496, 227] on div at bounding box center [474, 198] width 176 height 132
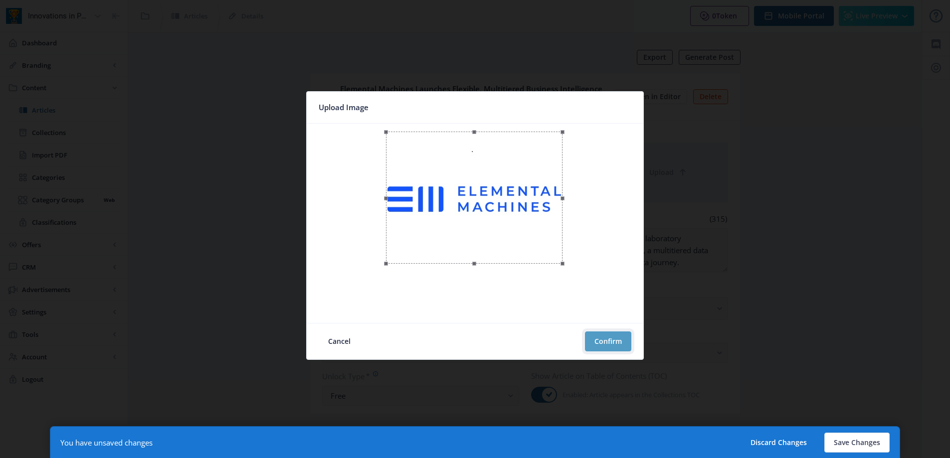
click at [611, 336] on button "Confirm" at bounding box center [608, 342] width 46 height 20
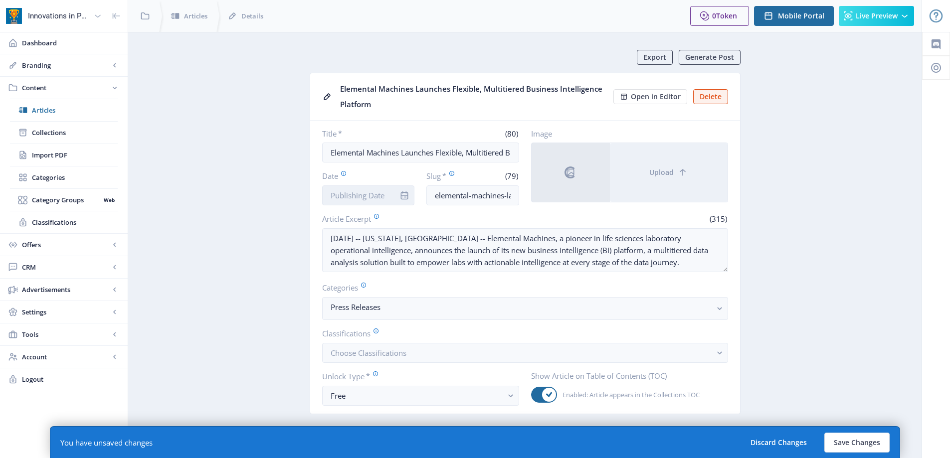
click at [384, 201] on input "Date" at bounding box center [368, 195] width 93 height 20
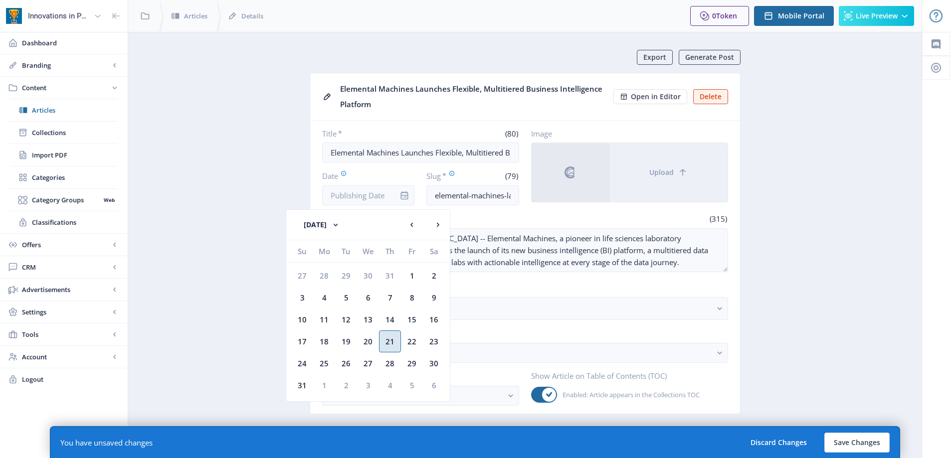
click at [392, 342] on div "21" at bounding box center [390, 342] width 22 height 22
type input "[DATE]"
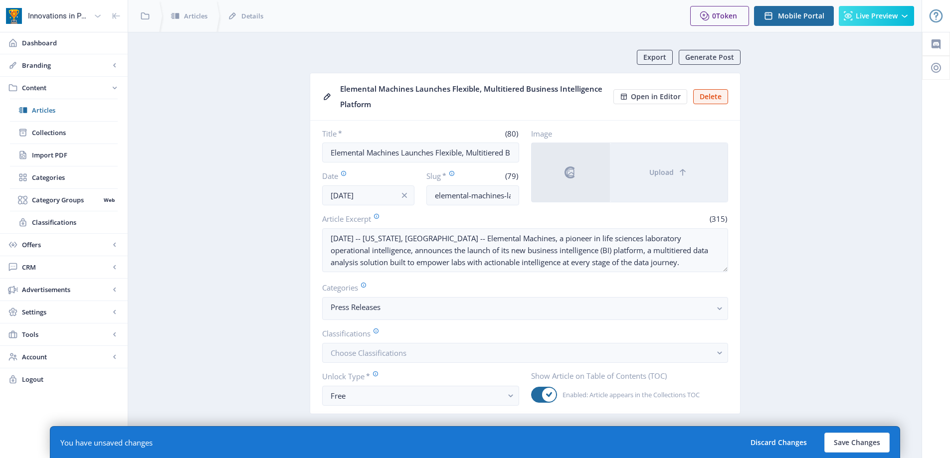
click at [648, 98] on span "Open in Editor" at bounding box center [656, 97] width 50 height 8
click at [857, 443] on button "Save Changes" at bounding box center [856, 443] width 65 height 20
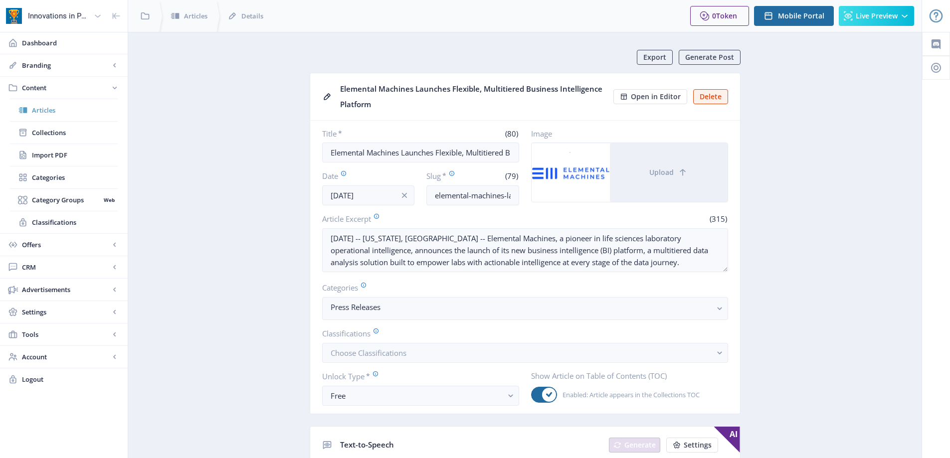
click at [78, 113] on span "Articles" at bounding box center [75, 110] width 86 height 10
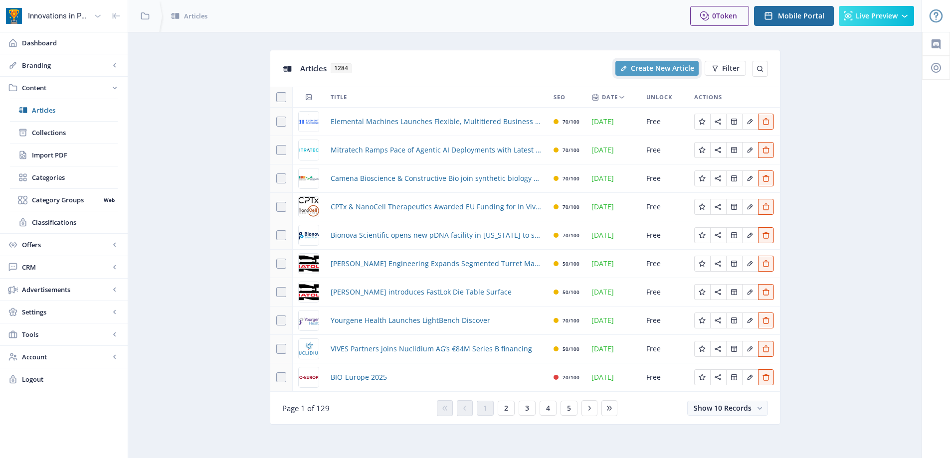
click at [644, 64] on span "Create New Article" at bounding box center [662, 68] width 63 height 8
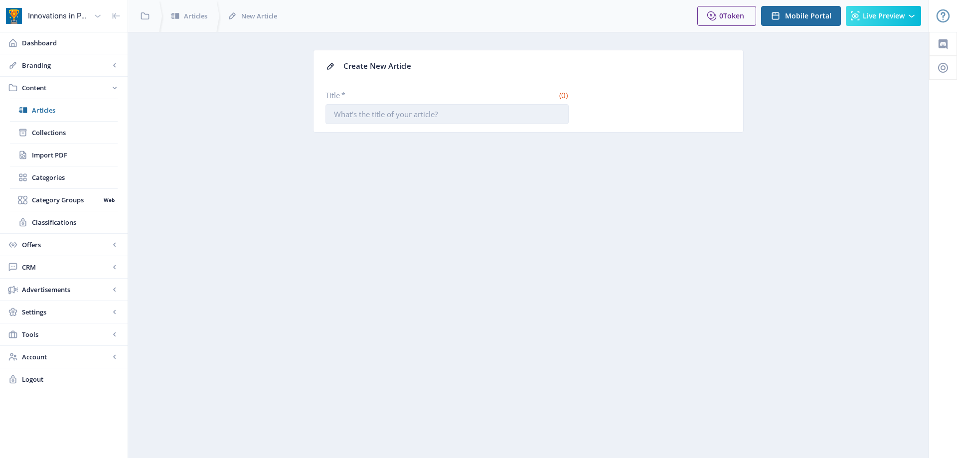
click at [384, 113] on input "Title *" at bounding box center [447, 114] width 243 height 20
paste input "Robotics Transforms [MEDICAL_DATA]: Multiply Labs Drives Staggering 74% Cost Re…"
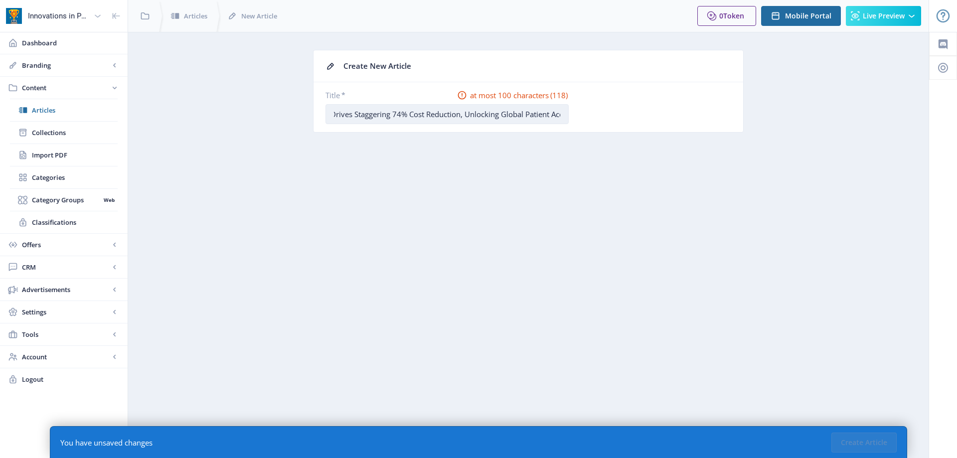
scroll to position [0, 184]
click at [446, 117] on input "Robotics Transforms [MEDICAL_DATA]: Multiply Labs Drives Staggering 74% Cost Re…" at bounding box center [447, 114] width 243 height 20
drag, startPoint x: 375, startPoint y: 116, endPoint x: 500, endPoint y: 112, distance: 124.7
click at [500, 112] on input "Robotics Transforms [MEDICAL_DATA]: Multiply Labs Drives Staggering 74% Cost Re…" at bounding box center [447, 114] width 243 height 20
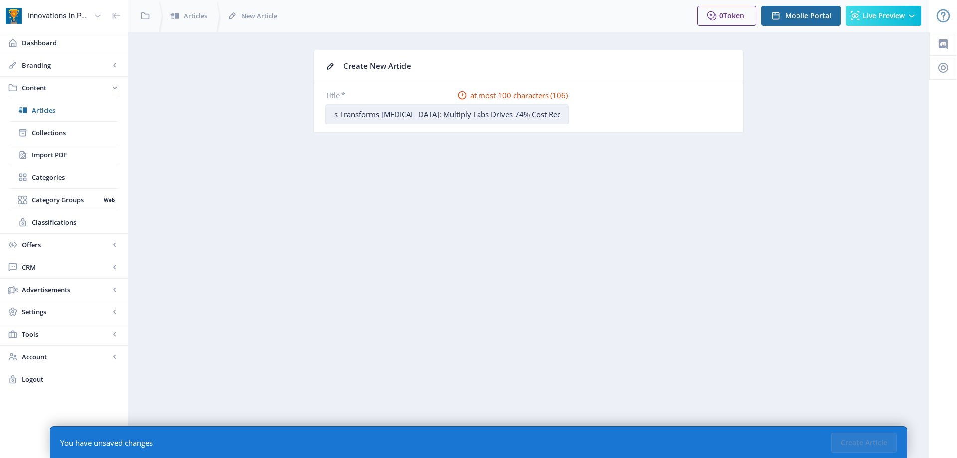
click at [411, 123] on input "Robotics Transforms [MEDICAL_DATA]: Multiply Labs Drives 74% Cost Reduction, Un…" at bounding box center [447, 114] width 243 height 20
click at [341, 115] on input "Robotics Transforms [MEDICAL_DATA]: Multiply Labs Drives 74% Cost Reduction, Un…" at bounding box center [447, 114] width 243 height 20
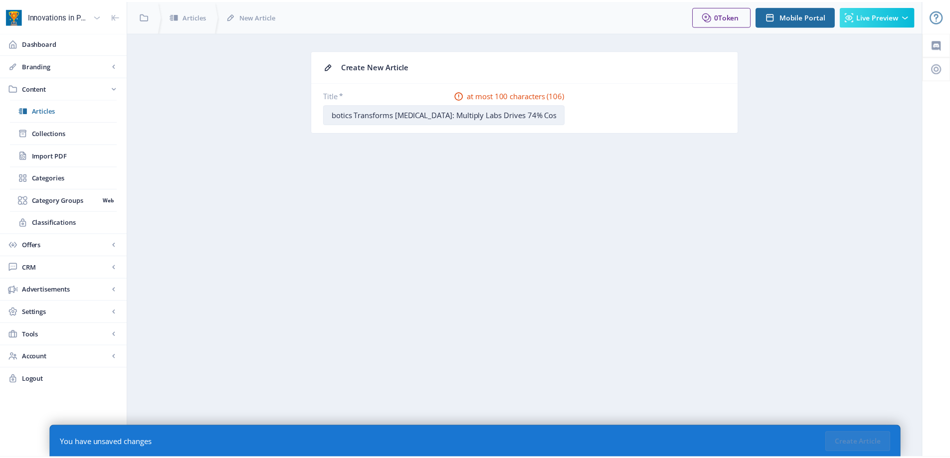
scroll to position [0, 0]
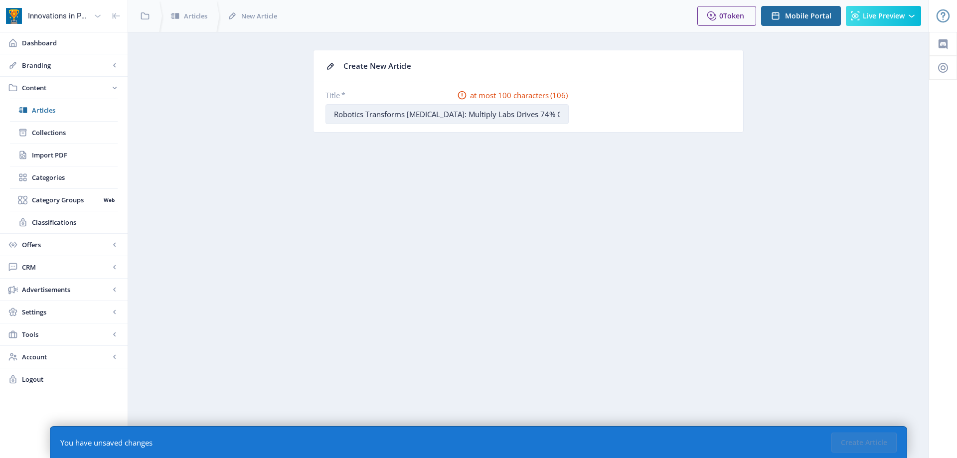
click at [451, 114] on input "Robotics Transforms [MEDICAL_DATA]: Multiply Labs Drives 74% Cost Reduction, Un…" at bounding box center [447, 114] width 243 height 20
type input "Multiply Labs Drives 74% Cost Reduction, Unlocking Global Patient Access"
click at [860, 450] on button "Create Article" at bounding box center [864, 443] width 65 height 20
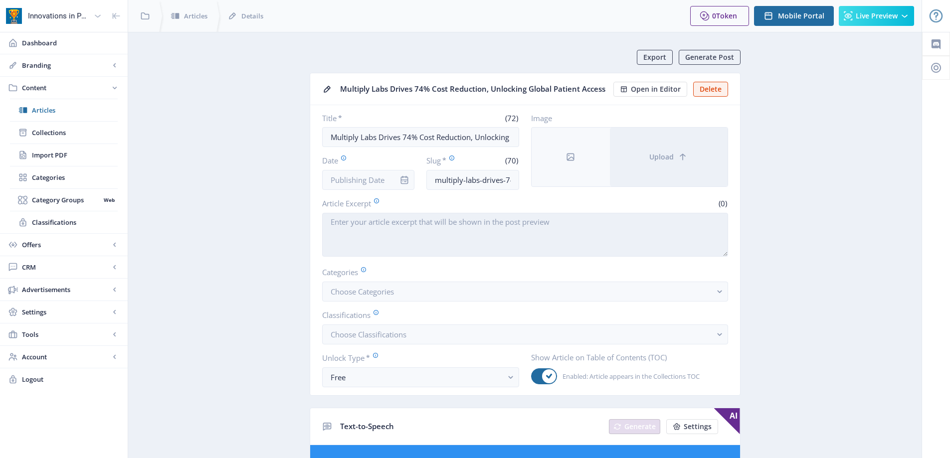
click at [422, 235] on textarea "Article Excerpt" at bounding box center [525, 235] width 406 height 44
paste textarea "[GEOGRAPHIC_DATA], [GEOGRAPHIC_DATA], [DATE]: – Multiply Labs, a pioneering rob…"
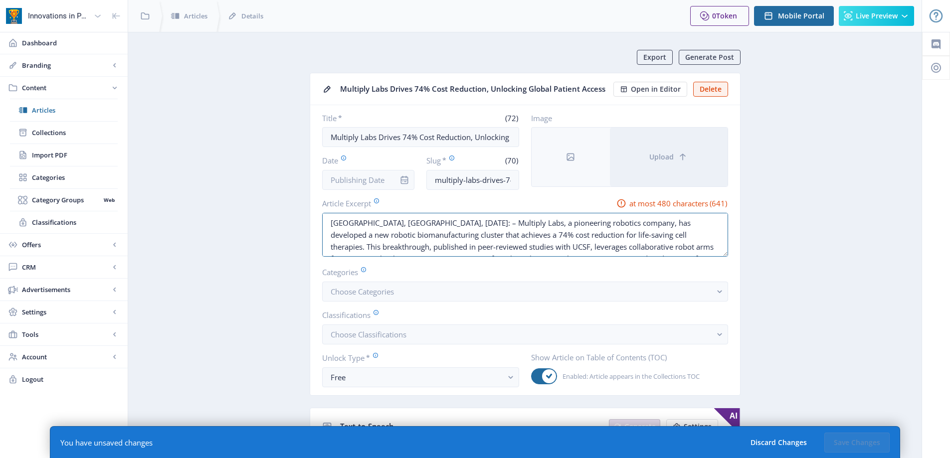
drag, startPoint x: 402, startPoint y: 222, endPoint x: 278, endPoint y: 220, distance: 123.6
drag, startPoint x: 635, startPoint y: 236, endPoint x: 643, endPoint y: 272, distance: 36.8
click at [643, 272] on nb-card-body "Title * (72) Multiply Labs Drives 74% Cost Reduction, Unlocking Global Patient …" at bounding box center [525, 250] width 430 height 290
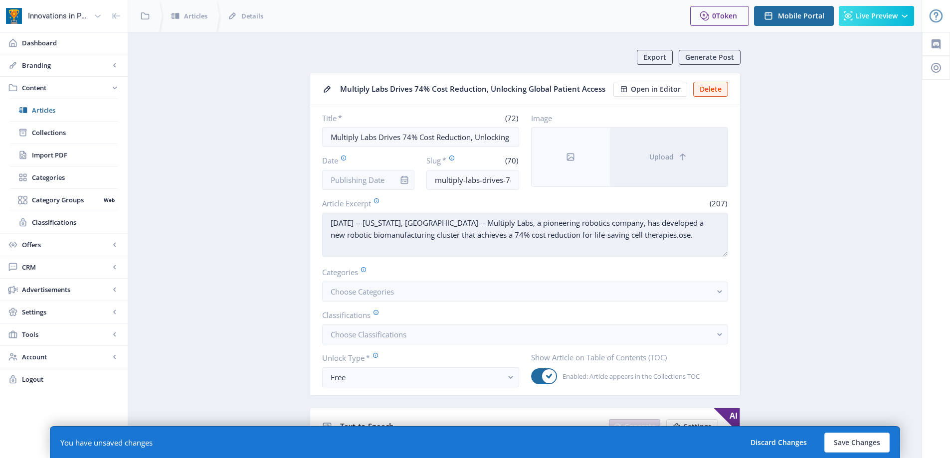
scroll to position [0, 0]
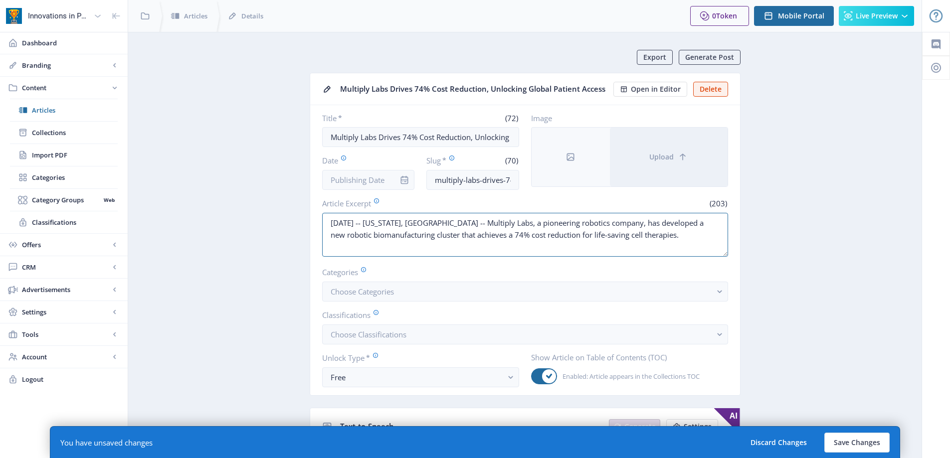
drag, startPoint x: 444, startPoint y: 230, endPoint x: 229, endPoint y: 207, distance: 216.1
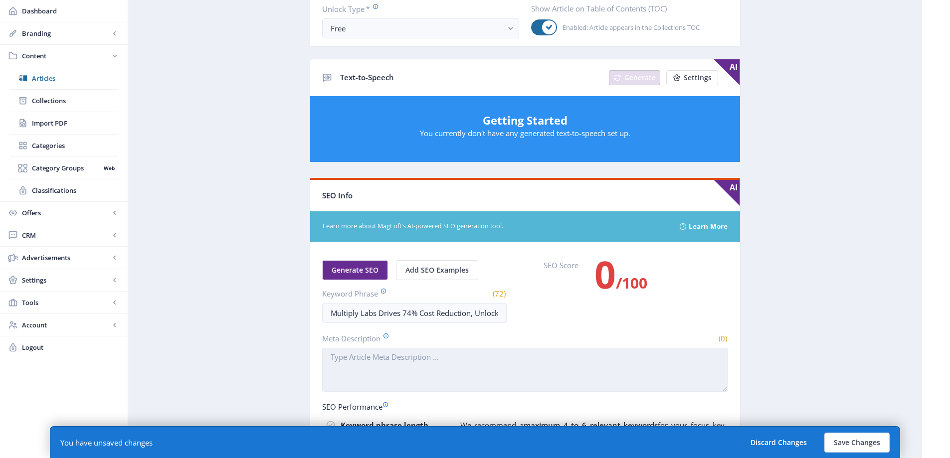
type textarea "[DATE] -- [US_STATE], [GEOGRAPHIC_DATA] -- Multiply Labs, a pioneering robotics…"
click at [384, 355] on textarea "Meta Description" at bounding box center [525, 370] width 406 height 44
paste textarea "[DATE] -- [US_STATE], [GEOGRAPHIC_DATA] -- Multiply Labs, a pioneering robotics…"
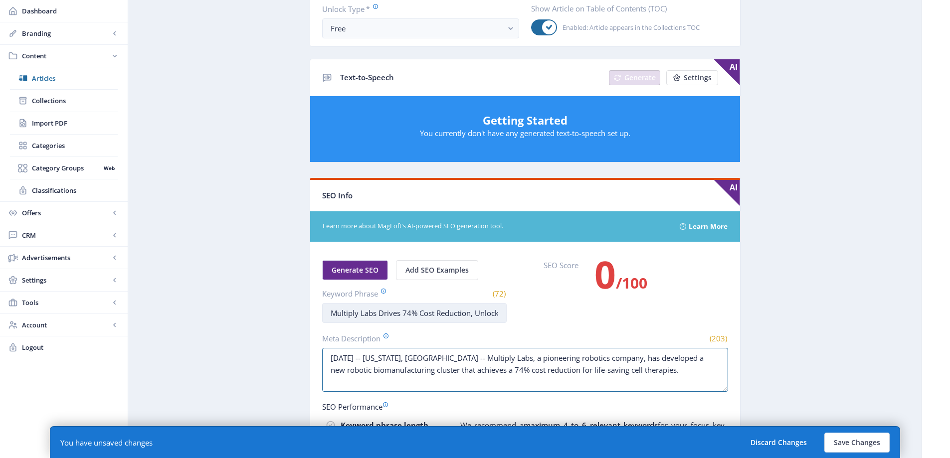
type textarea "[DATE] -- [US_STATE], [GEOGRAPHIC_DATA] -- Multiply Labs, a pioneering robotics…"
drag, startPoint x: 358, startPoint y: 314, endPoint x: 560, endPoint y: 330, distance: 202.6
click at [538, 328] on nb-card-body "Generate SEO Add SEO Examples Keyword Phrase (72) Multiply Labs Drives 74% Cost…" at bounding box center [525, 436] width 430 height 389
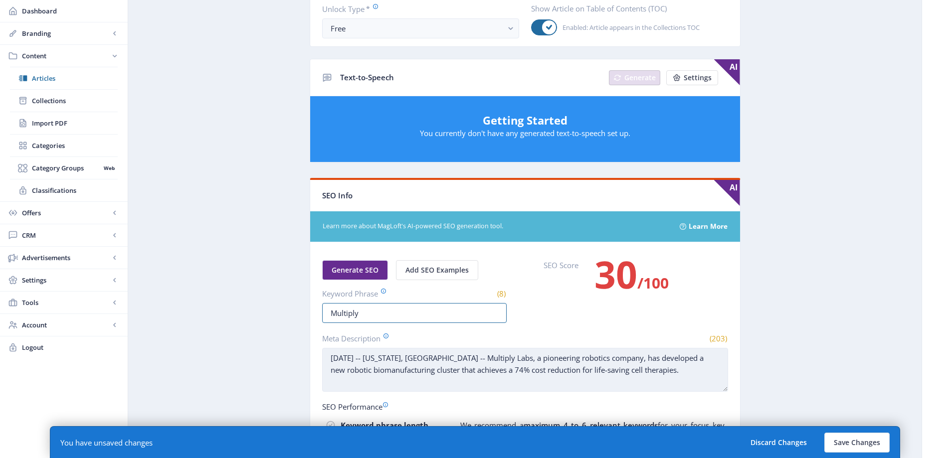
type input "Multiply"
drag, startPoint x: 653, startPoint y: 376, endPoint x: 615, endPoint y: 362, distance: 40.8
click at [654, 375] on textarea "[DATE] -- [US_STATE], [GEOGRAPHIC_DATA] -- Multiply Labs, a pioneering robotics…" at bounding box center [525, 370] width 406 height 44
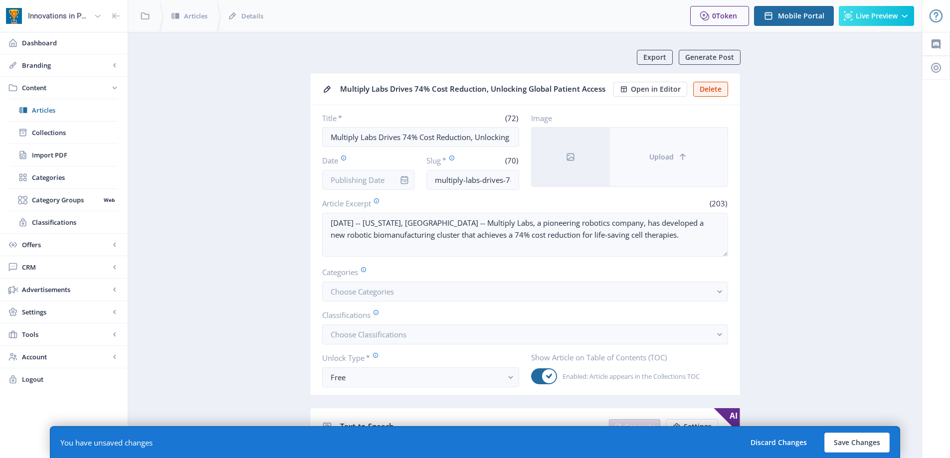
type textarea "[DATE] -- [US_STATE], [GEOGRAPHIC_DATA] -- Multiply Labs, a pioneering robotics…"
click at [686, 165] on button "Upload" at bounding box center [669, 157] width 118 height 59
click at [683, 175] on button "Upload" at bounding box center [669, 157] width 118 height 59
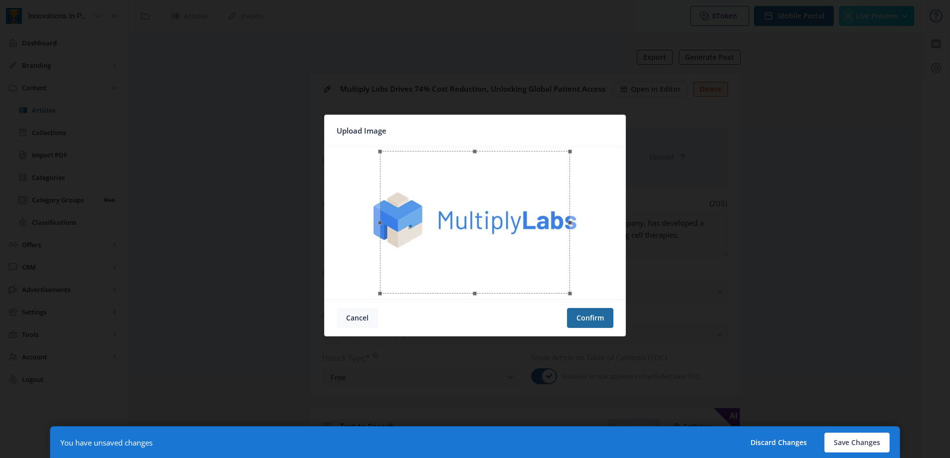
click at [351, 323] on button "Cancel" at bounding box center [357, 318] width 41 height 20
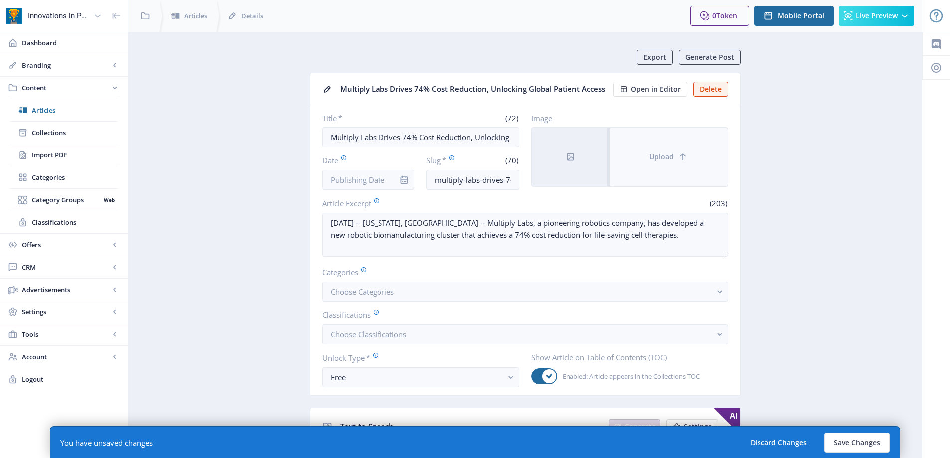
click at [648, 151] on button "Upload" at bounding box center [669, 157] width 118 height 59
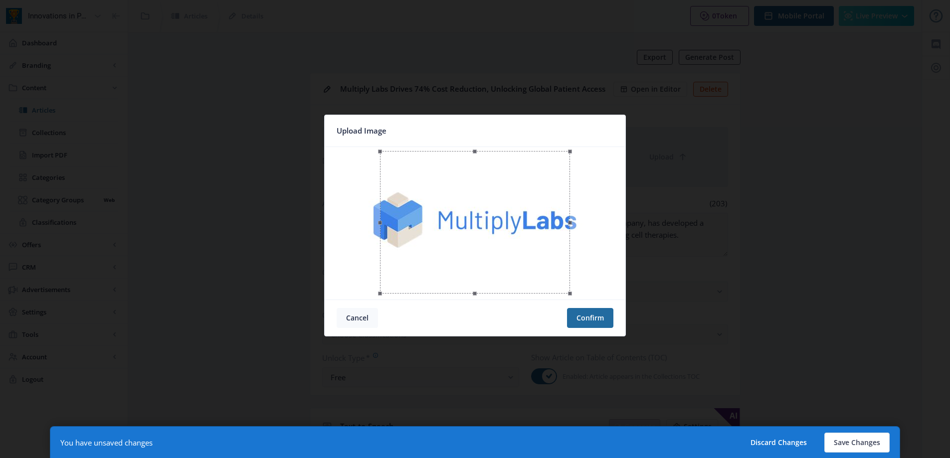
click at [363, 319] on button "Cancel" at bounding box center [357, 318] width 41 height 20
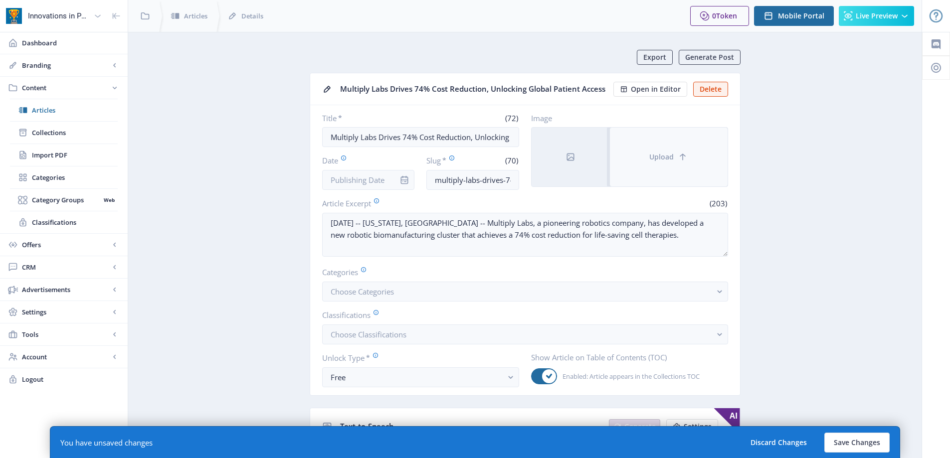
click at [648, 143] on button "Upload" at bounding box center [669, 157] width 118 height 59
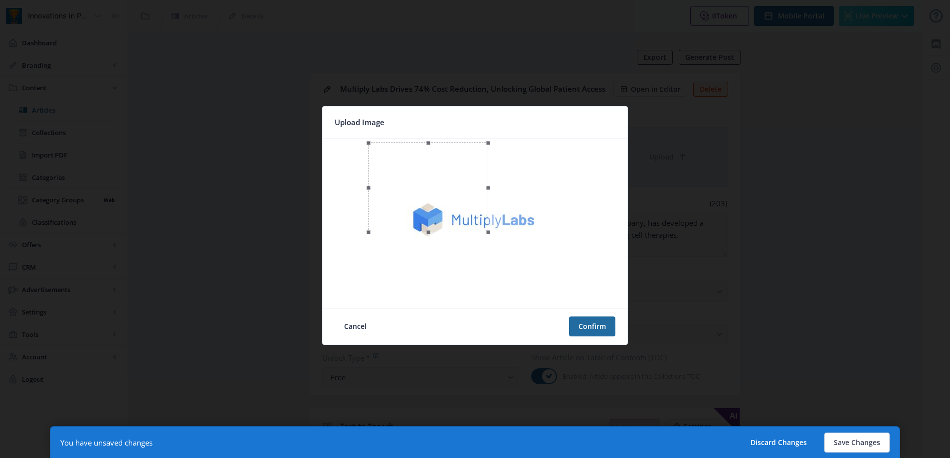
drag, startPoint x: 581, startPoint y: 299, endPoint x: 488, endPoint y: 271, distance: 97.3
click at [488, 271] on div at bounding box center [475, 224] width 297 height 162
drag, startPoint x: 431, startPoint y: 223, endPoint x: 476, endPoint y: 257, distance: 55.8
click at [476, 257] on div at bounding box center [473, 221] width 120 height 90
drag, startPoint x: 529, startPoint y: 265, endPoint x: 537, endPoint y: 274, distance: 11.3
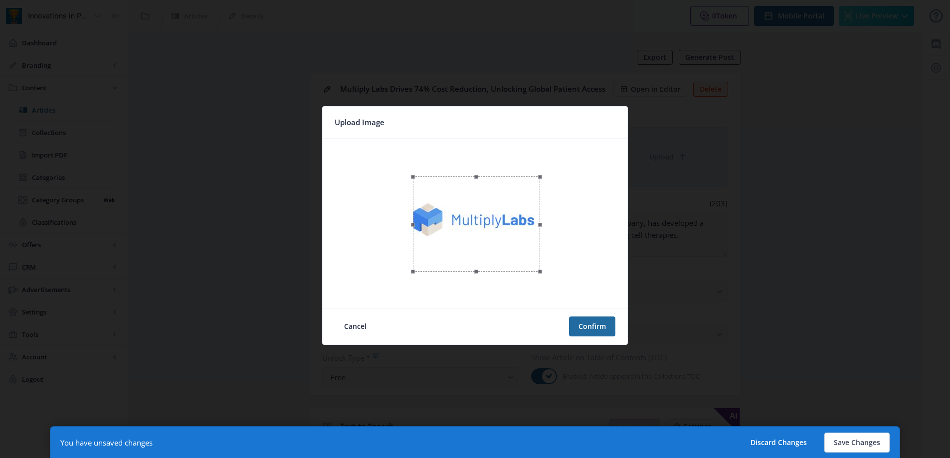
click at [537, 274] on span at bounding box center [540, 271] width 12 height 12
click at [521, 264] on span at bounding box center [473, 268] width 111 height 11
drag, startPoint x: 512, startPoint y: 247, endPoint x: 512, endPoint y: 242, distance: 5.0
click at [512, 242] on div at bounding box center [474, 217] width 122 height 92
drag, startPoint x: 599, startPoint y: 320, endPoint x: 518, endPoint y: 266, distance: 96.8
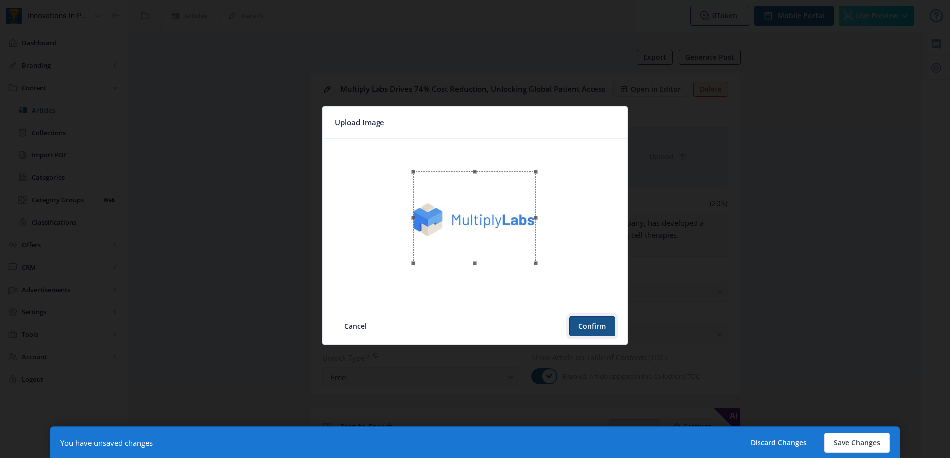
click at [599, 320] on button "Confirm" at bounding box center [592, 327] width 46 height 20
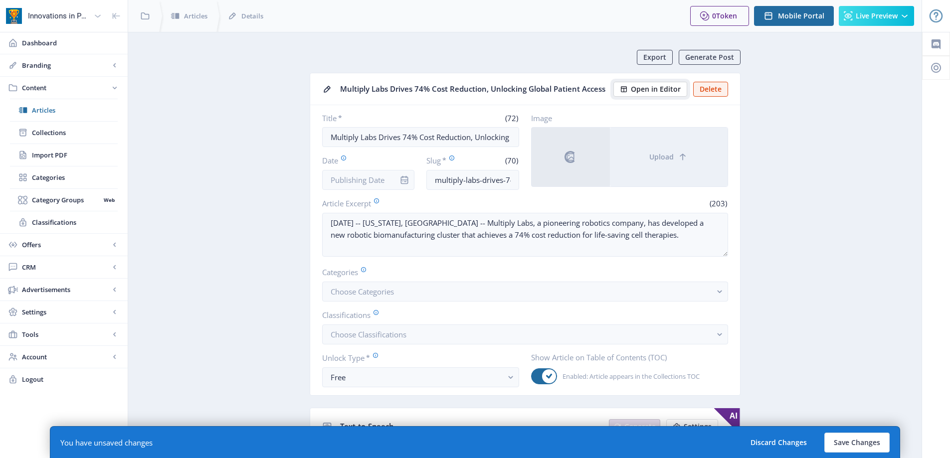
click at [654, 85] on span "Open in Editor" at bounding box center [656, 89] width 50 height 8
click at [357, 179] on input "Date" at bounding box center [368, 180] width 93 height 20
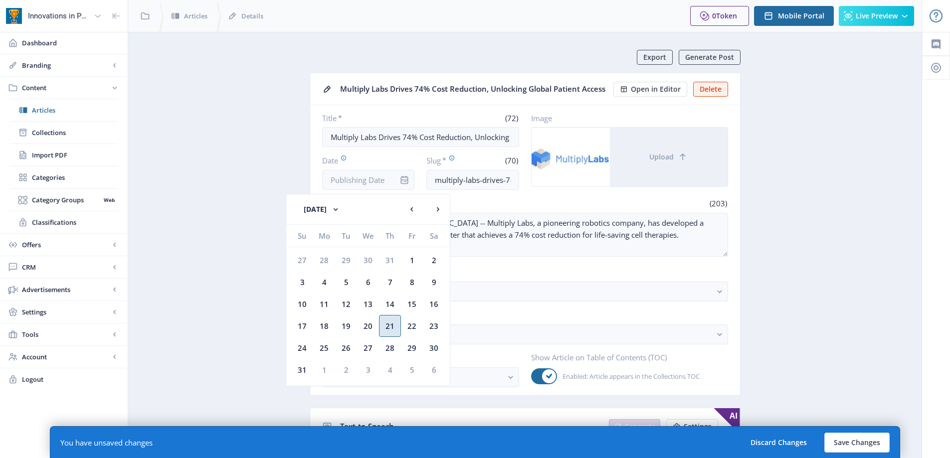
click at [393, 328] on div "21" at bounding box center [390, 326] width 22 height 22
type input "[DATE]"
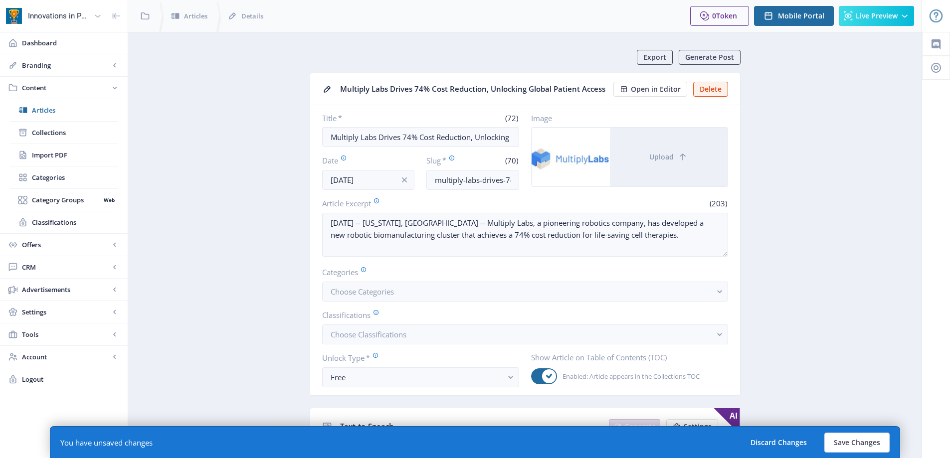
drag, startPoint x: 246, startPoint y: 294, endPoint x: 321, endPoint y: 307, distance: 75.9
click at [396, 298] on button "Choose Categories" at bounding box center [525, 292] width 406 height 20
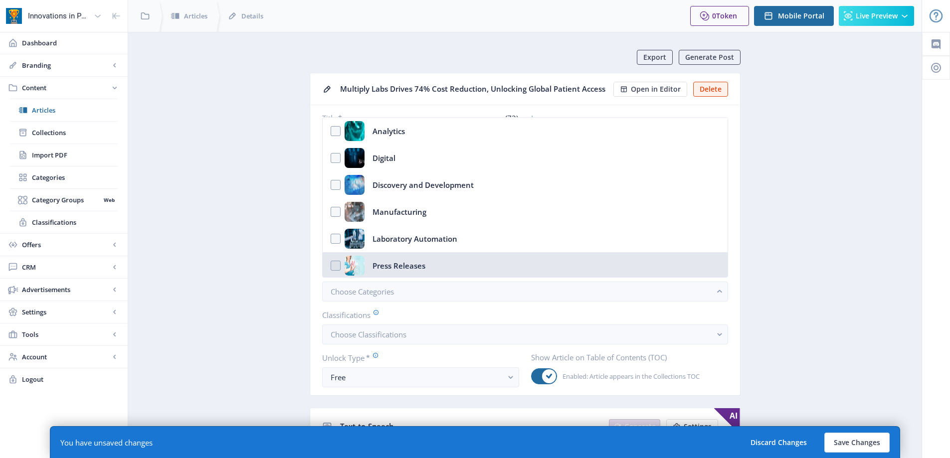
click at [415, 260] on div "Press Releases" at bounding box center [398, 266] width 53 height 20
checkbox input "true"
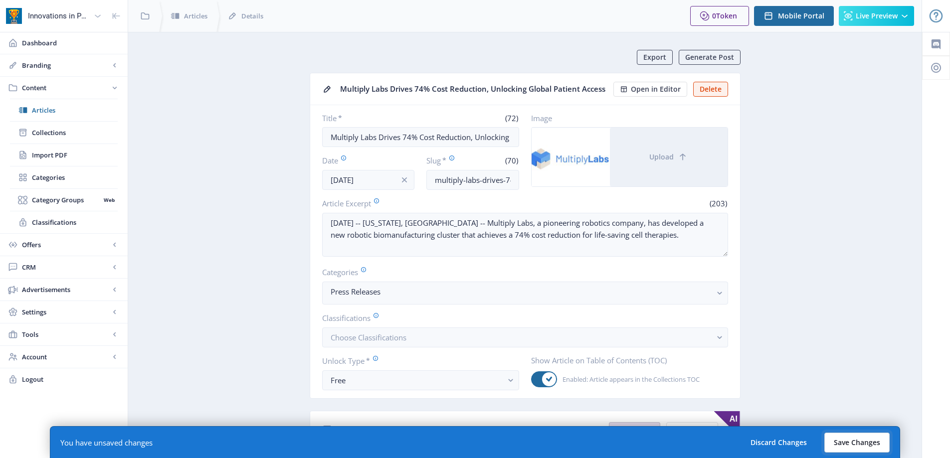
click at [841, 440] on button "Save Changes" at bounding box center [856, 443] width 65 height 20
